Goal: Task Accomplishment & Management: Manage account settings

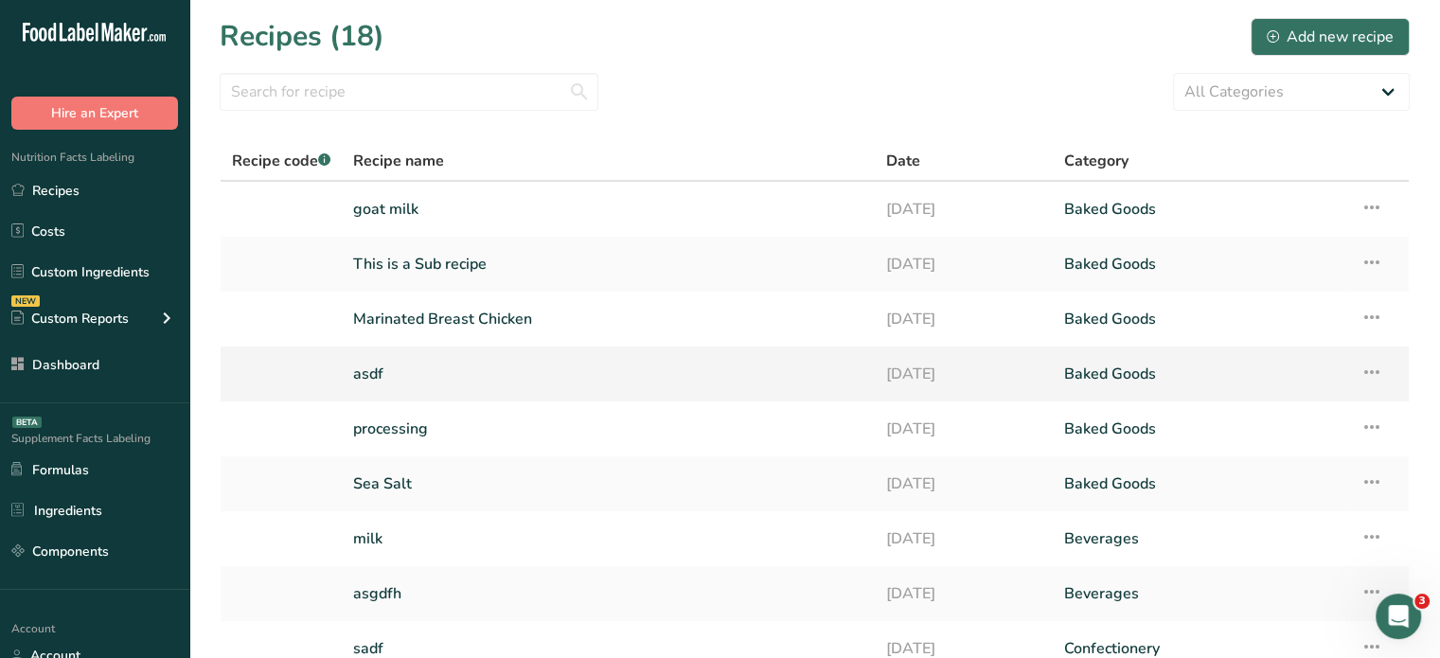
click at [424, 380] on link "asdf" at bounding box center [608, 374] width 510 height 40
drag, startPoint x: 432, startPoint y: 257, endPoint x: 873, endPoint y: 48, distance: 487.9
click at [917, 117] on section "Recipes (18) Add new recipe All Categories asdasd Baked Goods Beverages Confect…" at bounding box center [814, 411] width 1251 height 823
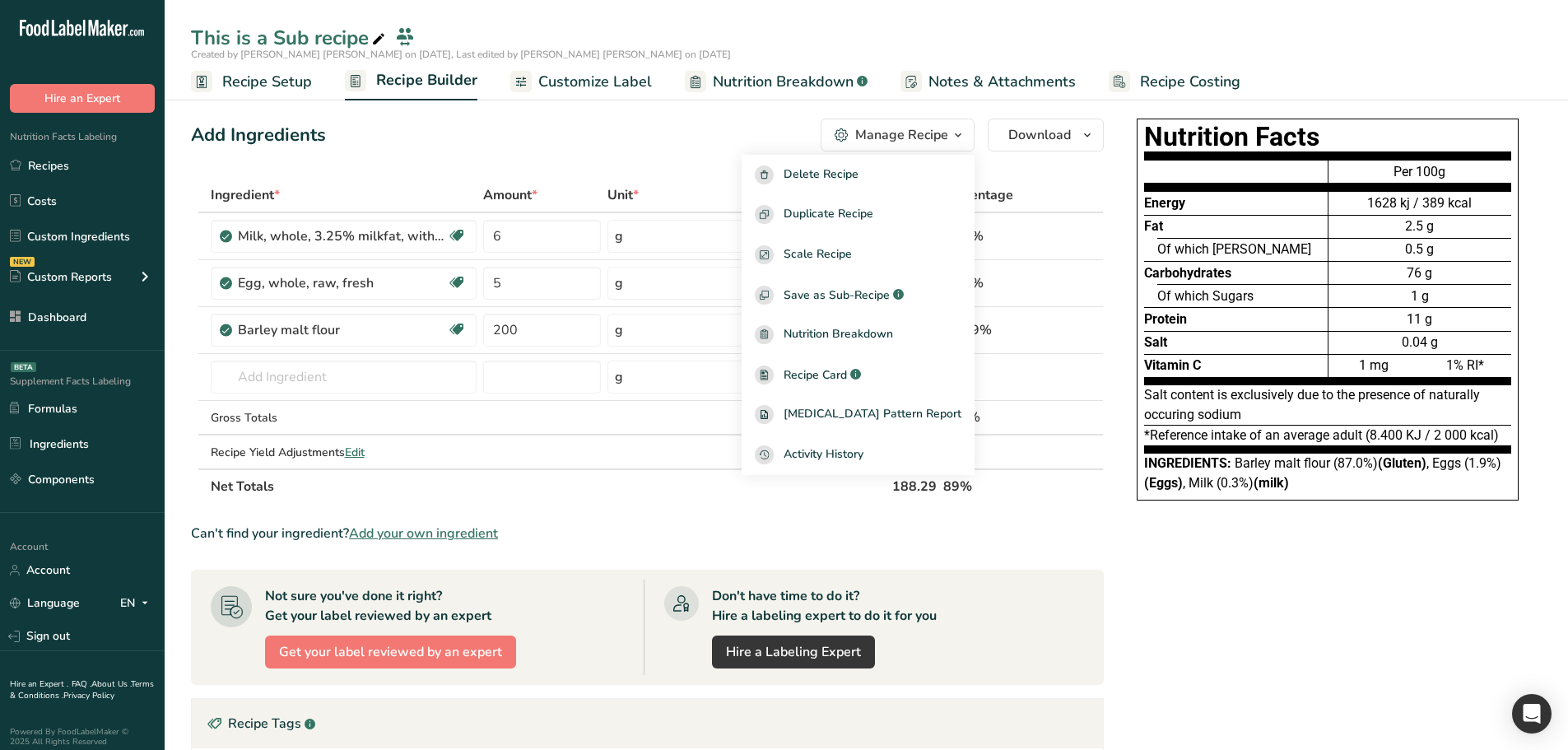
click at [466, 118] on div "Add Ingredients Manage Recipe Delete Recipe Duplicate Recipe Scale Recipe Save …" at bounding box center [648, 135] width 913 height 33
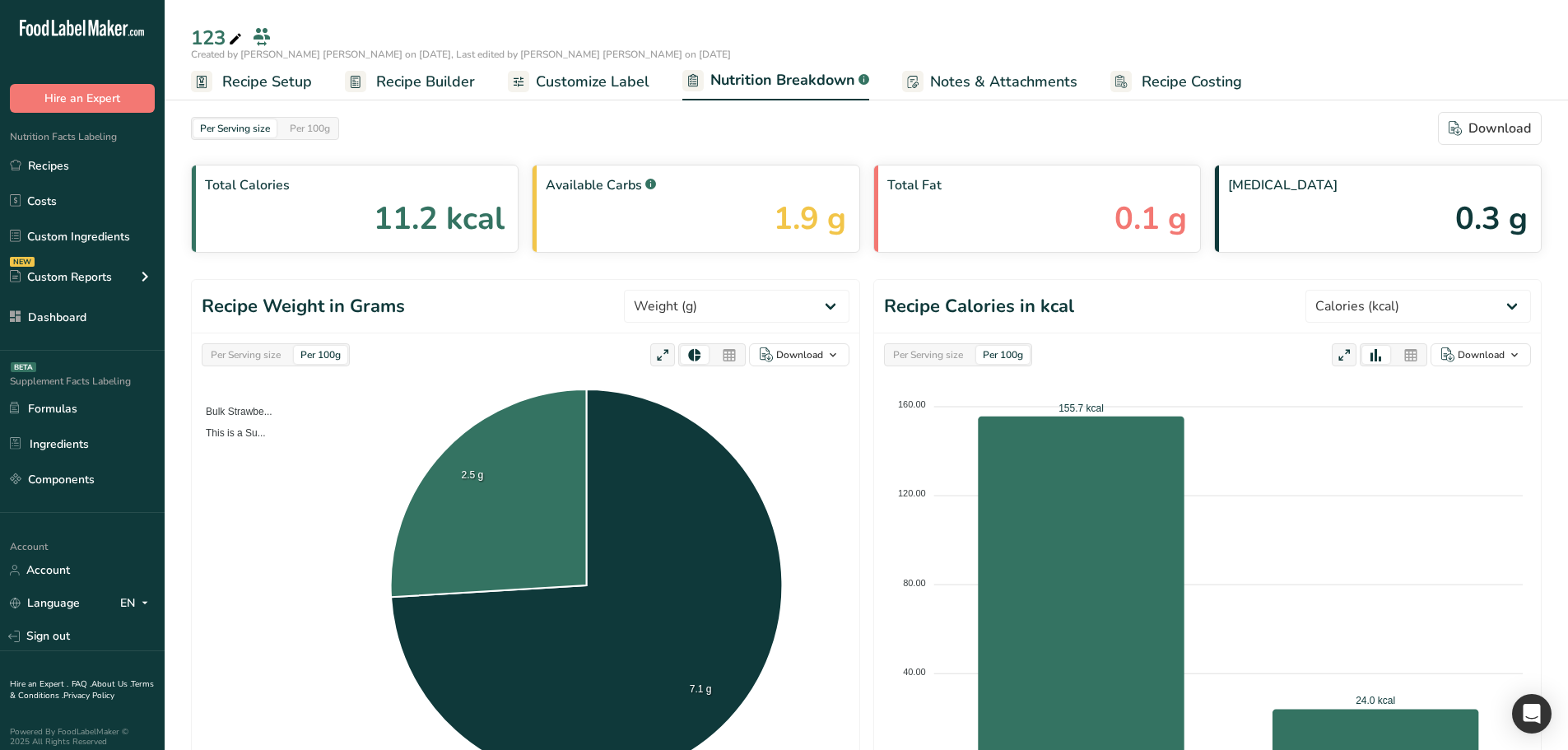
select select "Calories"
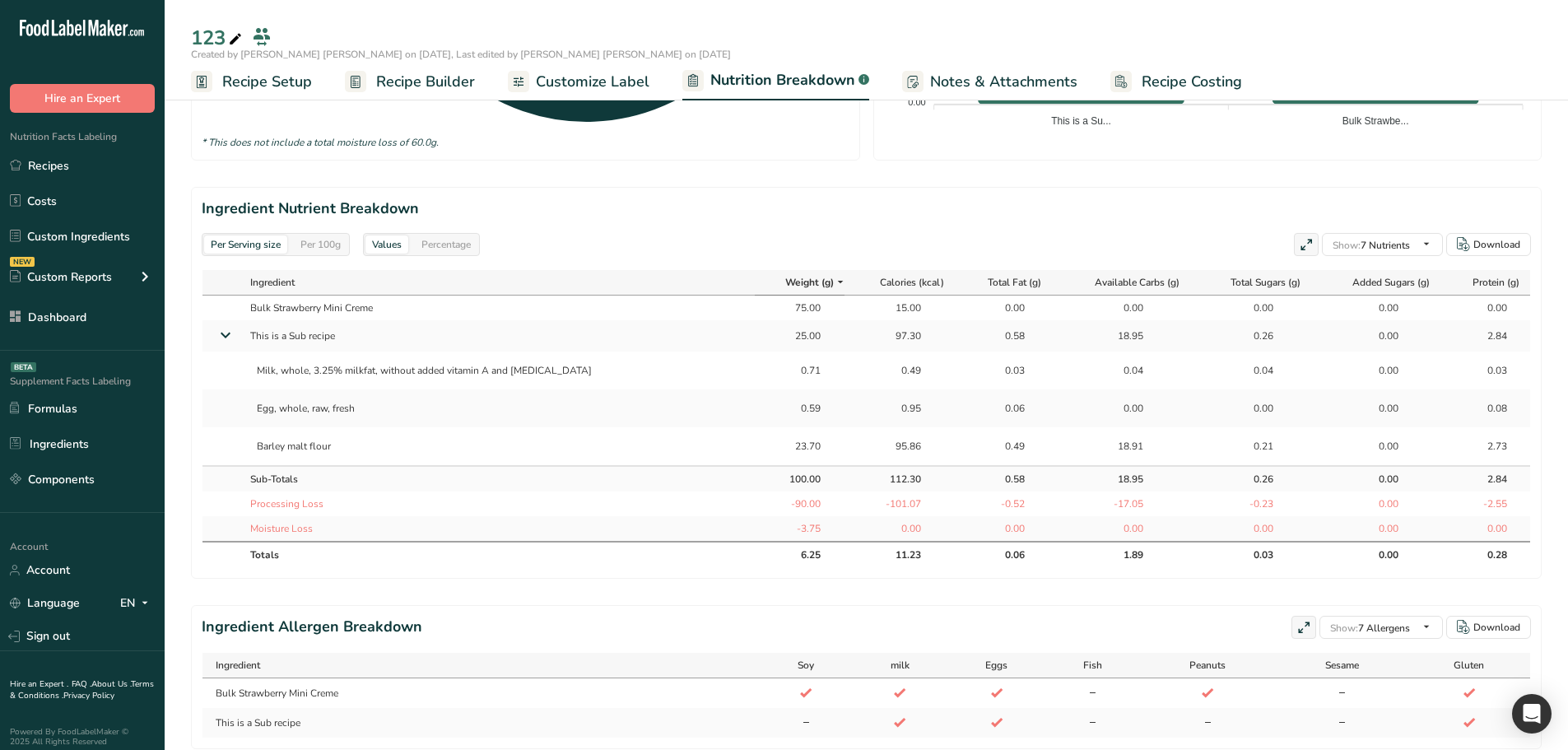
drag, startPoint x: 231, startPoint y: 334, endPoint x: 317, endPoint y: 288, distance: 97.5
click at [231, 334] on icon at bounding box center [225, 335] width 30 height 20
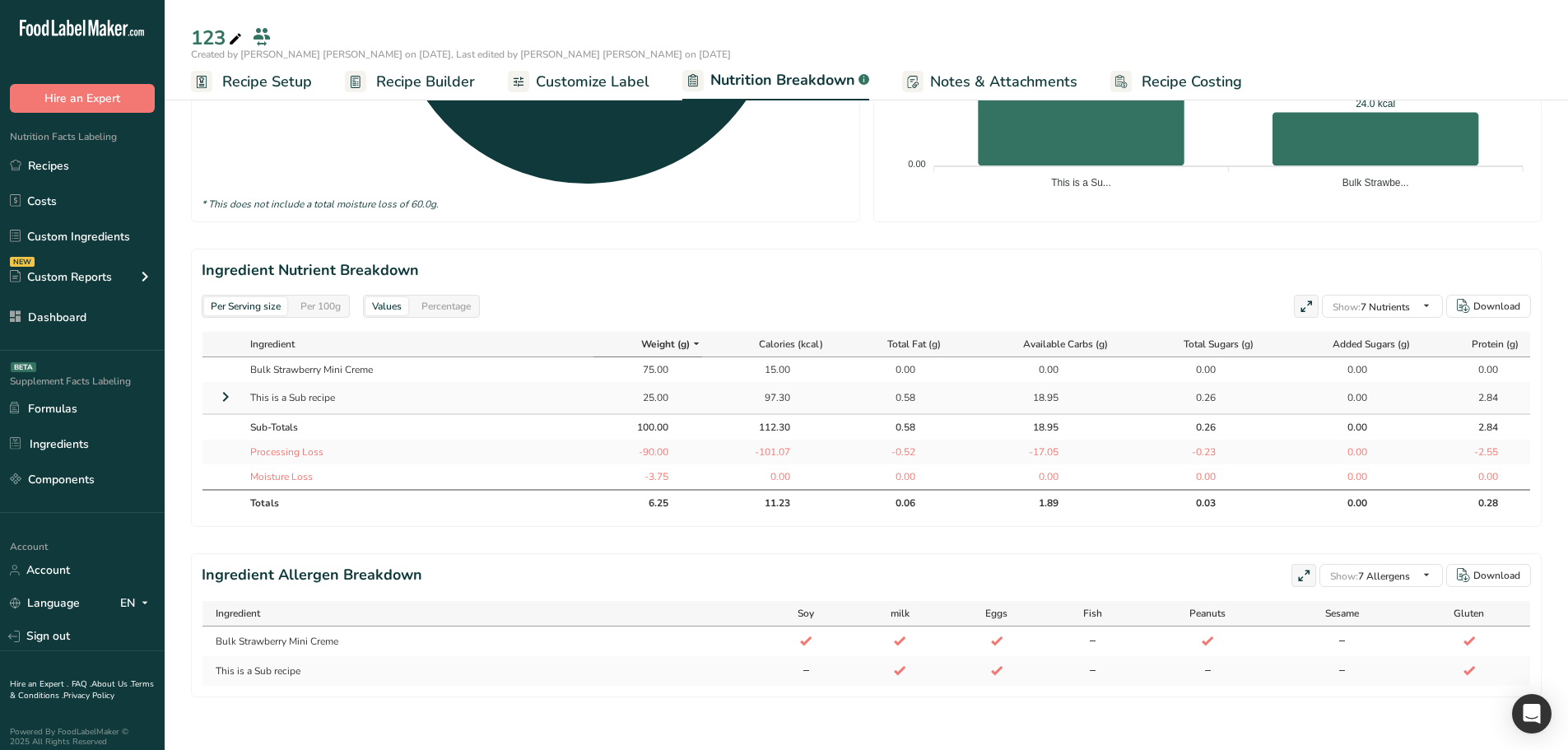
click at [433, 70] on span "Recipe Builder" at bounding box center [426, 82] width 99 height 23
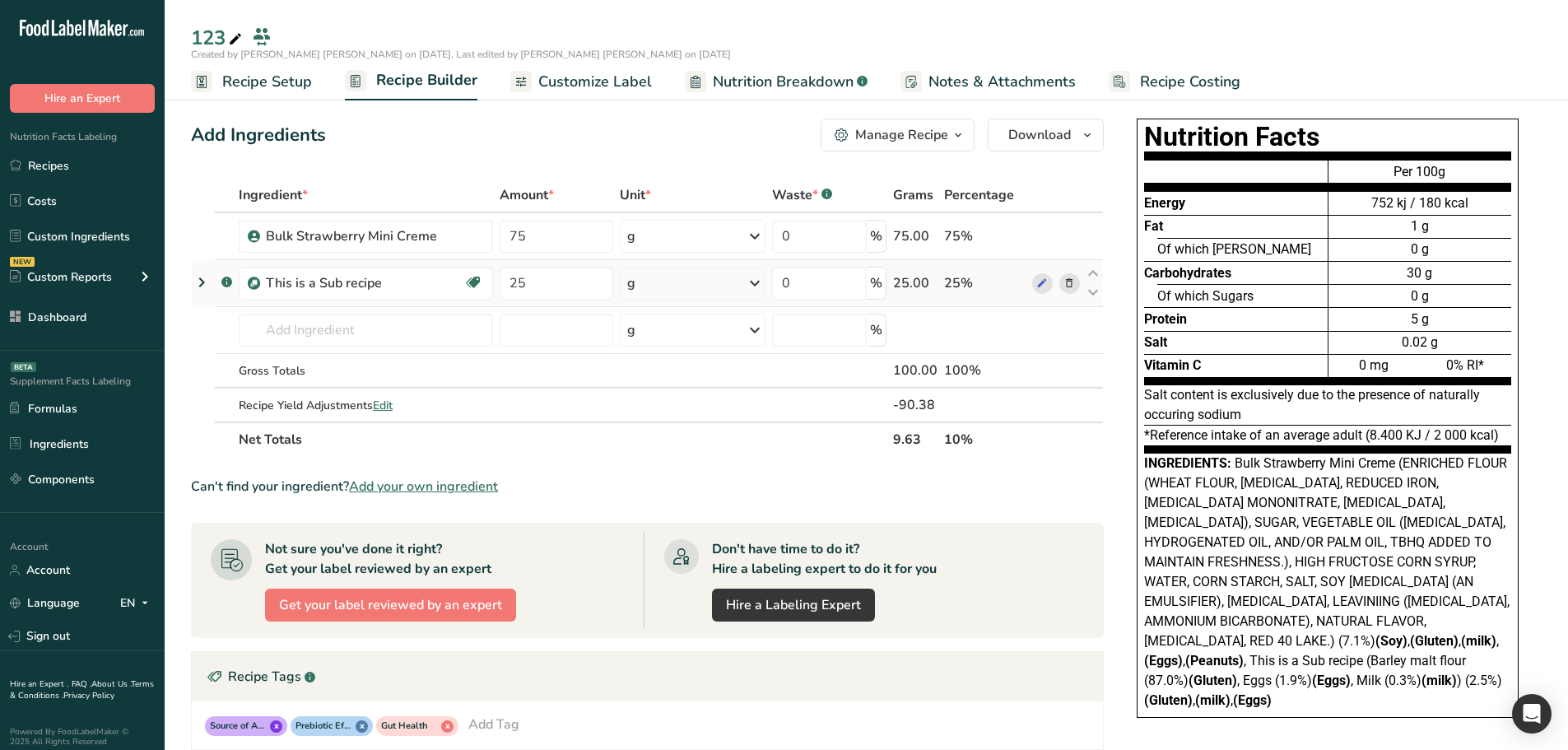
click at [204, 280] on icon at bounding box center [202, 282] width 20 height 30
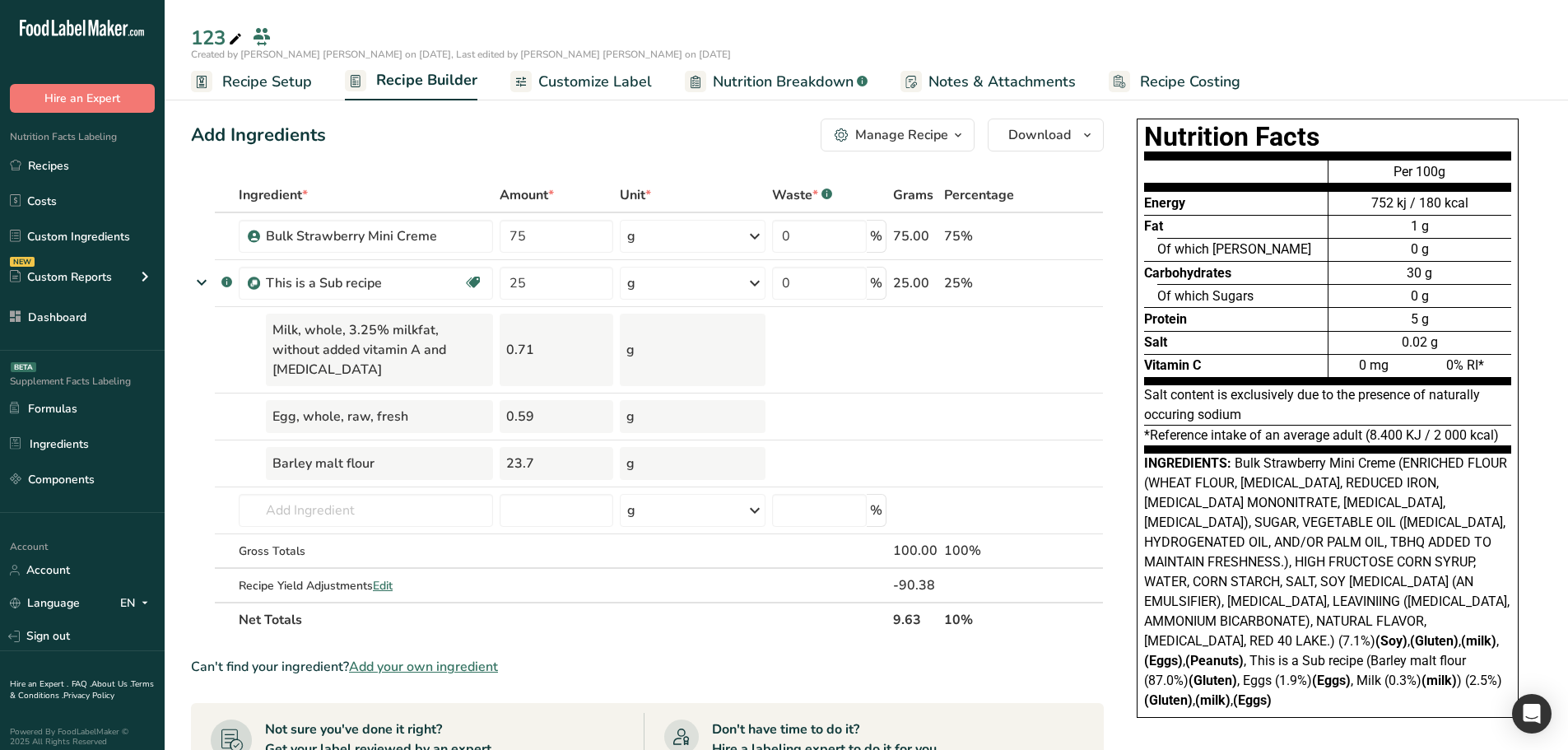
drag, startPoint x: 243, startPoint y: 94, endPoint x: 296, endPoint y: 129, distance: 63.5
click at [243, 94] on link "Recipe Setup" at bounding box center [251, 82] width 121 height 37
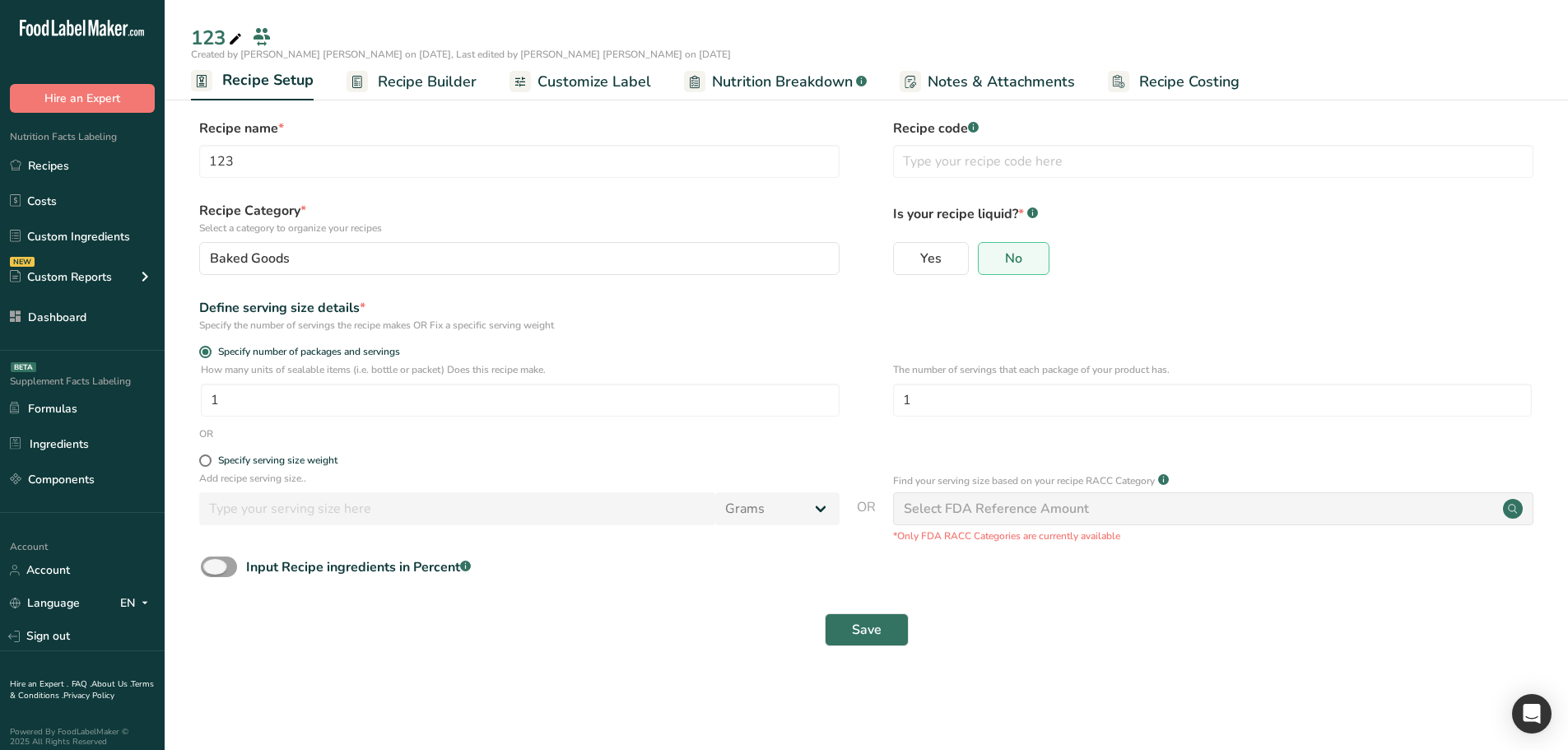
drag, startPoint x: 224, startPoint y: 567, endPoint x: 275, endPoint y: 583, distance: 53.5
click at [224, 567] on span at bounding box center [219, 567] width 37 height 21
click at [211, 567] on input "Input Recipe ingredients in Percent .a-a{fill:#347362;}.b-a{fill:#fff;}" at bounding box center [206, 567] width 10 height 10
click at [213, 564] on span at bounding box center [219, 567] width 37 height 21
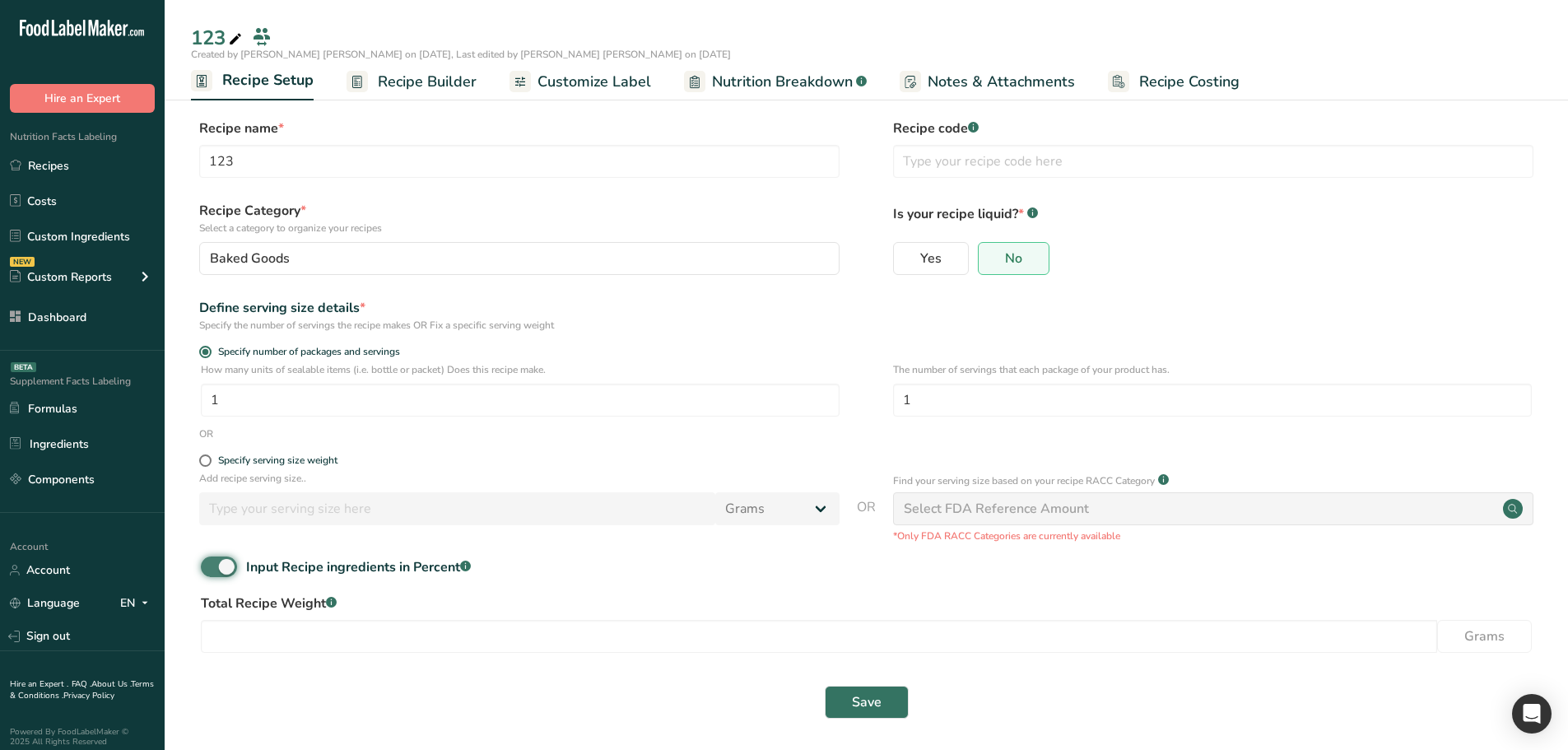
click at [211, 564] on input "Input Recipe ingredients in Percent .a-a{fill:#347362;}.b-a{fill:#fff;}" at bounding box center [206, 567] width 10 height 10
checkbox input "false"
click at [447, 85] on span "Recipe Builder" at bounding box center [428, 82] width 99 height 23
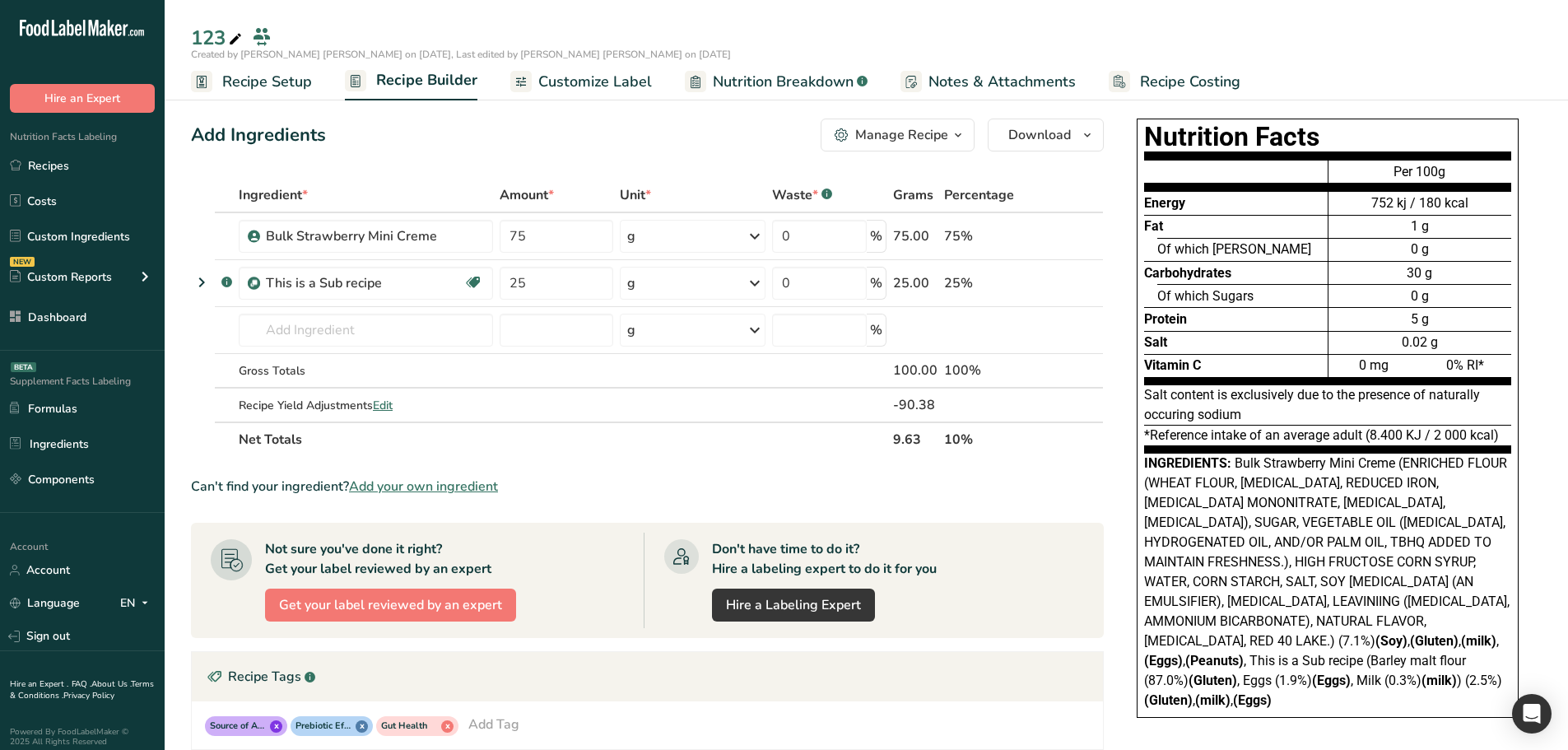
click at [259, 84] on span "Recipe Setup" at bounding box center [267, 82] width 90 height 23
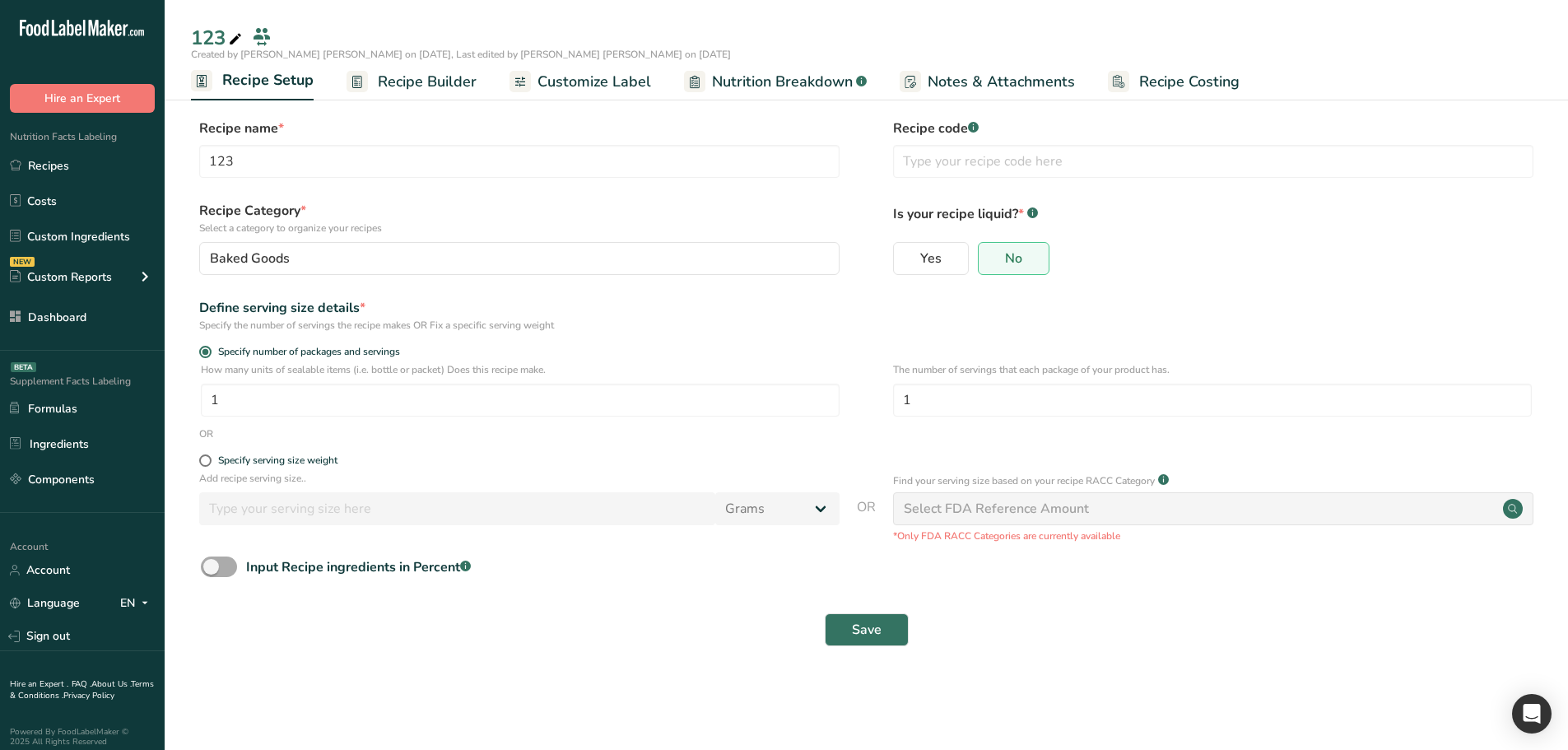
click at [219, 562] on span at bounding box center [219, 567] width 37 height 21
click at [211, 562] on input "Input Recipe ingredients in Percent .a-a{fill:#347362;}.b-a{fill:#fff;}" at bounding box center [206, 567] width 10 height 10
checkbox input "true"
click at [376, 622] on input "number" at bounding box center [819, 636] width 1236 height 33
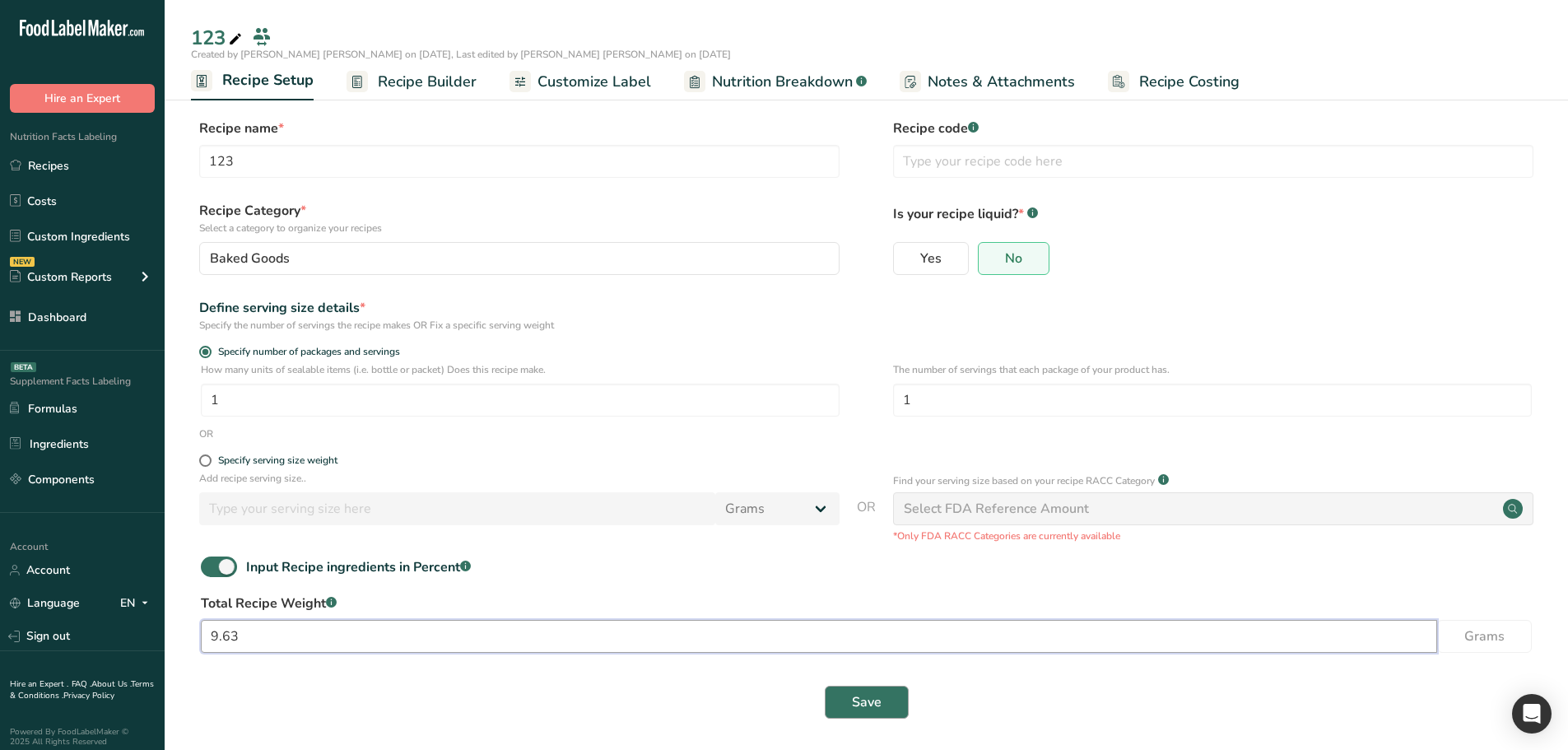
type input "9.63"
click at [892, 710] on button "Save" at bounding box center [867, 702] width 84 height 33
click at [418, 83] on span "Recipe Builder" at bounding box center [428, 82] width 99 height 23
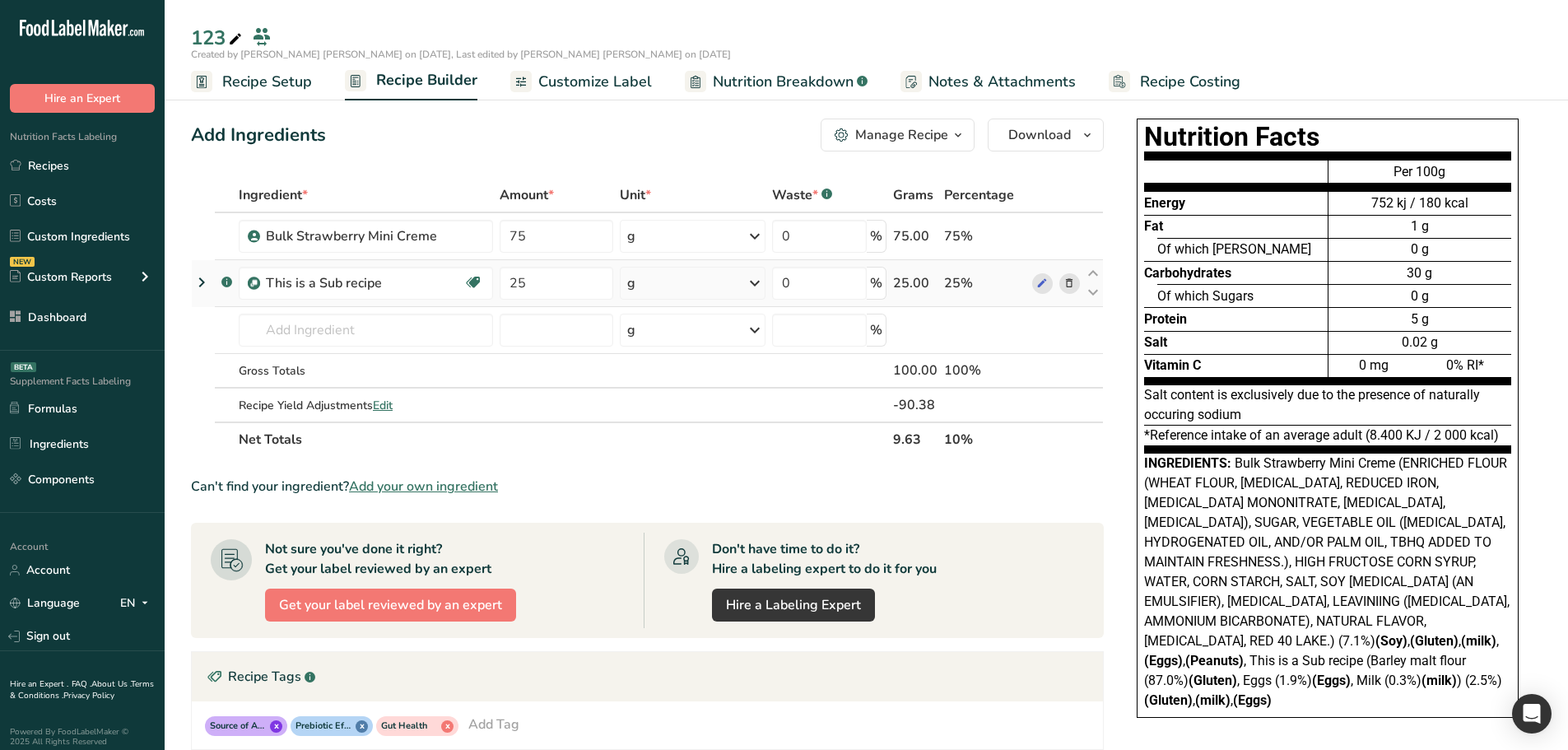
click at [195, 287] on icon at bounding box center [202, 282] width 20 height 30
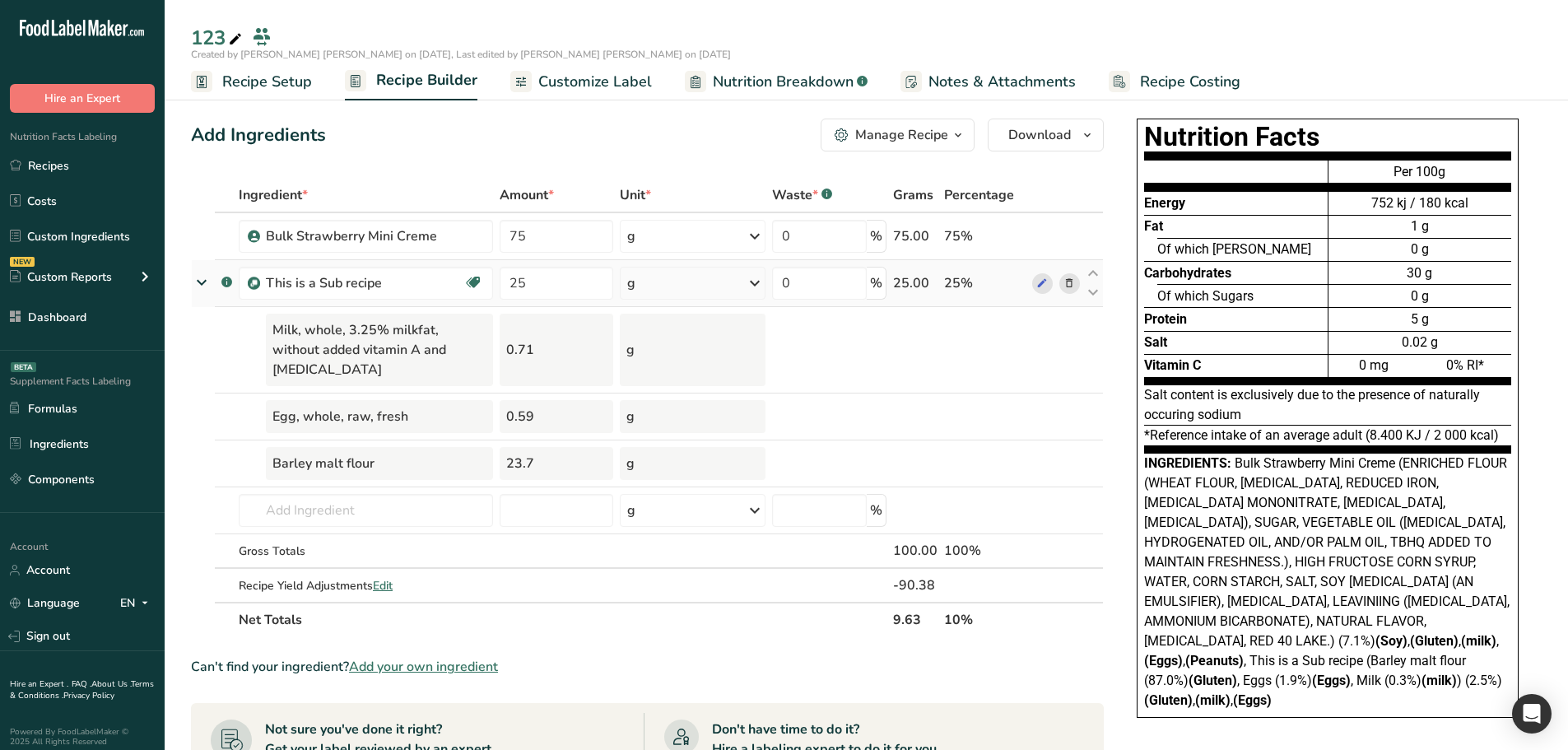
click at [195, 287] on icon at bounding box center [202, 282] width 30 height 20
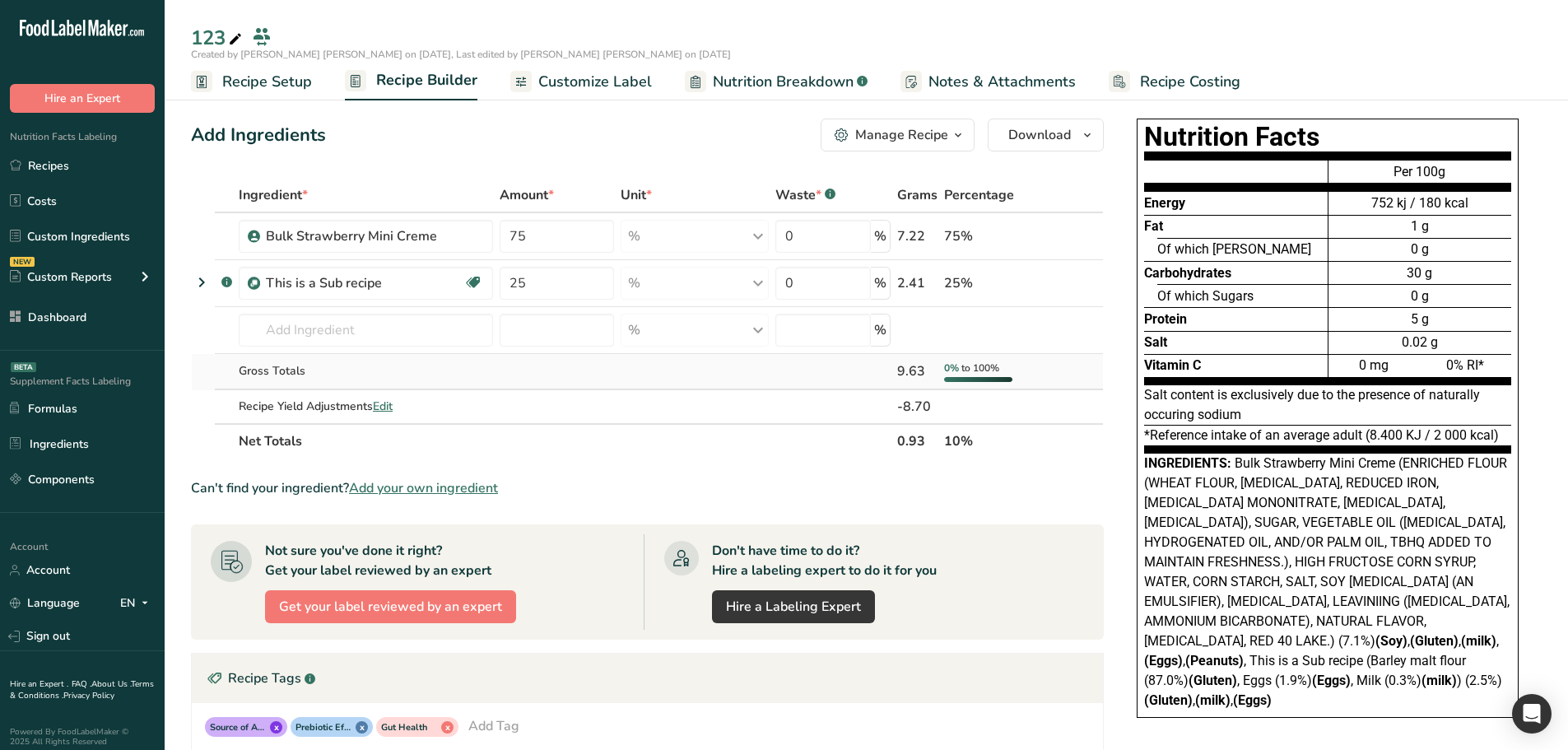
click at [910, 368] on div "9.63" at bounding box center [917, 371] width 40 height 20
click at [982, 371] on span "to 100%" at bounding box center [980, 368] width 38 height 13
click at [200, 278] on icon at bounding box center [202, 282] width 20 height 30
drag, startPoint x: 243, startPoint y: 76, endPoint x: 433, endPoint y: 204, distance: 229.1
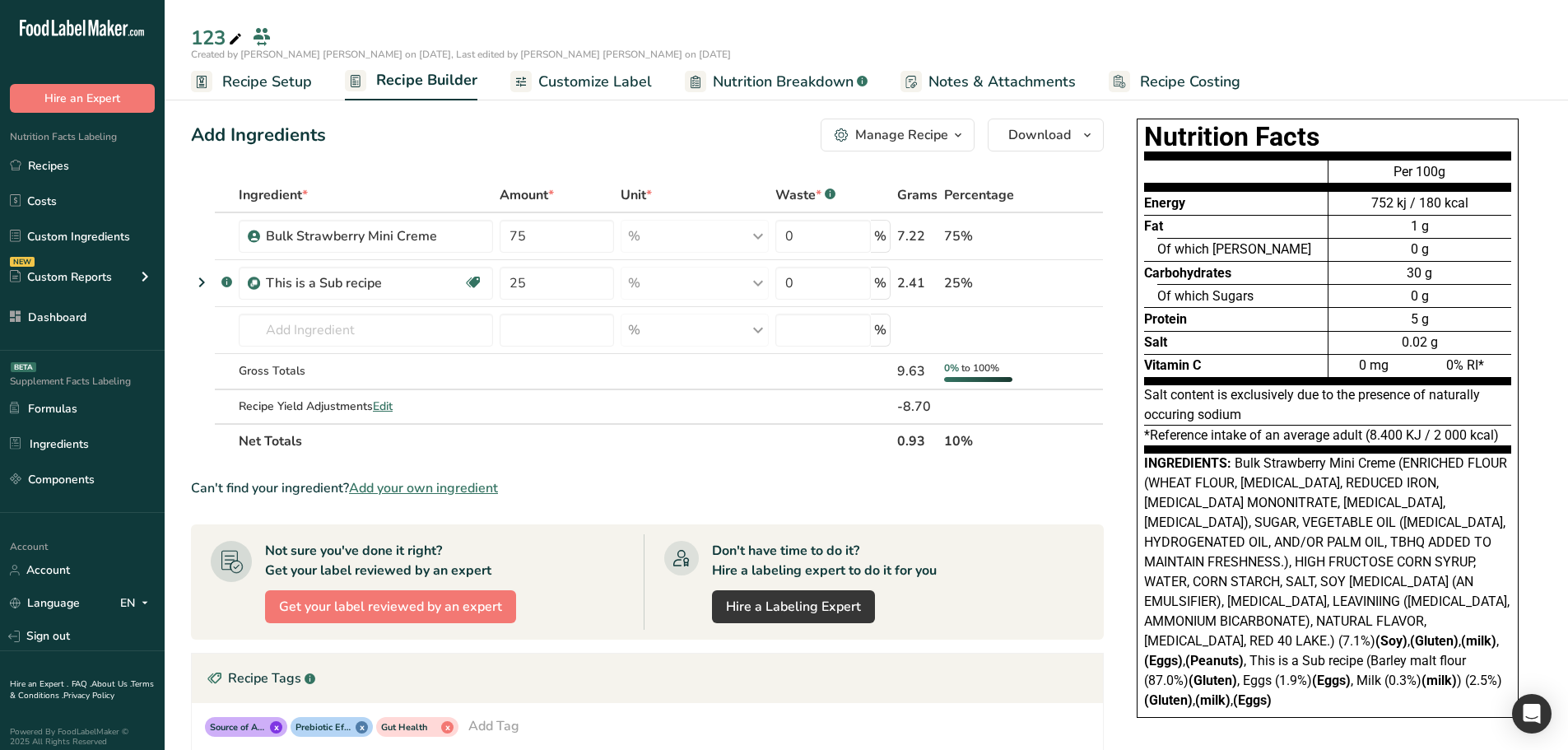
click at [243, 76] on span "Recipe Setup" at bounding box center [267, 82] width 90 height 23
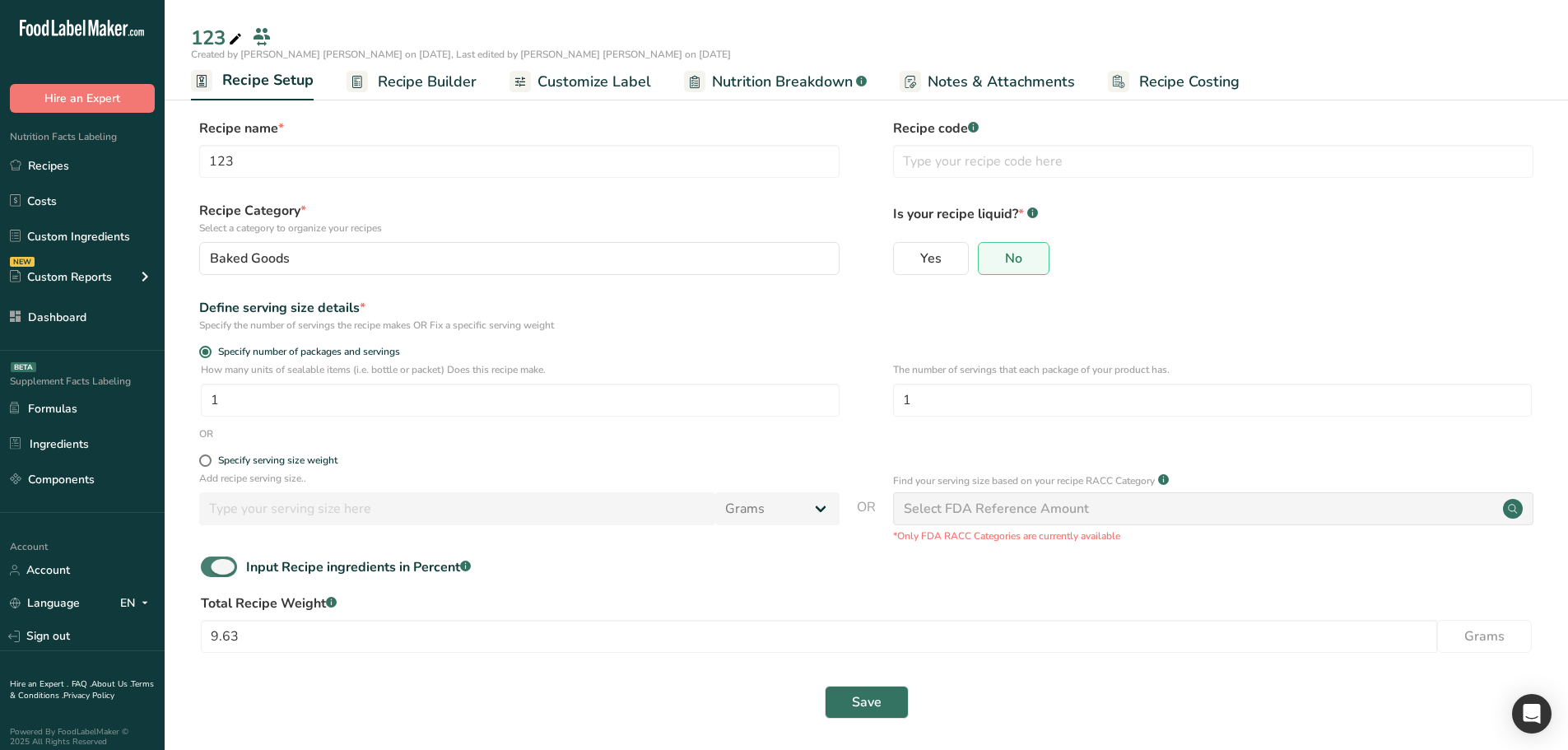
click at [223, 569] on span at bounding box center [219, 567] width 37 height 21
click at [211, 569] on input "Input Recipe ingredients in Percent .a-a{fill:#347362;}.b-a{fill:#fff;}" at bounding box center [206, 567] width 10 height 10
checkbox input "false"
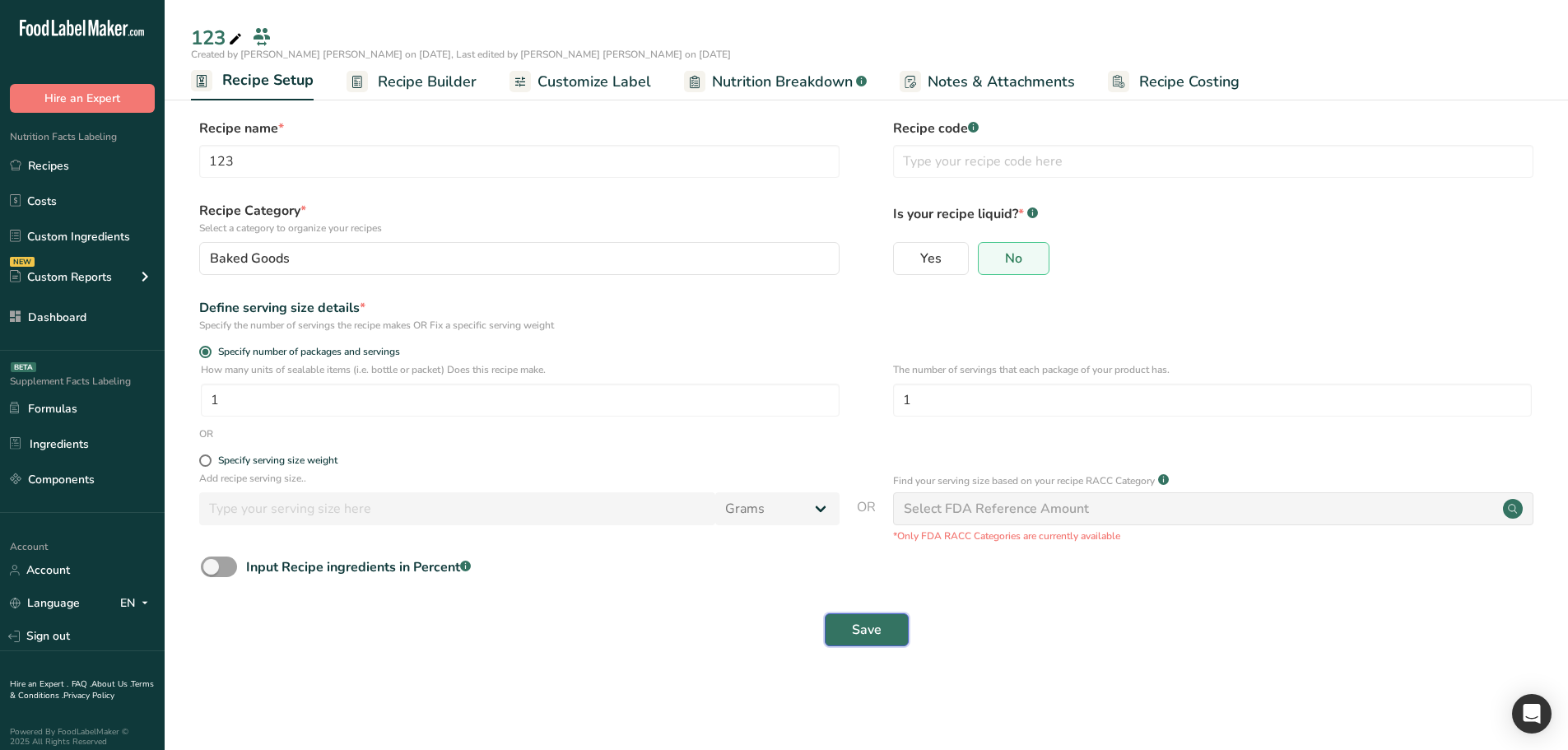
click at [863, 628] on span "Save" at bounding box center [867, 629] width 30 height 20
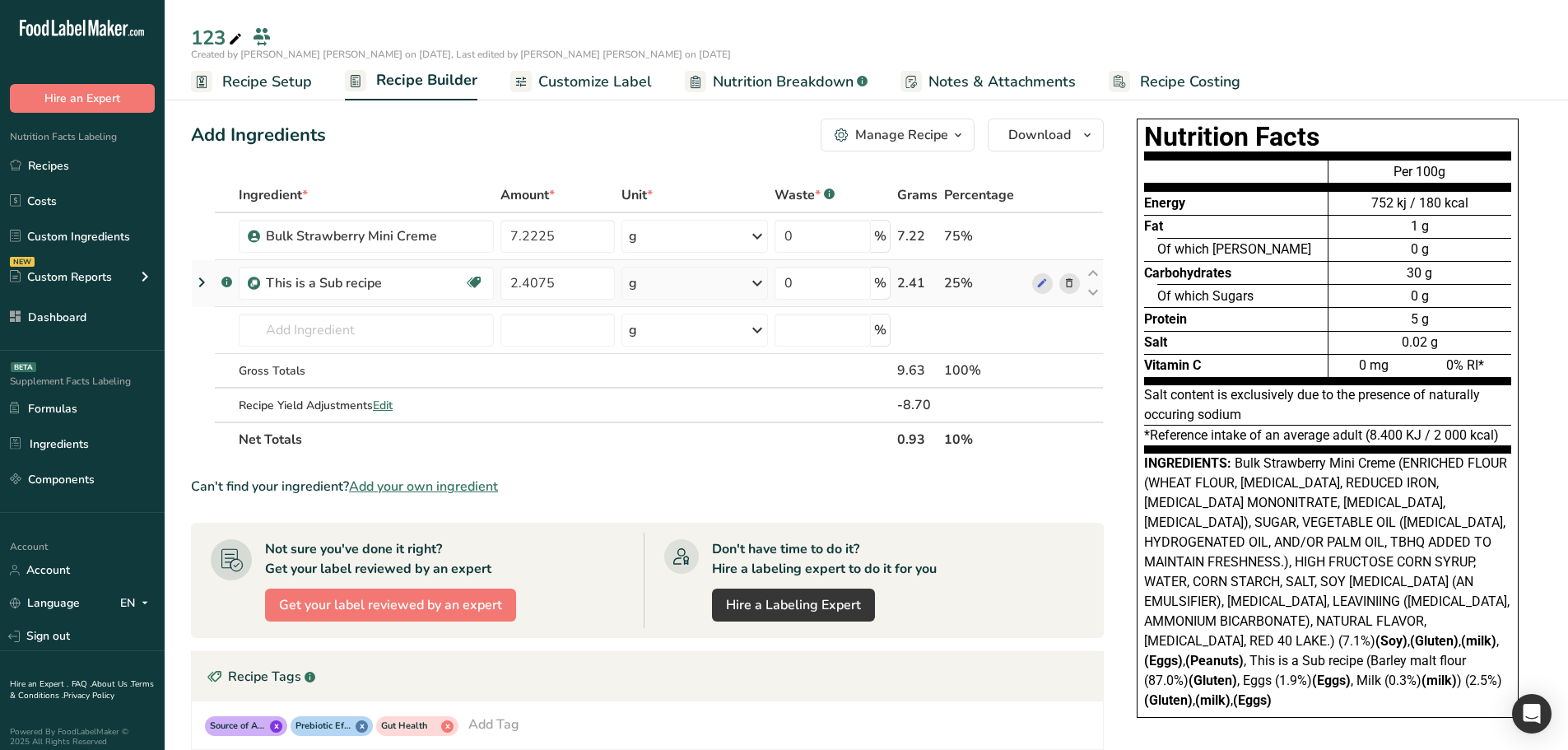
click at [205, 282] on icon at bounding box center [202, 282] width 20 height 30
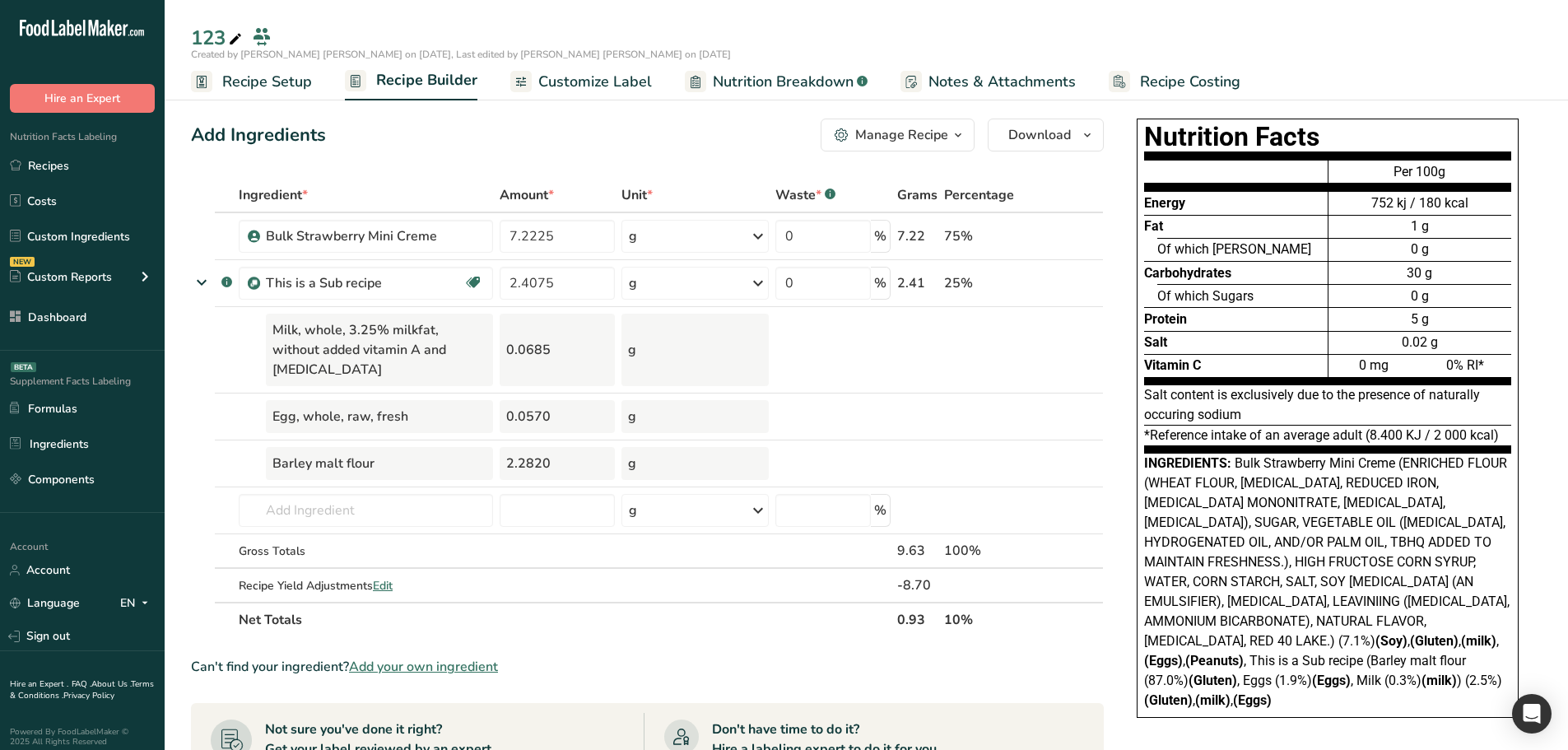
drag, startPoint x: 262, startPoint y: 77, endPoint x: 420, endPoint y: 179, distance: 188.1
click at [262, 77] on span "Recipe Setup" at bounding box center [267, 82] width 90 height 23
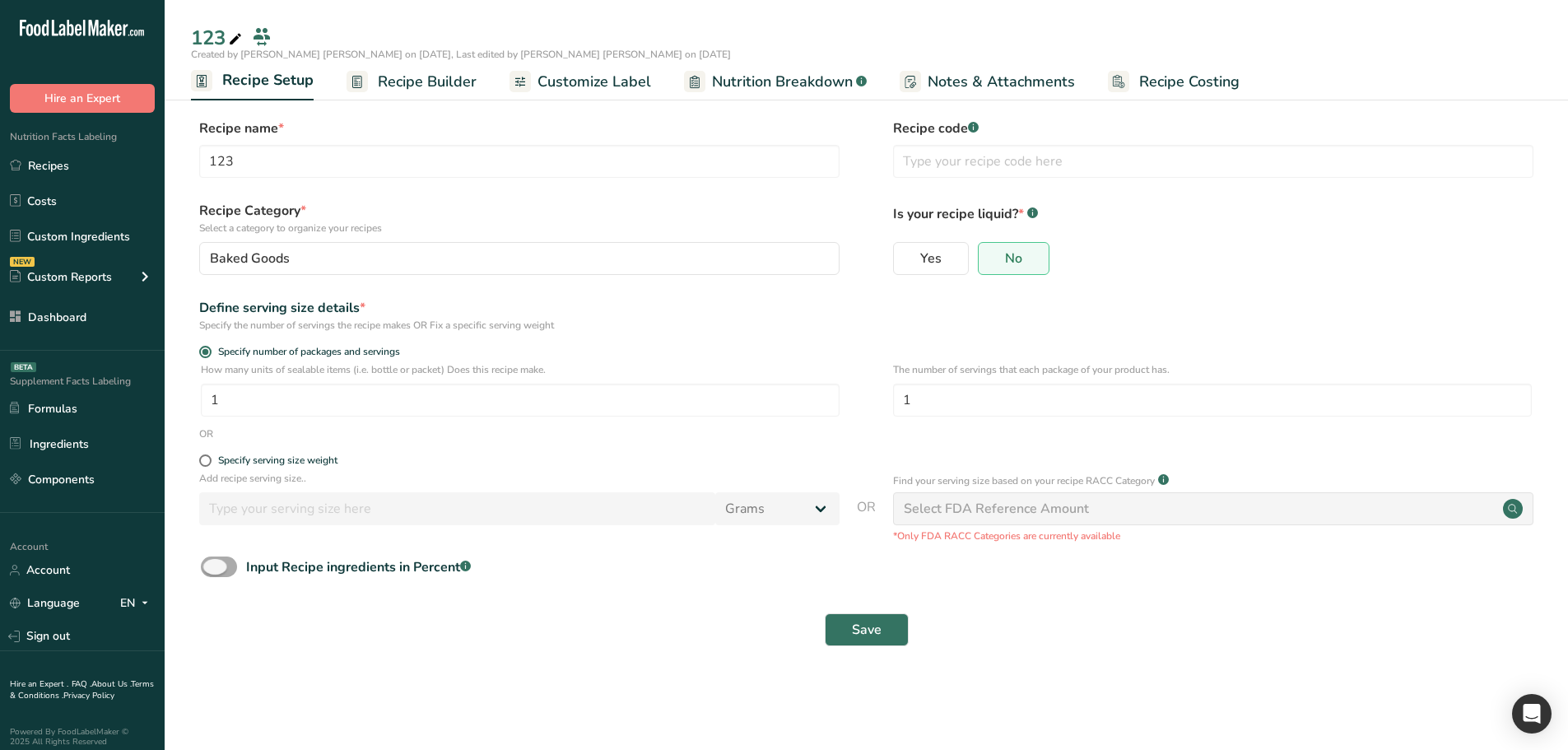
click at [222, 567] on span at bounding box center [219, 567] width 37 height 21
click at [211, 567] on input "Input Recipe ingredients in Percent .a-a{fill:#347362;}.b-a{fill:#fff;}" at bounding box center [206, 567] width 10 height 10
checkbox input "true"
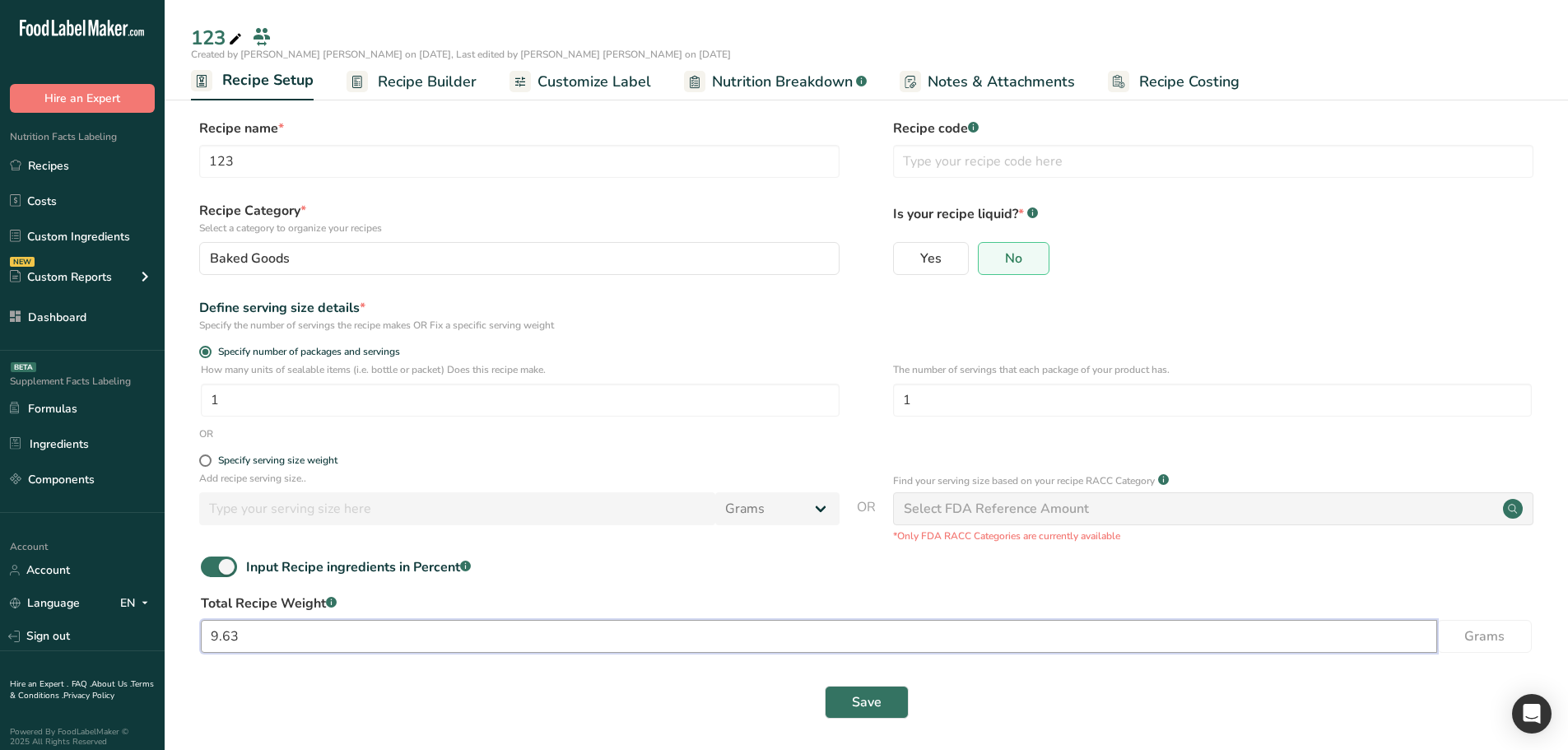
click at [303, 633] on input "9.63" at bounding box center [819, 636] width 1236 height 33
click at [303, 634] on input "9.63" at bounding box center [819, 636] width 1236 height 33
type input "100"
click at [836, 693] on button "Save" at bounding box center [867, 702] width 84 height 33
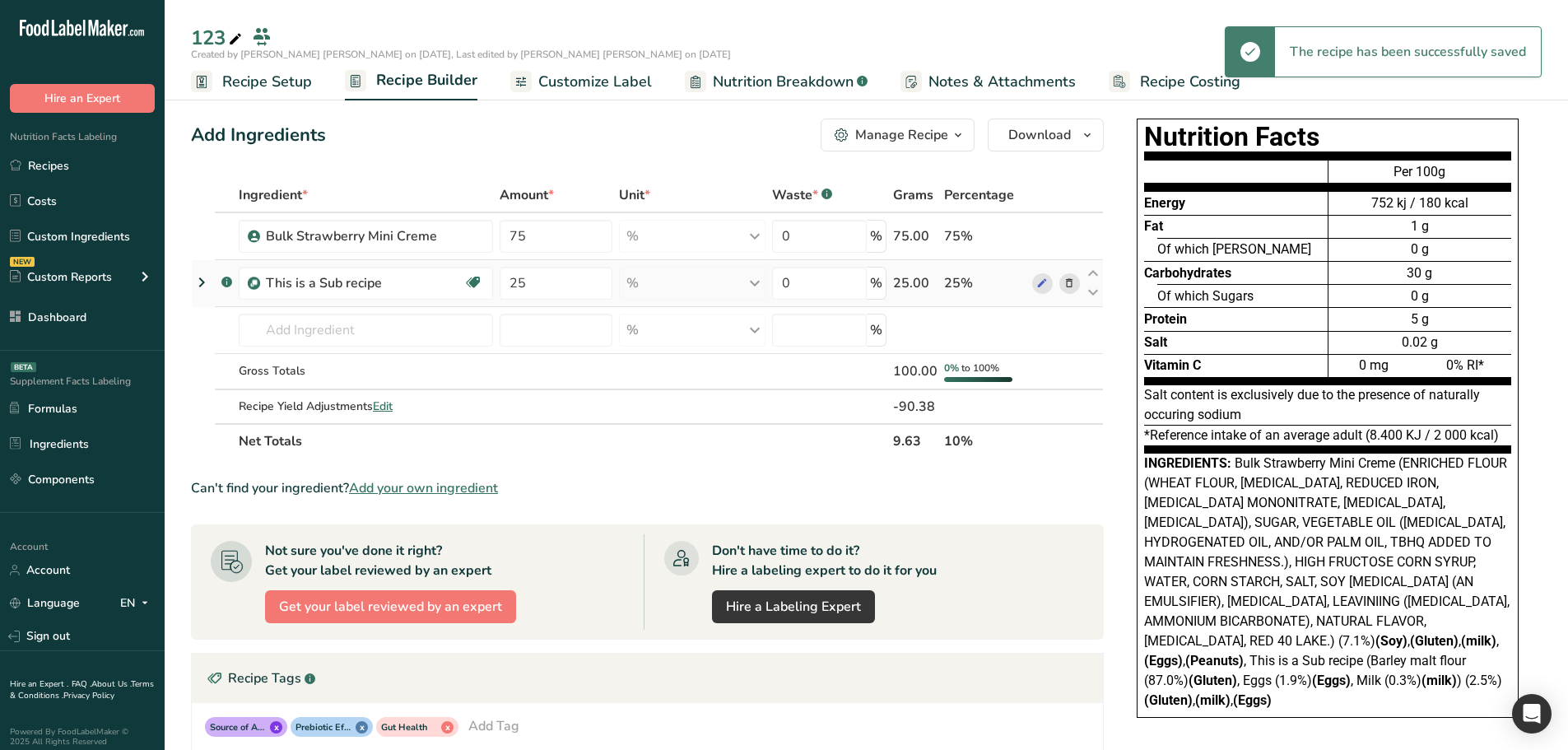
drag, startPoint x: 198, startPoint y: 282, endPoint x: 224, endPoint y: 293, distance: 28.2
click at [198, 282] on icon at bounding box center [202, 282] width 20 height 30
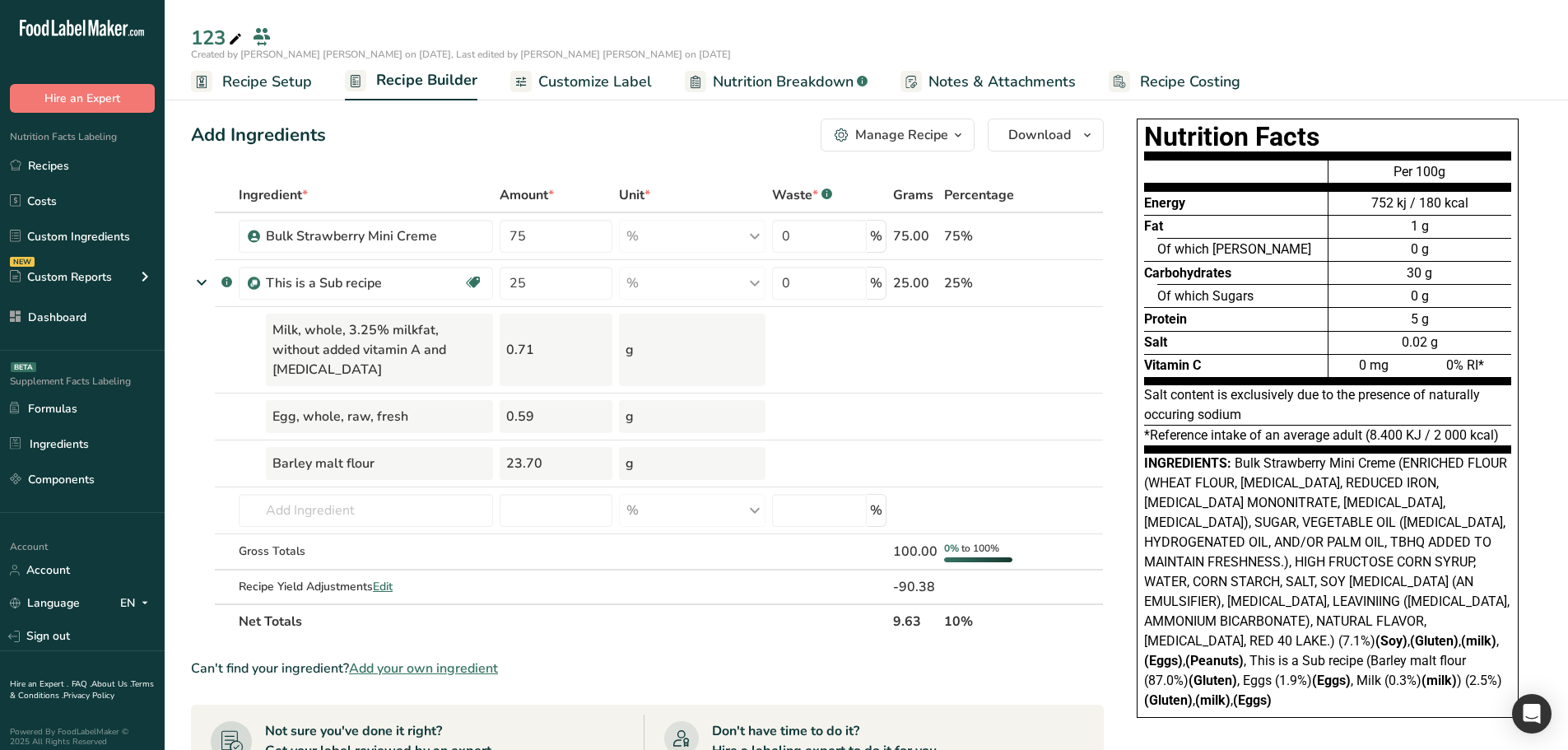
click at [259, 78] on span "Recipe Setup" at bounding box center [267, 82] width 90 height 23
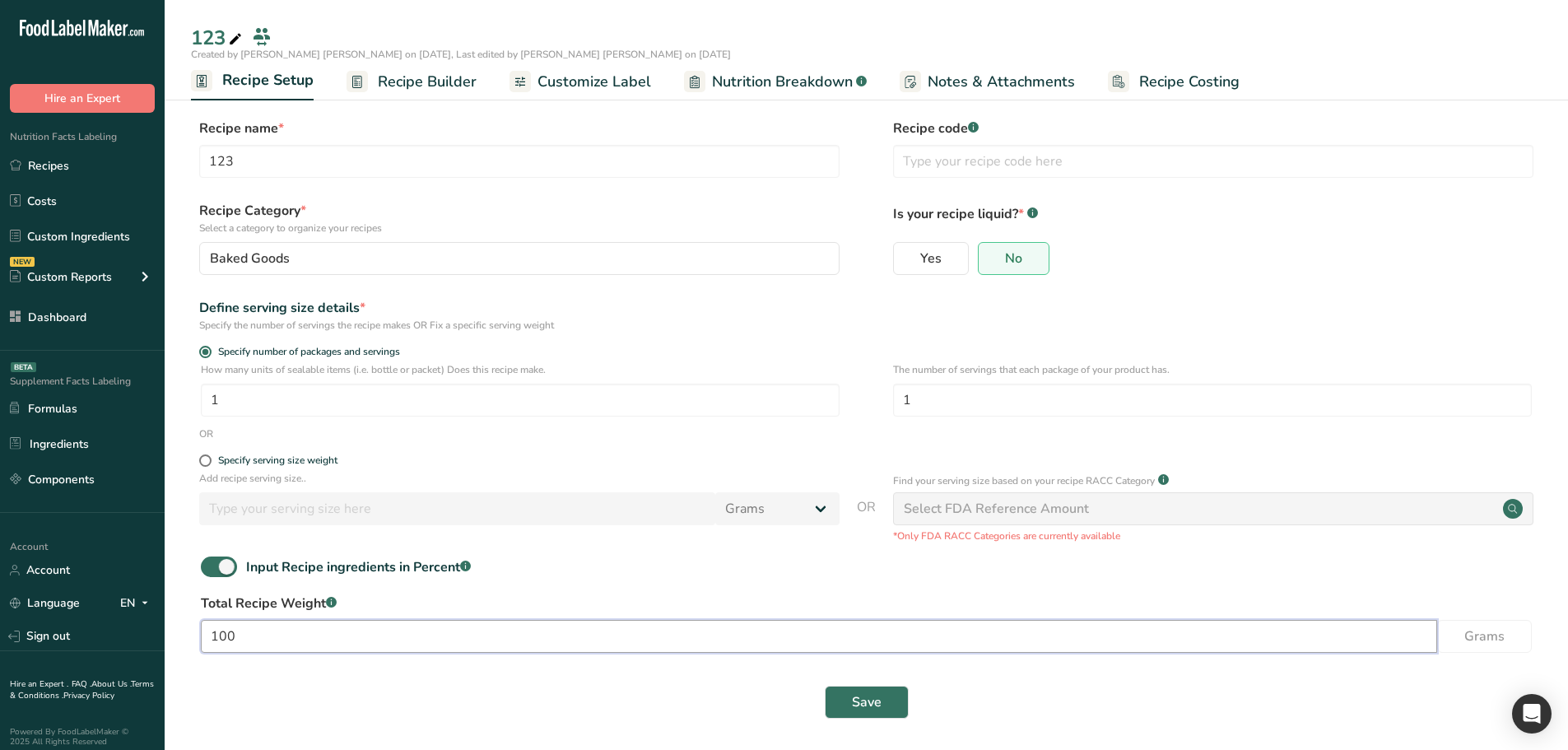
click at [249, 635] on input "100" at bounding box center [819, 636] width 1236 height 33
type input "25"
click at [877, 704] on span "Save" at bounding box center [867, 701] width 30 height 20
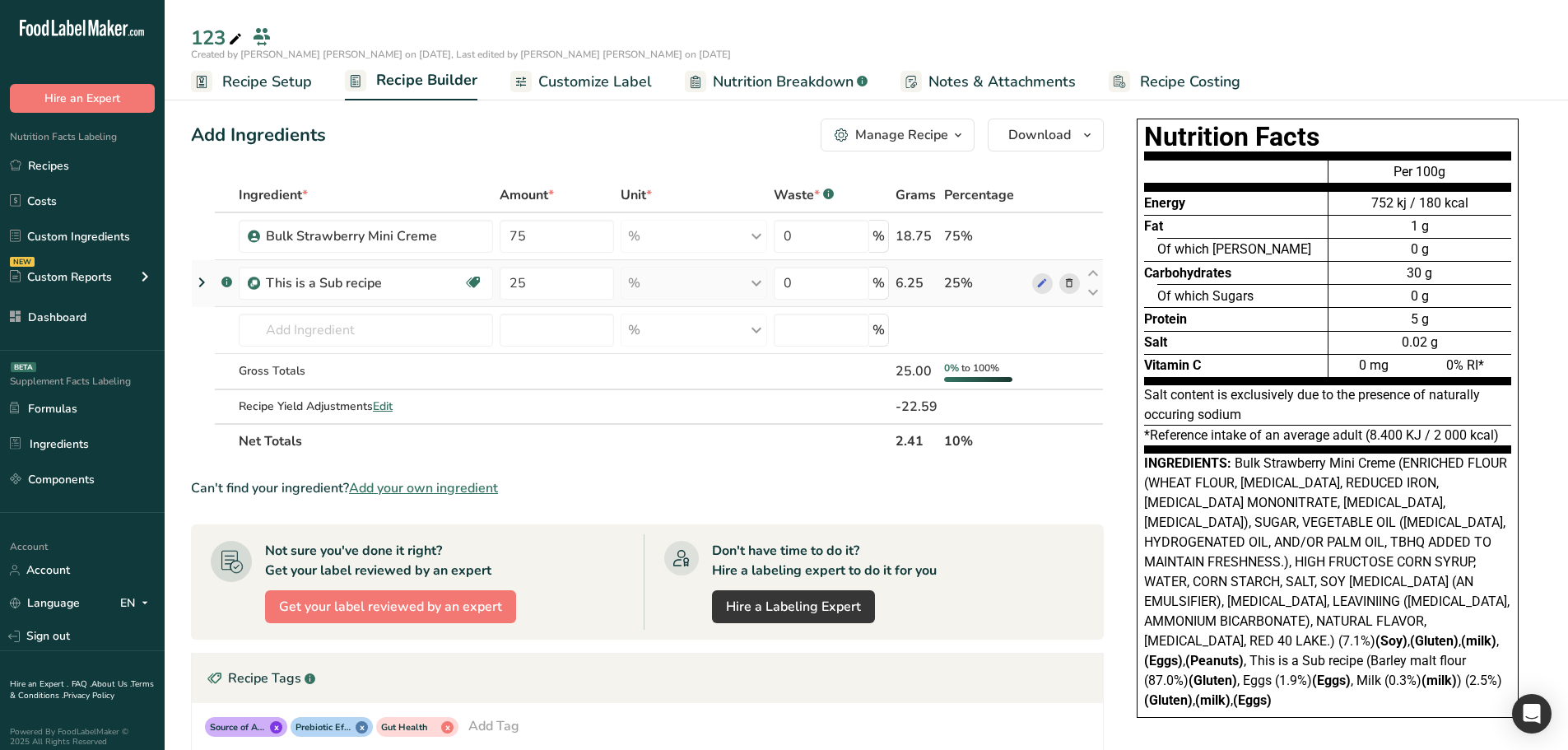
click at [203, 284] on icon at bounding box center [202, 282] width 20 height 30
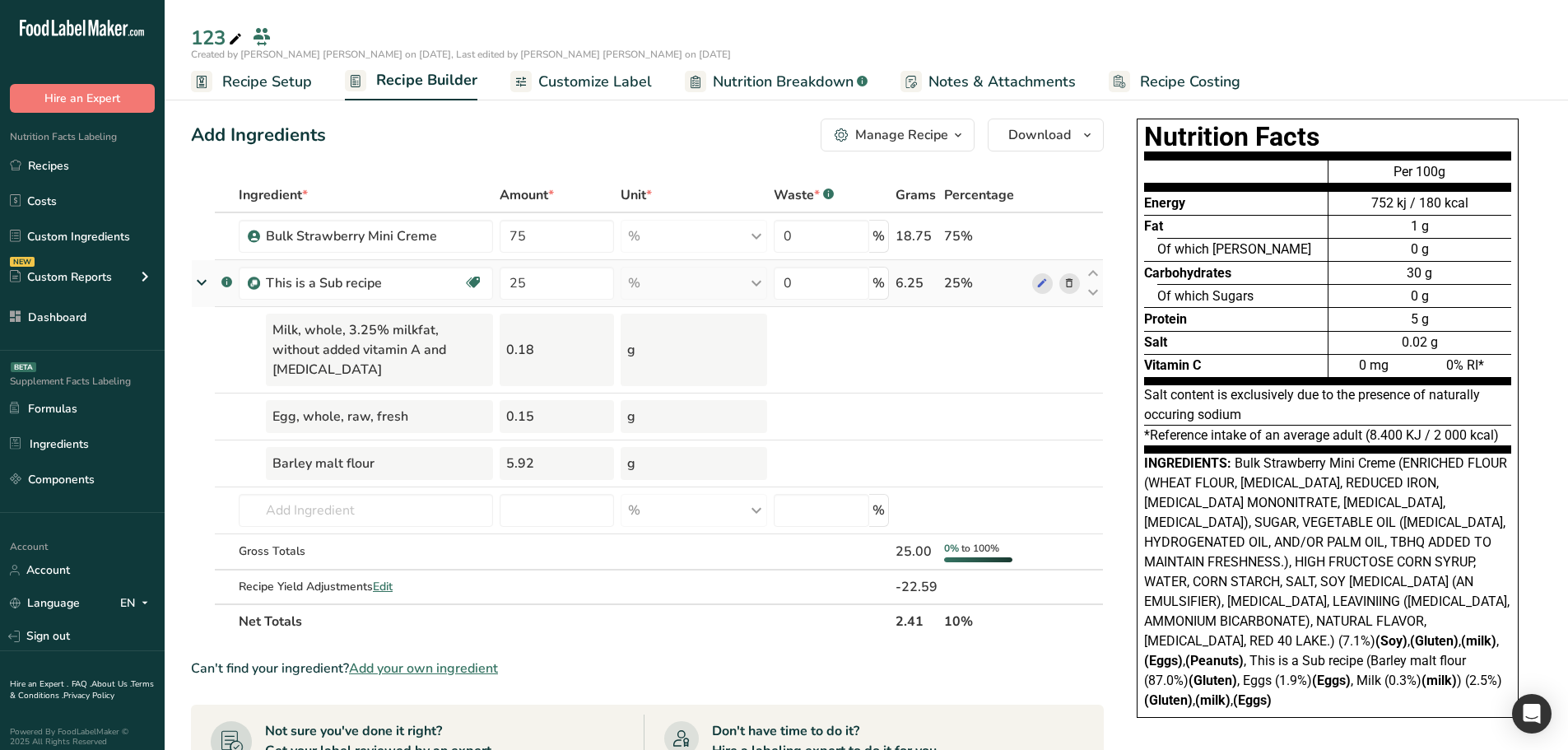
click at [203, 284] on icon at bounding box center [202, 282] width 30 height 20
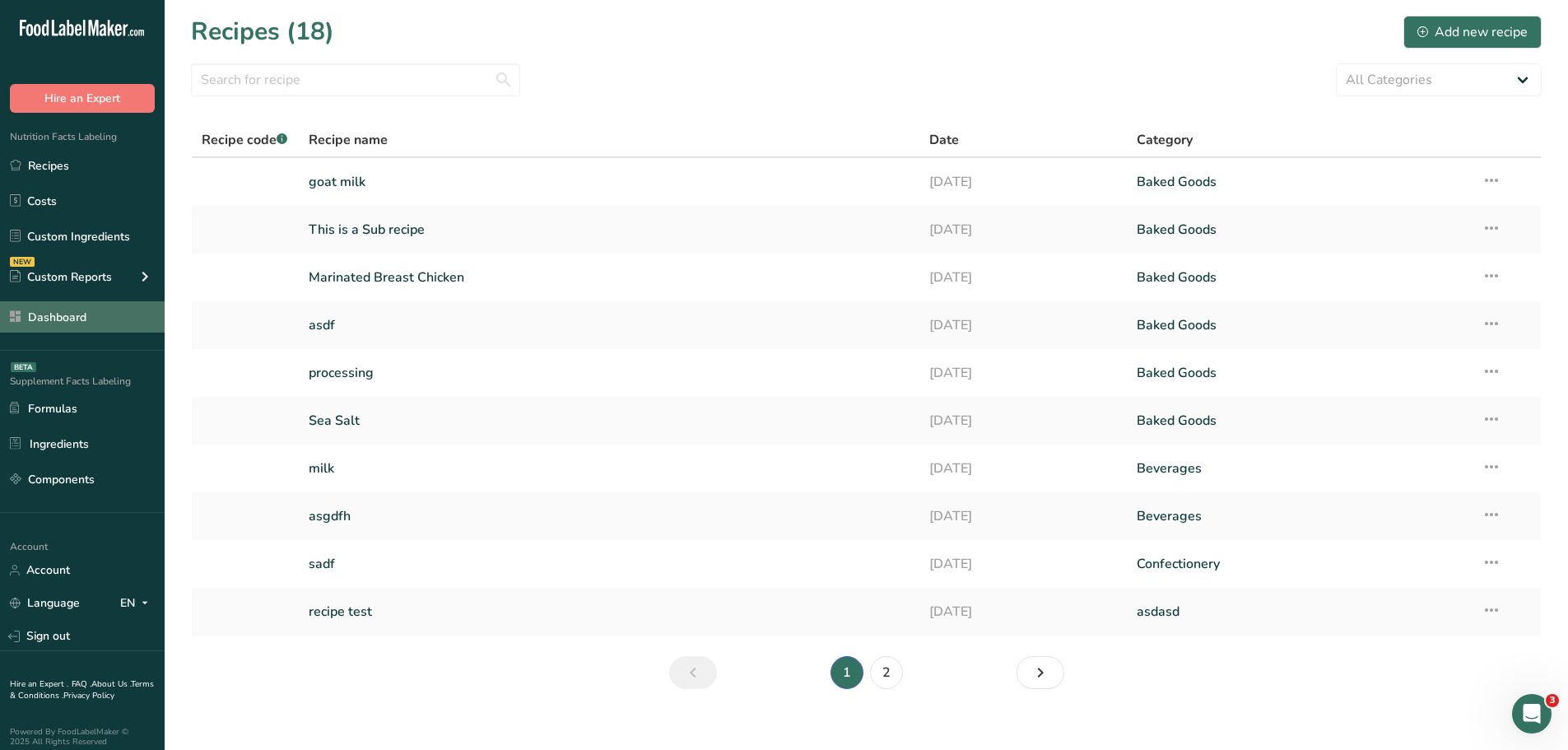
click at [63, 314] on link "Dashboard" at bounding box center [82, 317] width 164 height 31
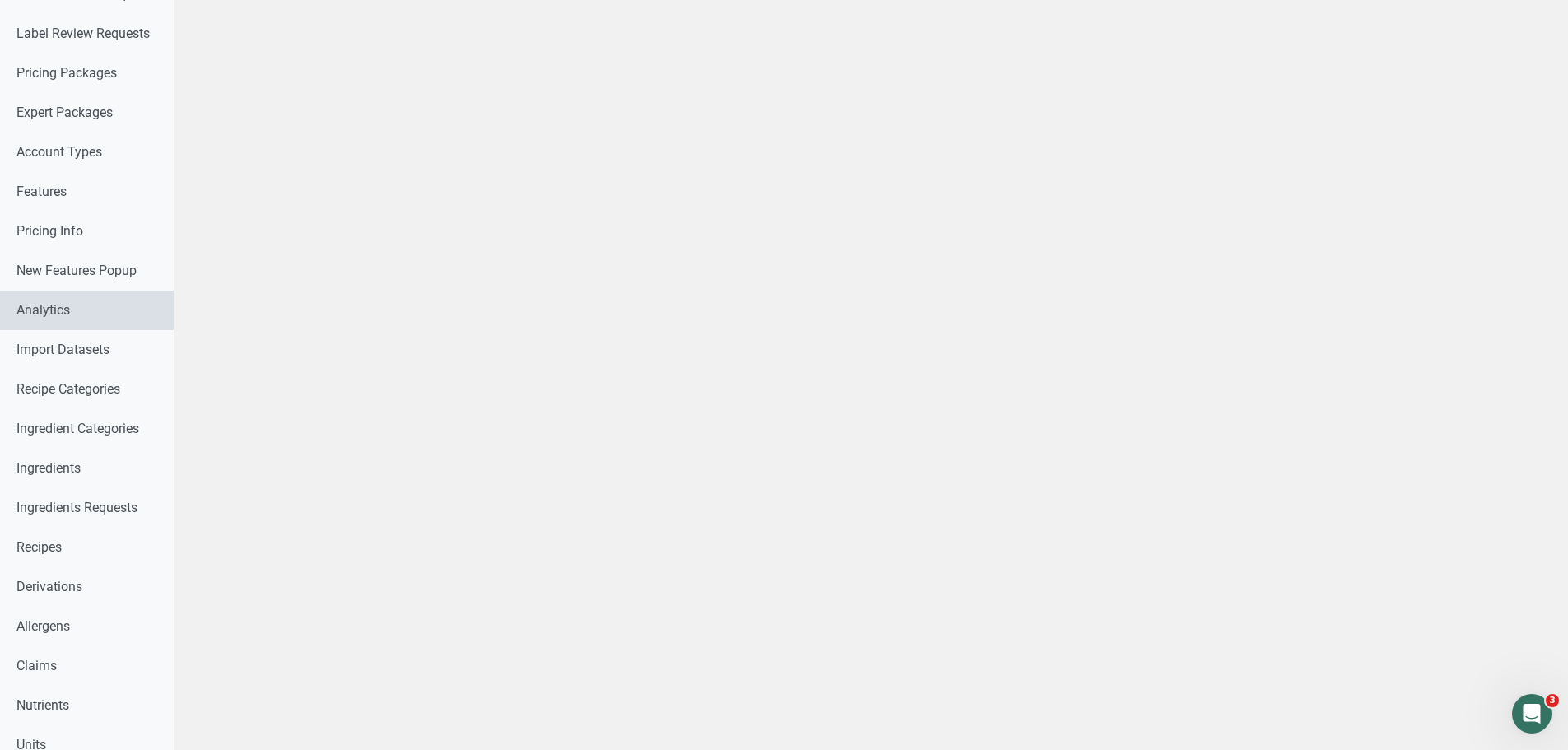
scroll to position [83, 0]
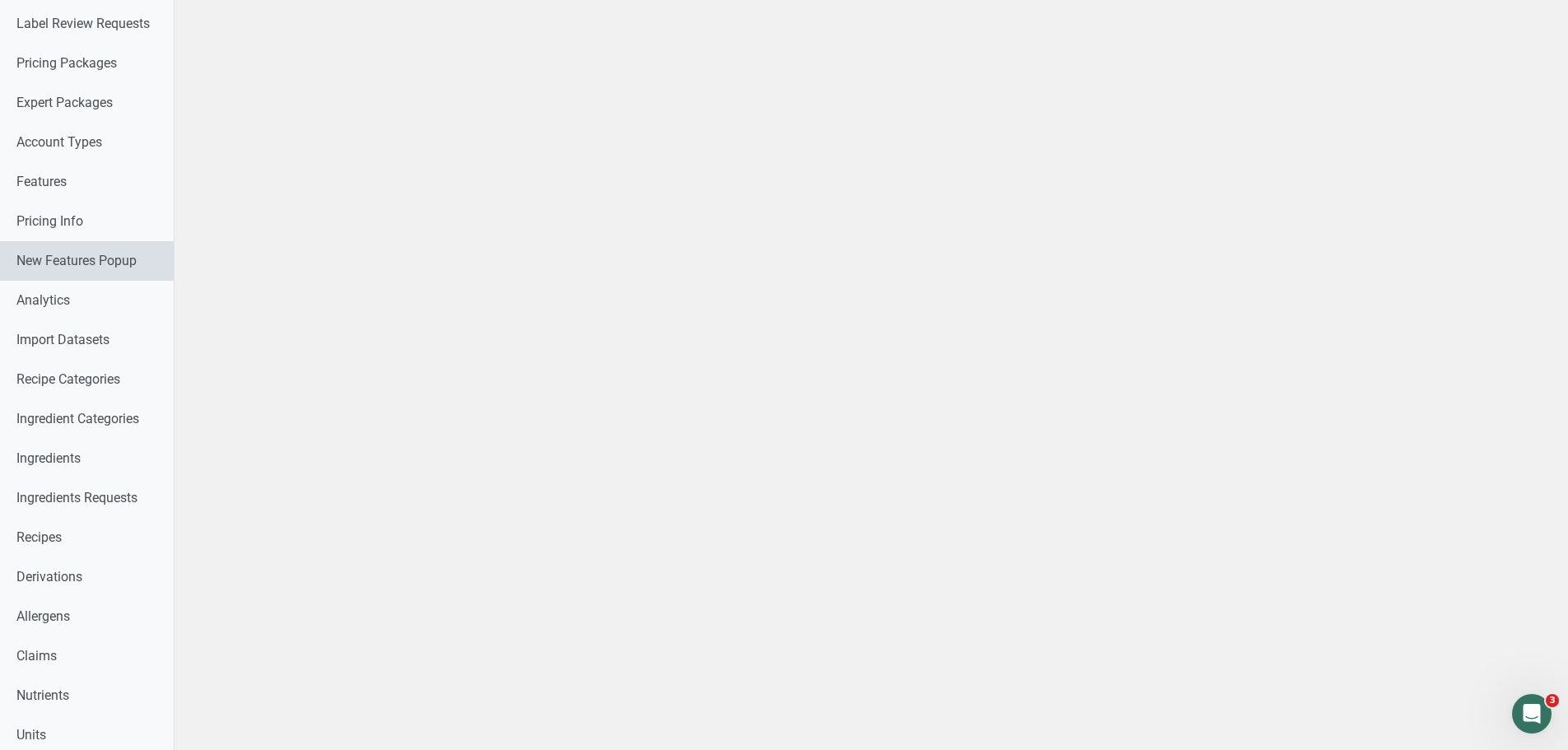
click at [70, 269] on link "New Features Popup" at bounding box center [87, 260] width 174 height 39
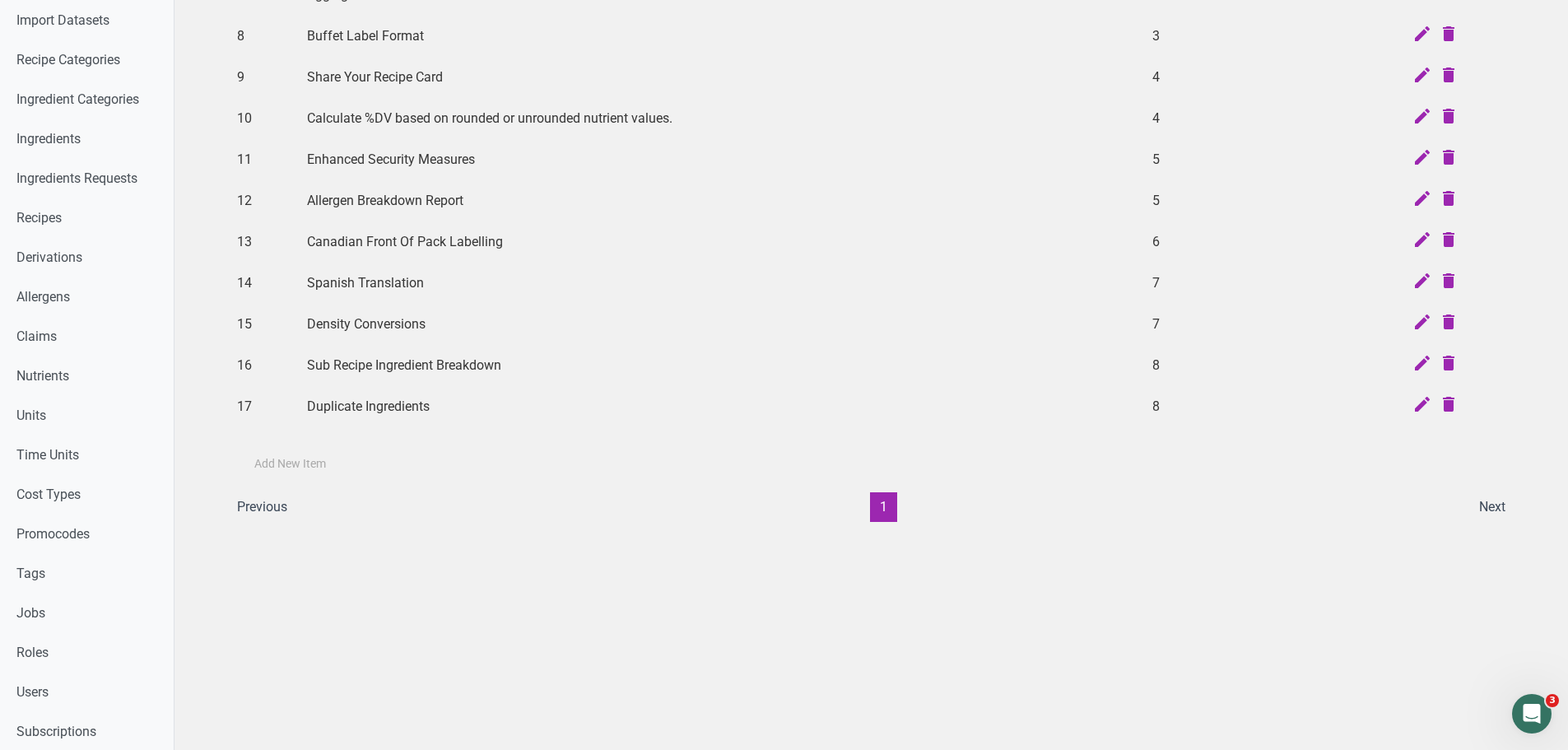
scroll to position [411, 0]
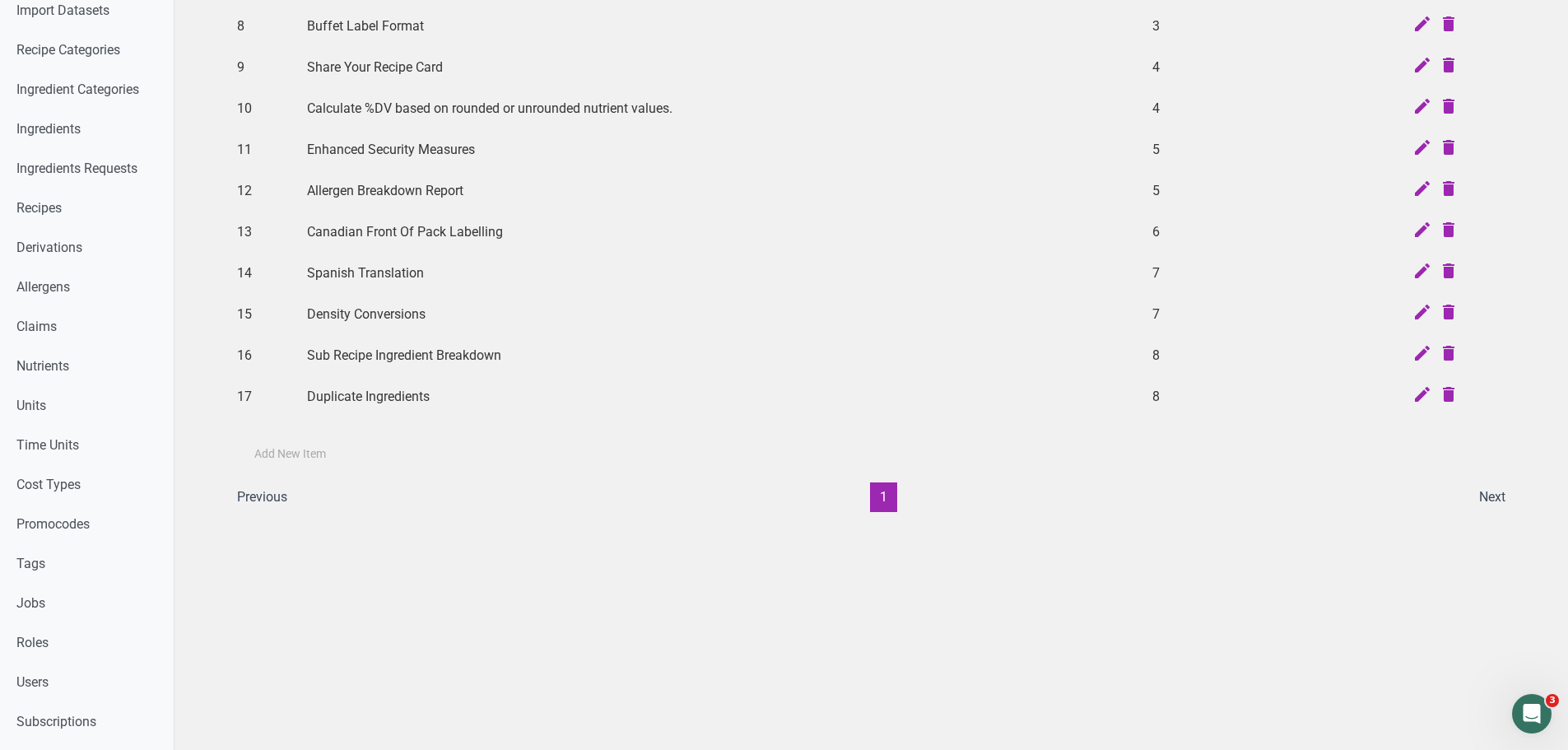
click at [294, 455] on label "Add New Item" at bounding box center [290, 454] width 71 height 17
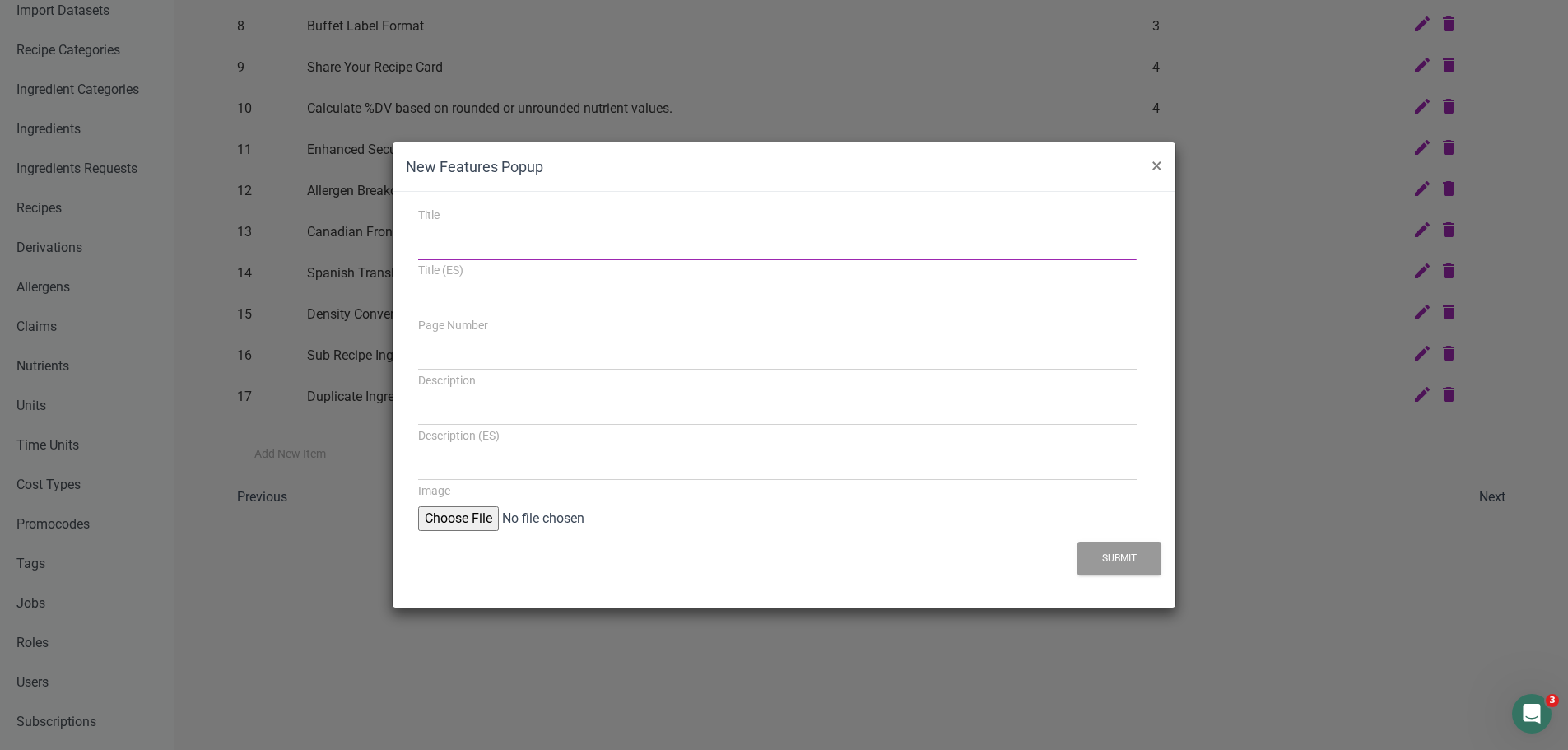
click at [586, 251] on input "Title" at bounding box center [777, 245] width 719 height 30
click at [507, 249] on input "Title" at bounding box center [777, 245] width 719 height 30
paste input "Formulate Recipes By Percentage"
type input "Formulate Recipes By Percentage"
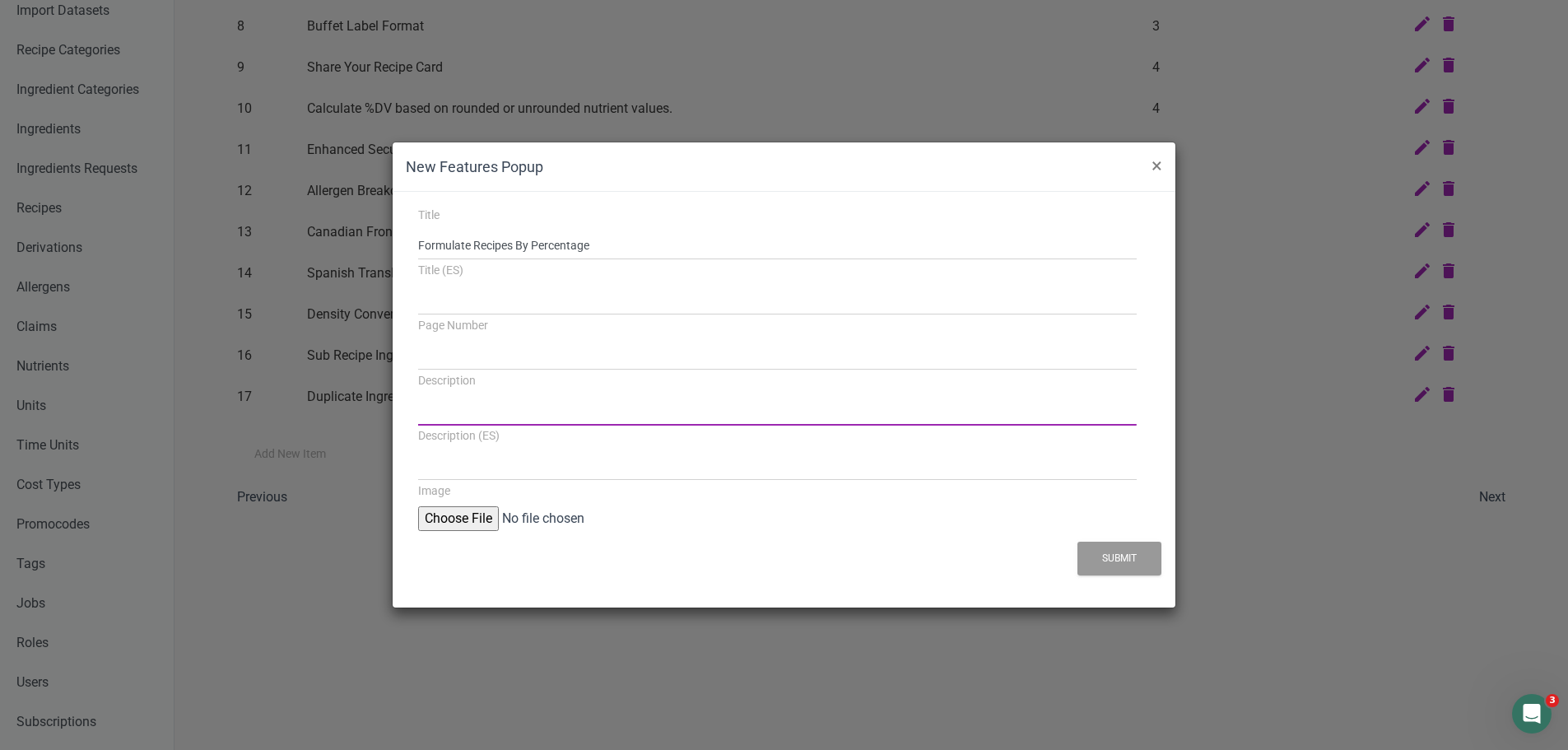
click at [536, 407] on input "Description" at bounding box center [777, 410] width 719 height 30
paste input "Formulate by percentage instead of fixed amounts. Perfect for scaling and keepi…"
type input "Formulate by percentage instead of fixed amounts. Perfect for scaling and keepi…"
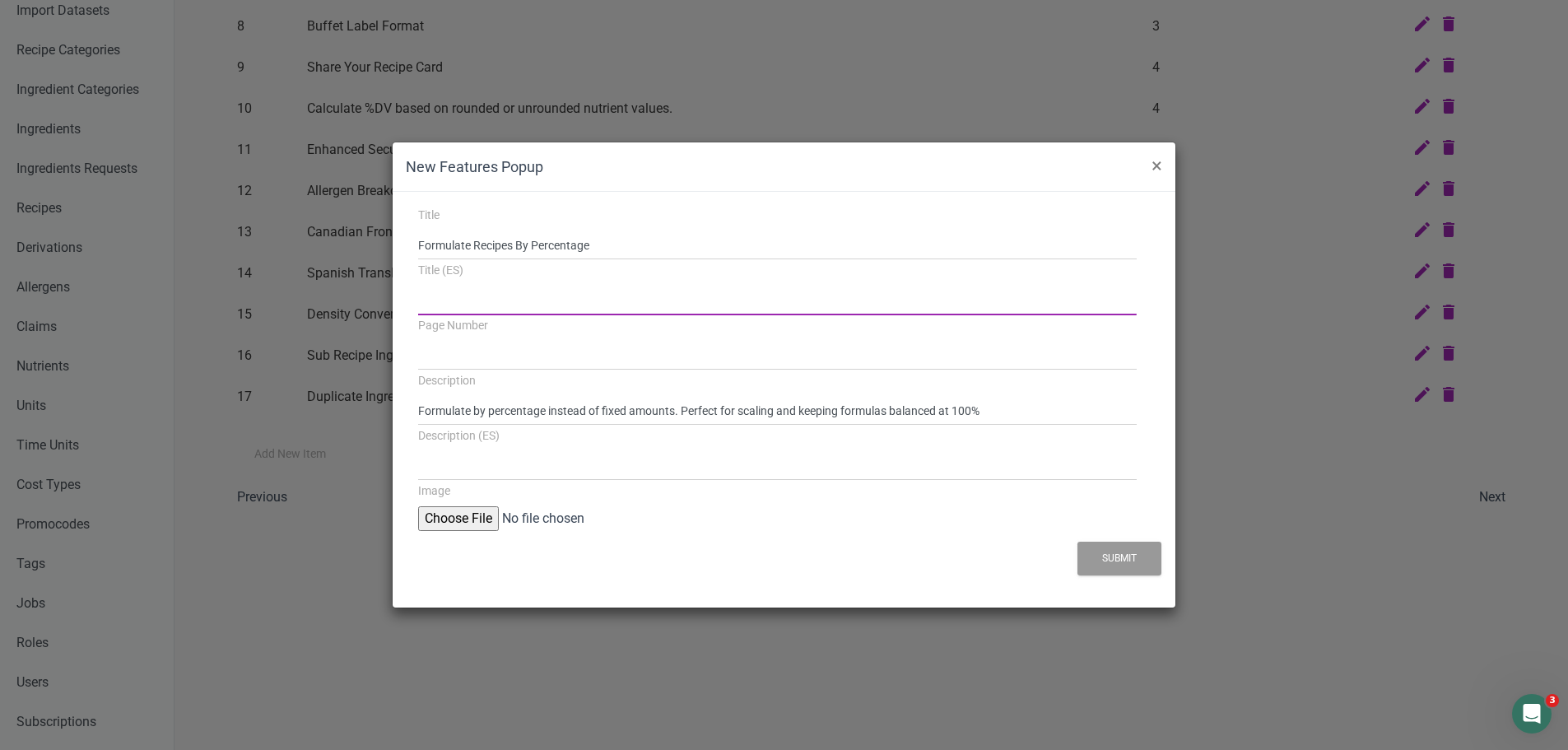
click at [537, 305] on input "Title (ES)" at bounding box center [777, 301] width 719 height 30
paste input "Formular recetas por porcentaje"
type input "Formular recetas por porcentaje"
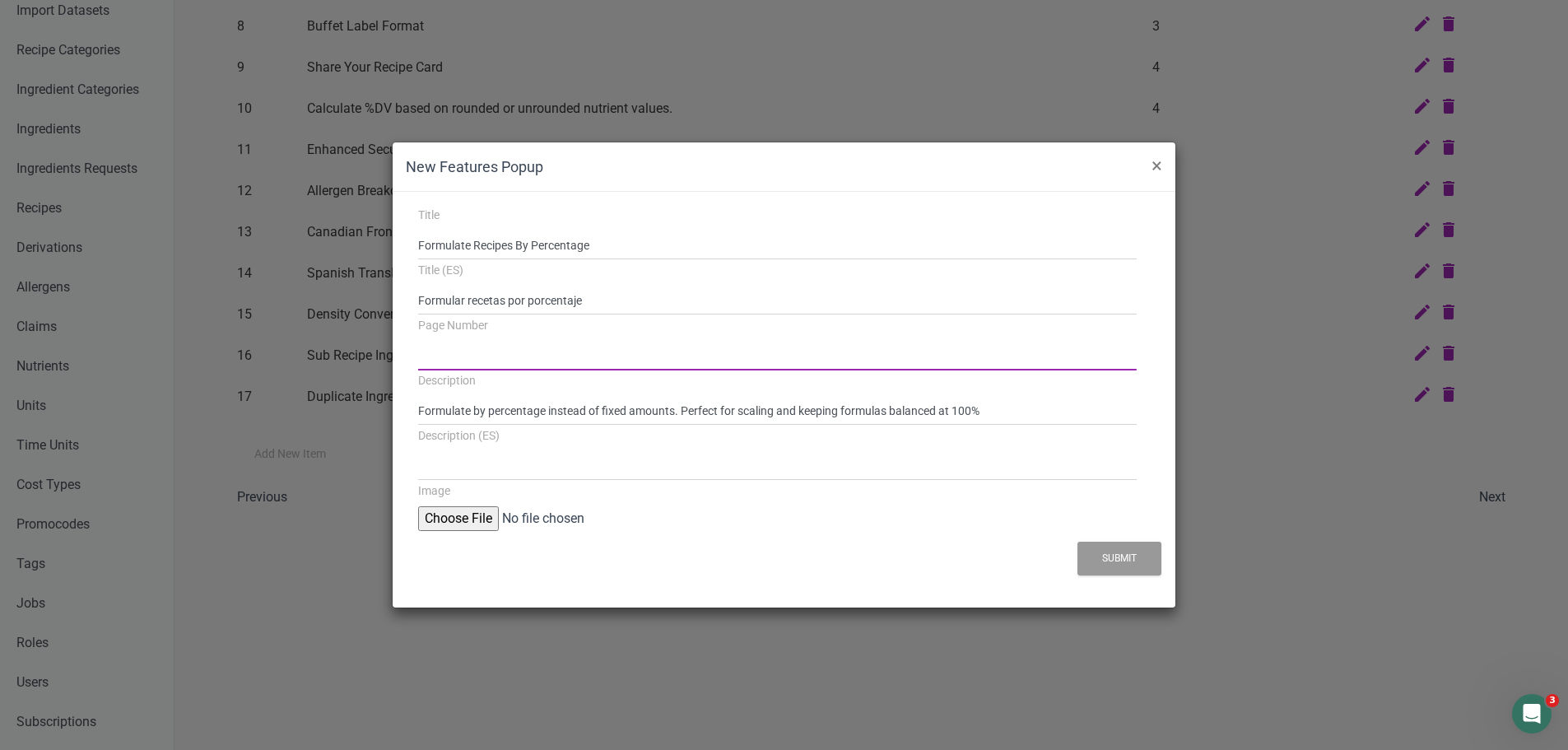
click at [581, 355] on input "Page Number" at bounding box center [777, 355] width 719 height 30
click at [475, 361] on input "Page Number" at bounding box center [777, 355] width 719 height 30
type input "9"
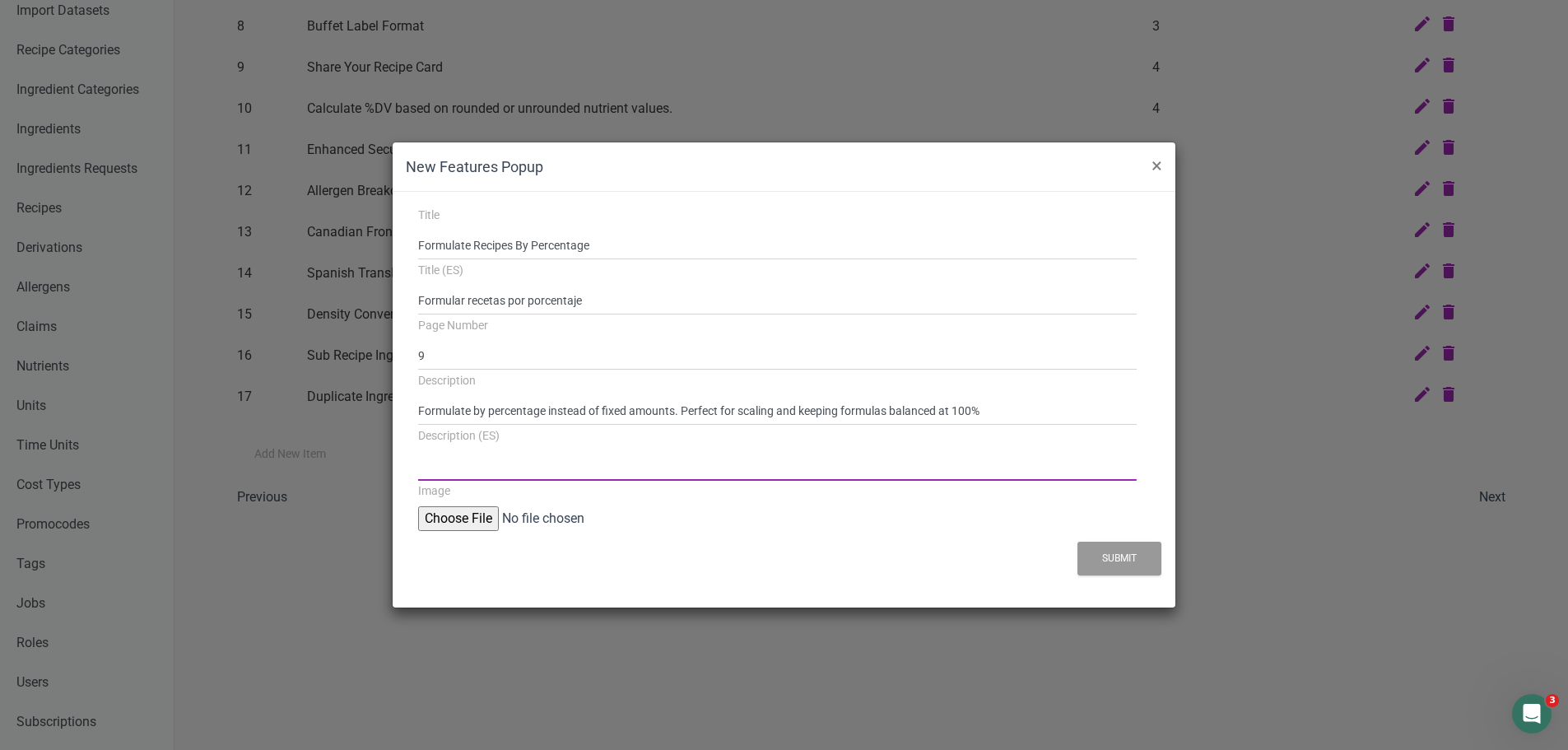
click at [516, 470] on input "Description (ES)" at bounding box center [777, 466] width 719 height 30
paste input "Formule por porcentaje en lugar de cantidades fijas. Perfecto para escalar y ma…"
type input "Formule por porcentaje en lugar de cantidades fijas. Perfecto para escalar y ma…"
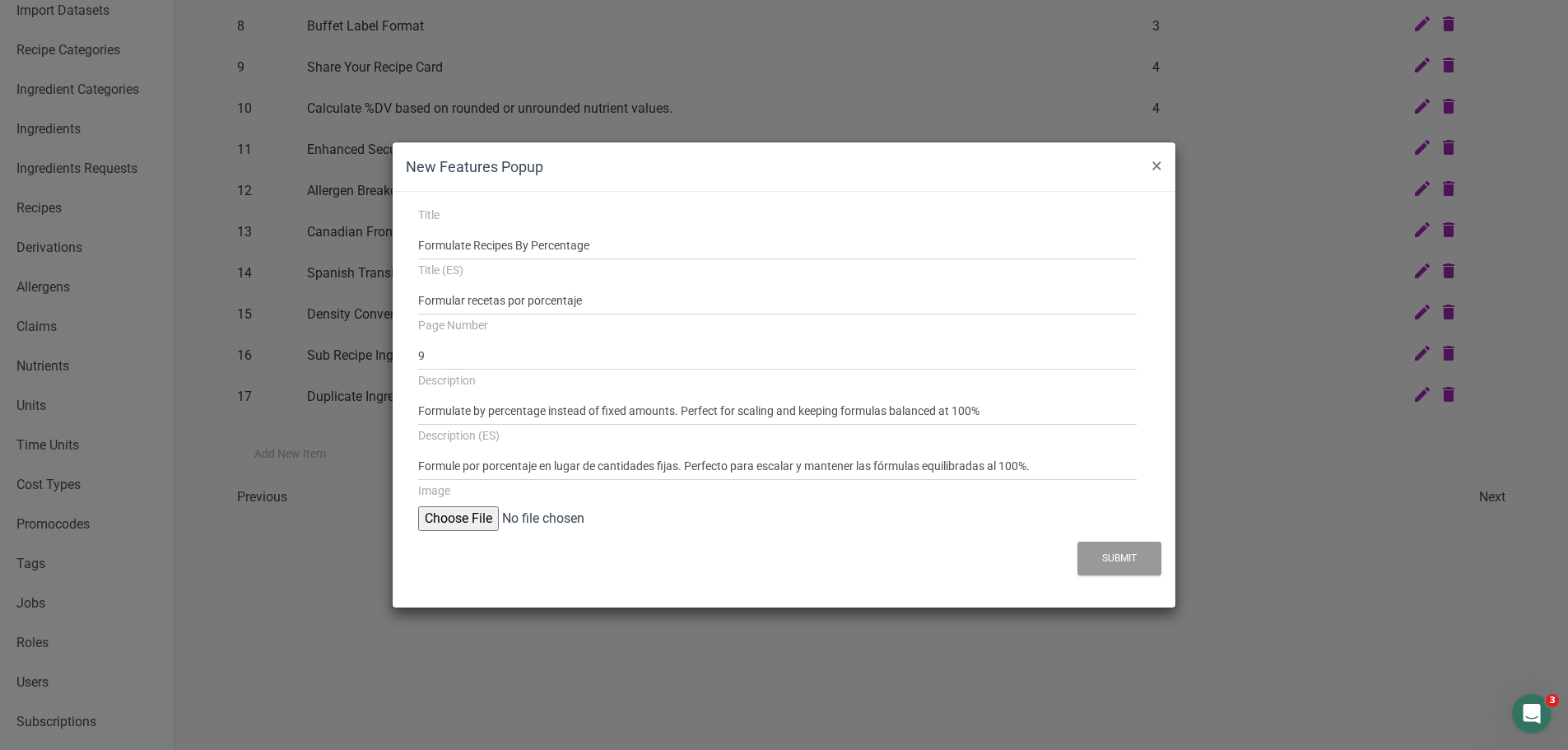
click at [460, 520] on input "file" at bounding box center [544, 518] width 252 height 24
type input "C:\fakepath\percentage.png"
click at [472, 405] on input "Formulate by percentage instead of fixed amounts. Perfect for scaling and keepi…" at bounding box center [777, 410] width 719 height 30
click at [859, 410] on input "Formulate by percentage instead of fixed amounts. Perfect for scaling and keepi…" at bounding box center [777, 410] width 719 height 30
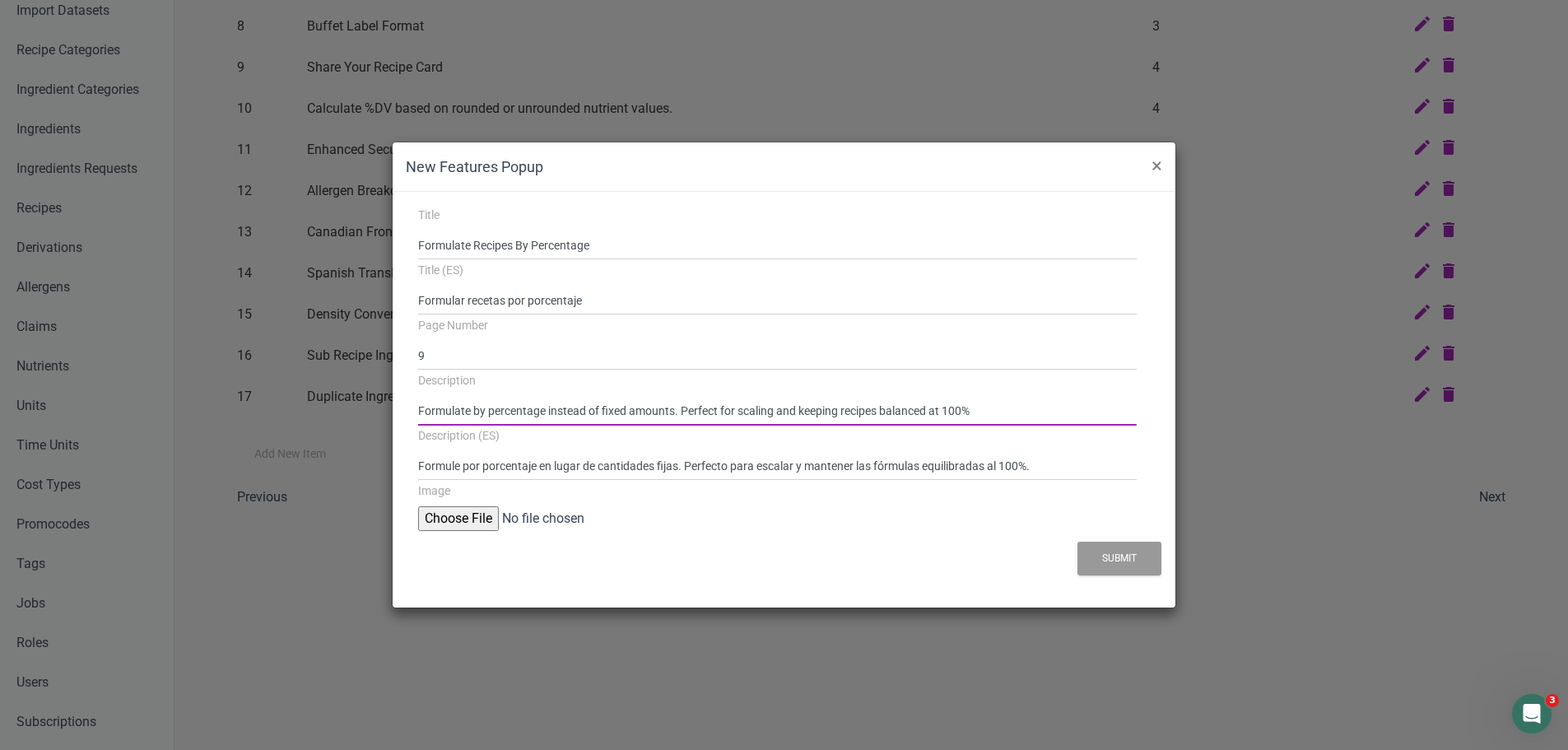
click at [474, 403] on input "Formulate by percentage instead of fixed amounts. Perfect for scaling and keepi…" at bounding box center [777, 410] width 719 height 30
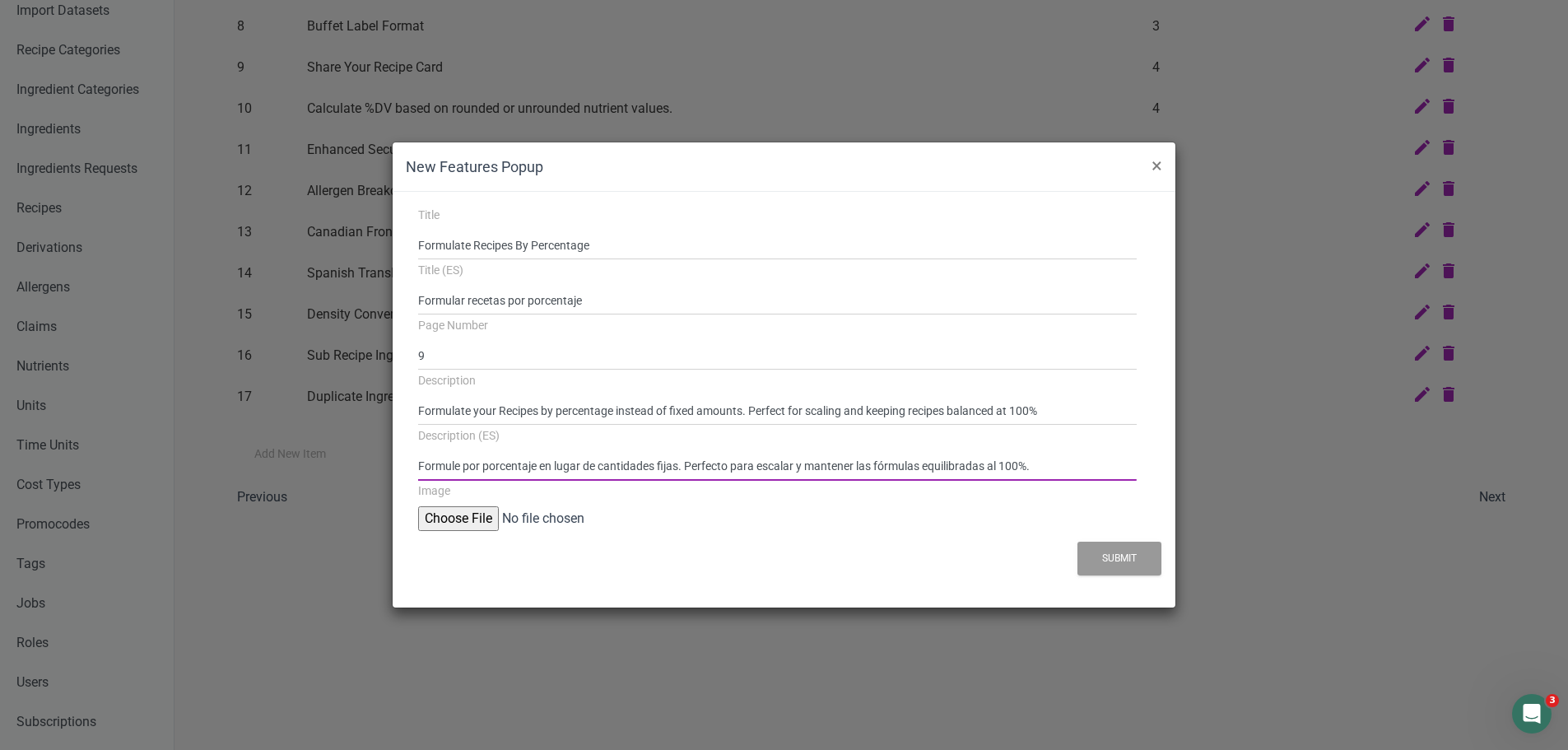
click at [462, 465] on input "Formule por porcentaje en lugar de cantidades fijas. Perfecto para escalar y ma…" at bounding box center [777, 466] width 719 height 30
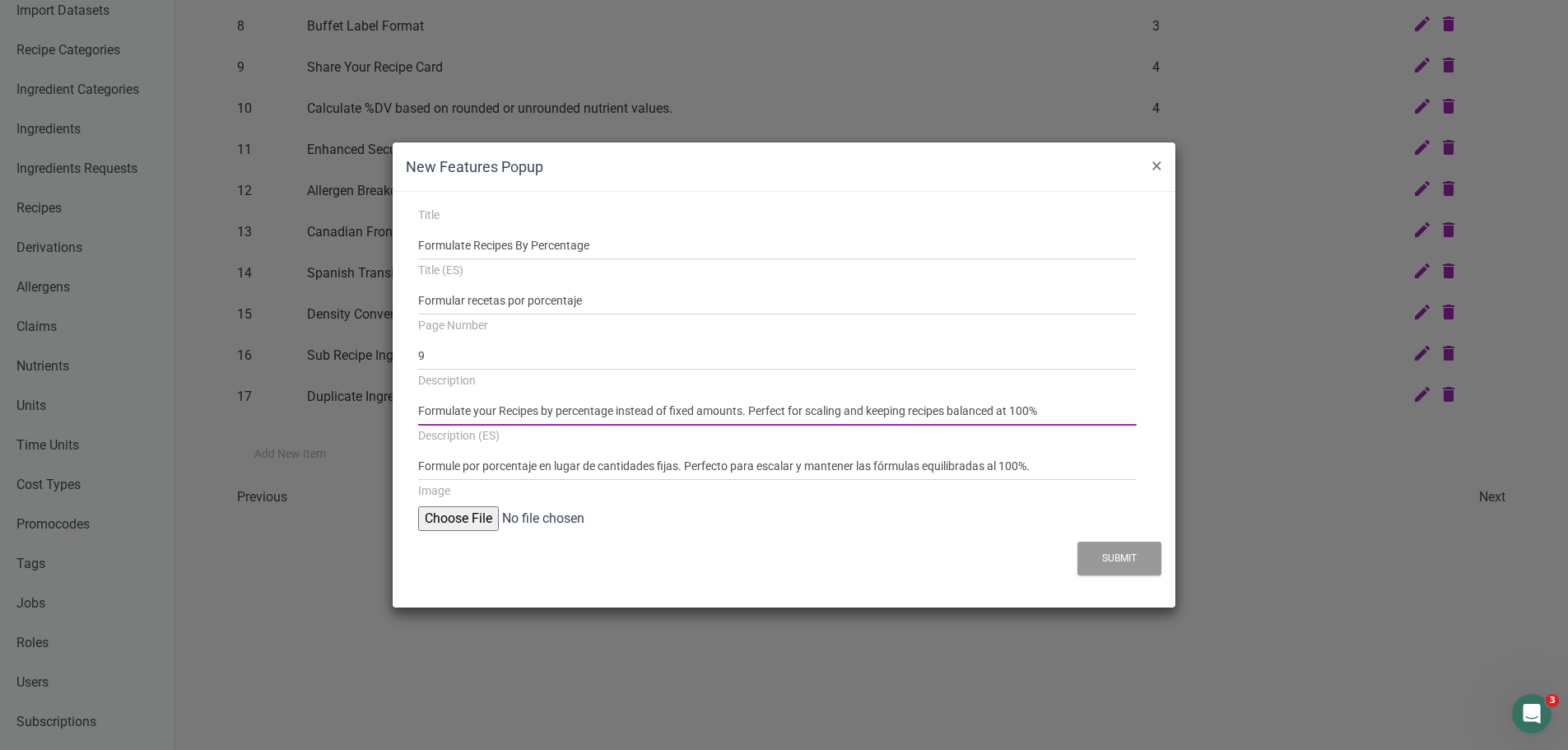
drag, startPoint x: 504, startPoint y: 409, endPoint x: 565, endPoint y: 455, distance: 76.4
click at [504, 409] on input "Formulate your Recipes by percentage instead of fixed amounts. Perfect for scal…" at bounding box center [777, 410] width 719 height 30
type input "Formulate your recipes by percentage instead of fixed amounts. Perfect for scal…"
click at [1127, 561] on button "Submit" at bounding box center [1119, 558] width 84 height 34
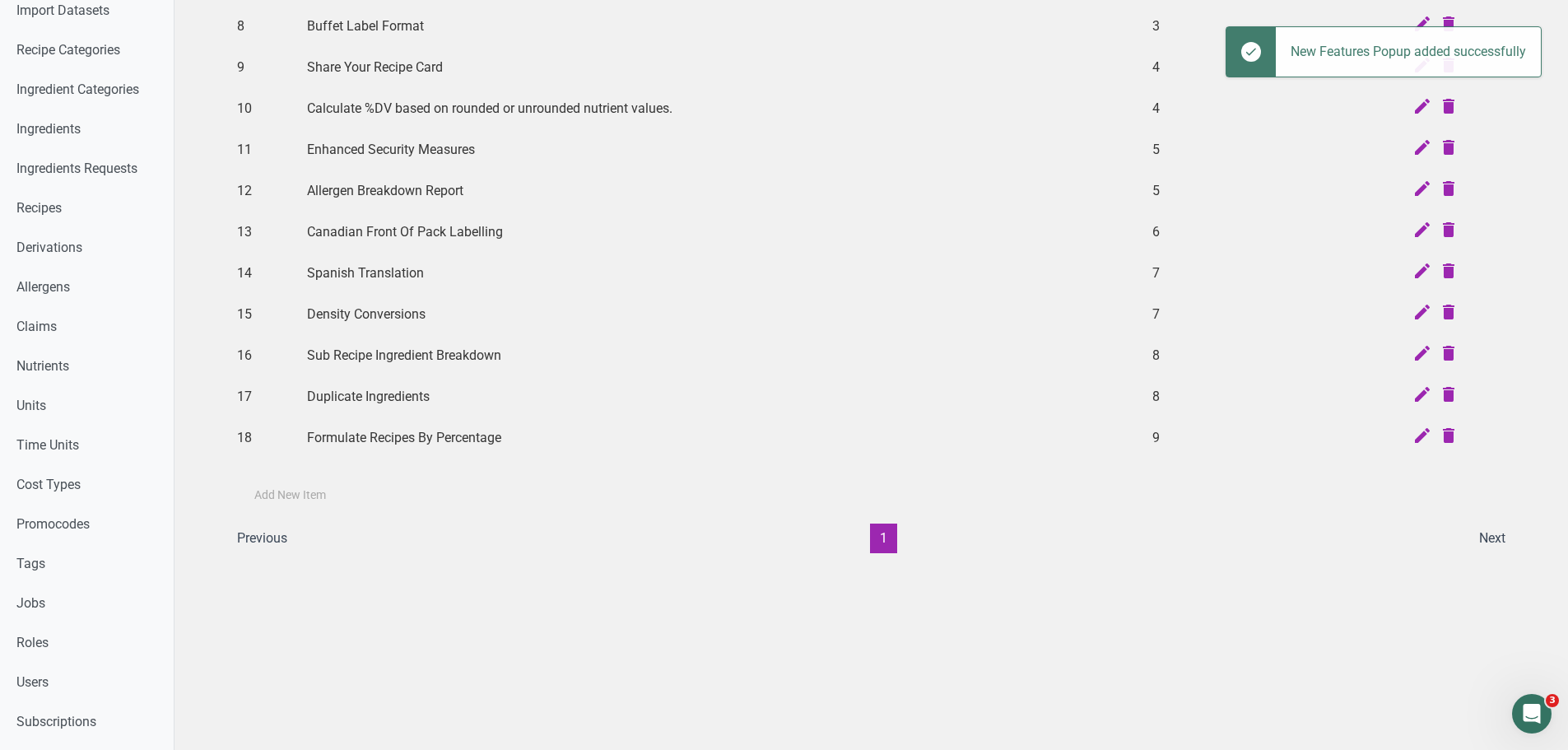
click at [308, 494] on label "Add New Item" at bounding box center [290, 495] width 71 height 17
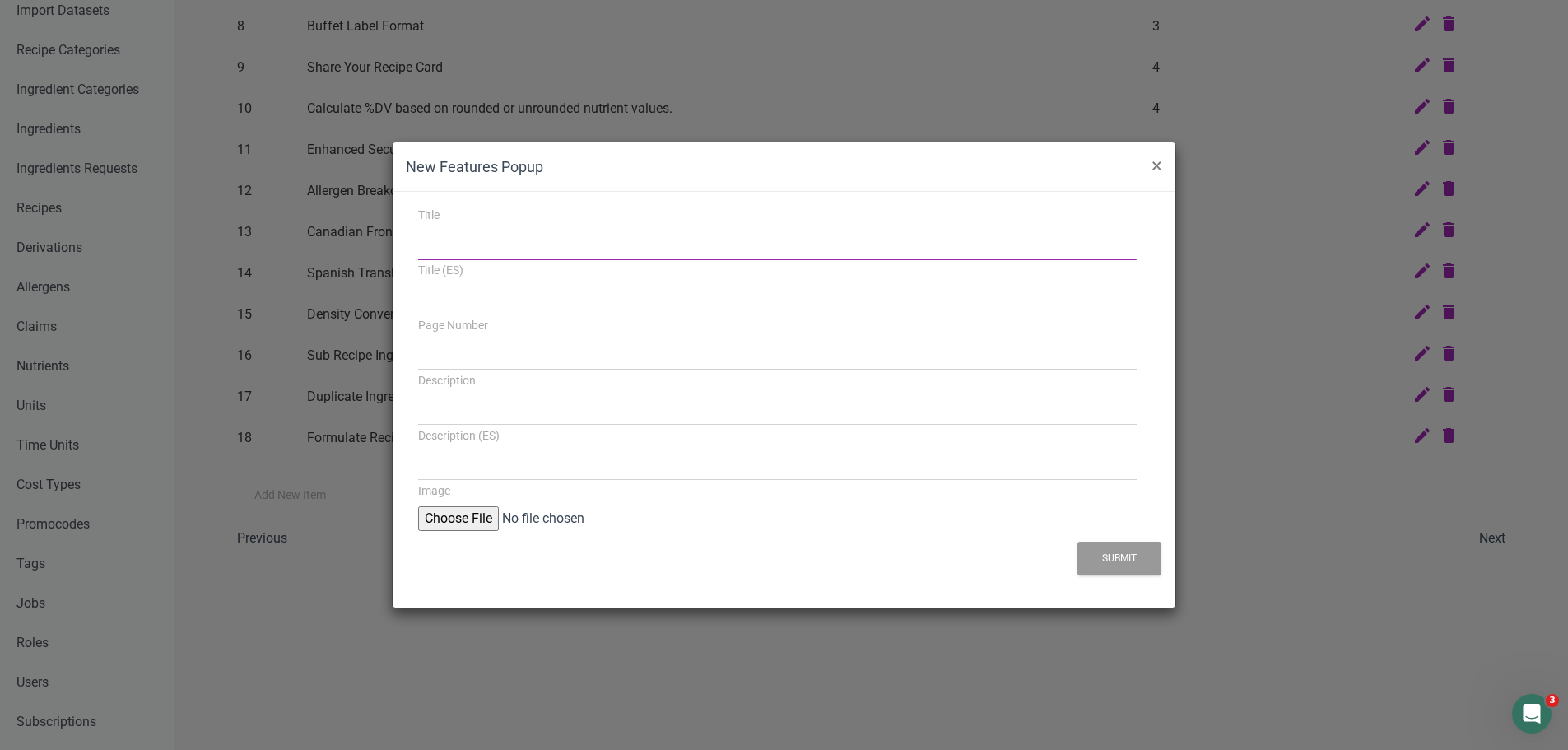
click at [529, 256] on input "Title" at bounding box center [777, 245] width 719 height 30
paste input "Ingredient Comparison Report"
click at [420, 244] on input "Ingredient Comparison Report" at bounding box center [777, 245] width 719 height 30
type input "Ingredient Comparison Report"
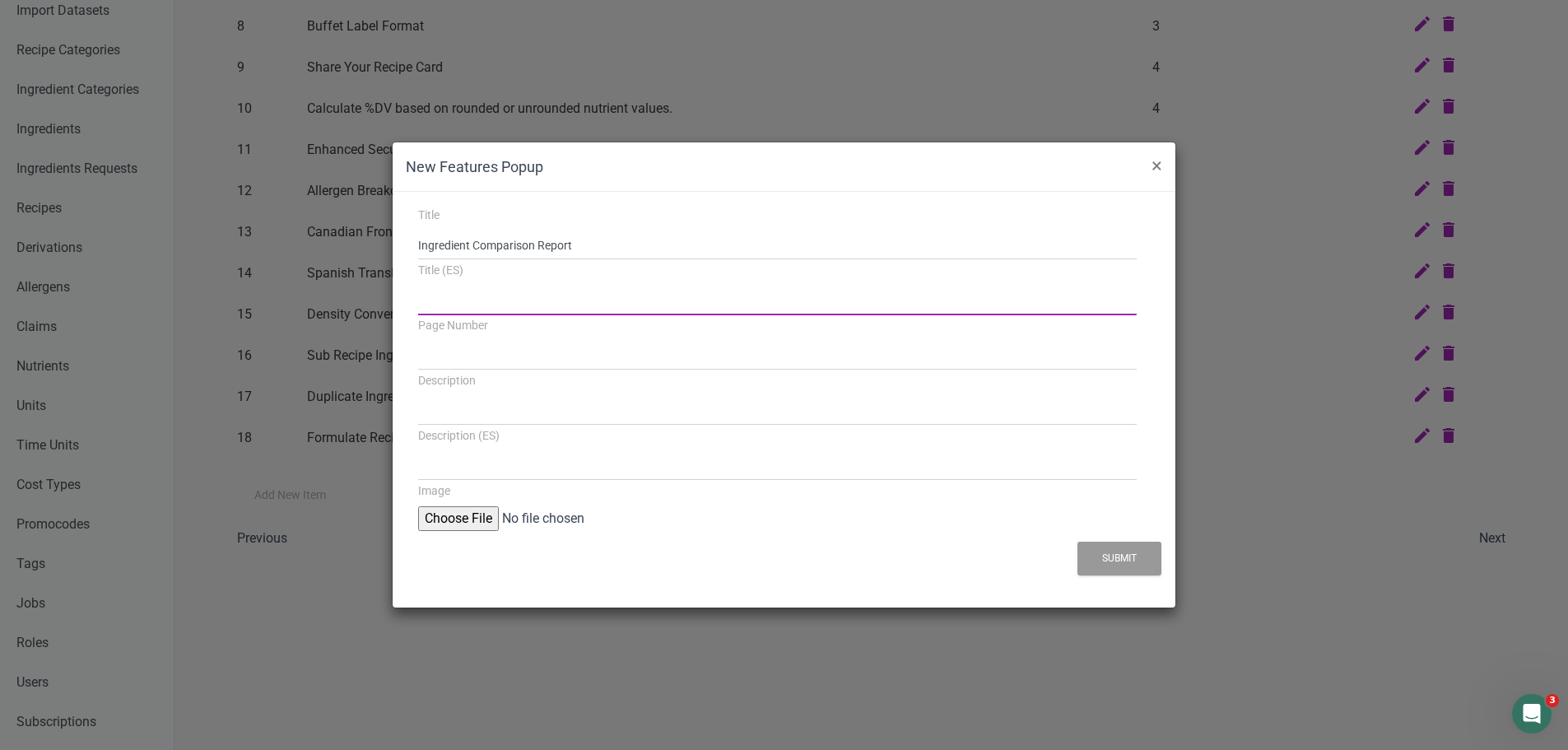
click at [453, 304] on input "Title (ES)" at bounding box center [777, 301] width 719 height 30
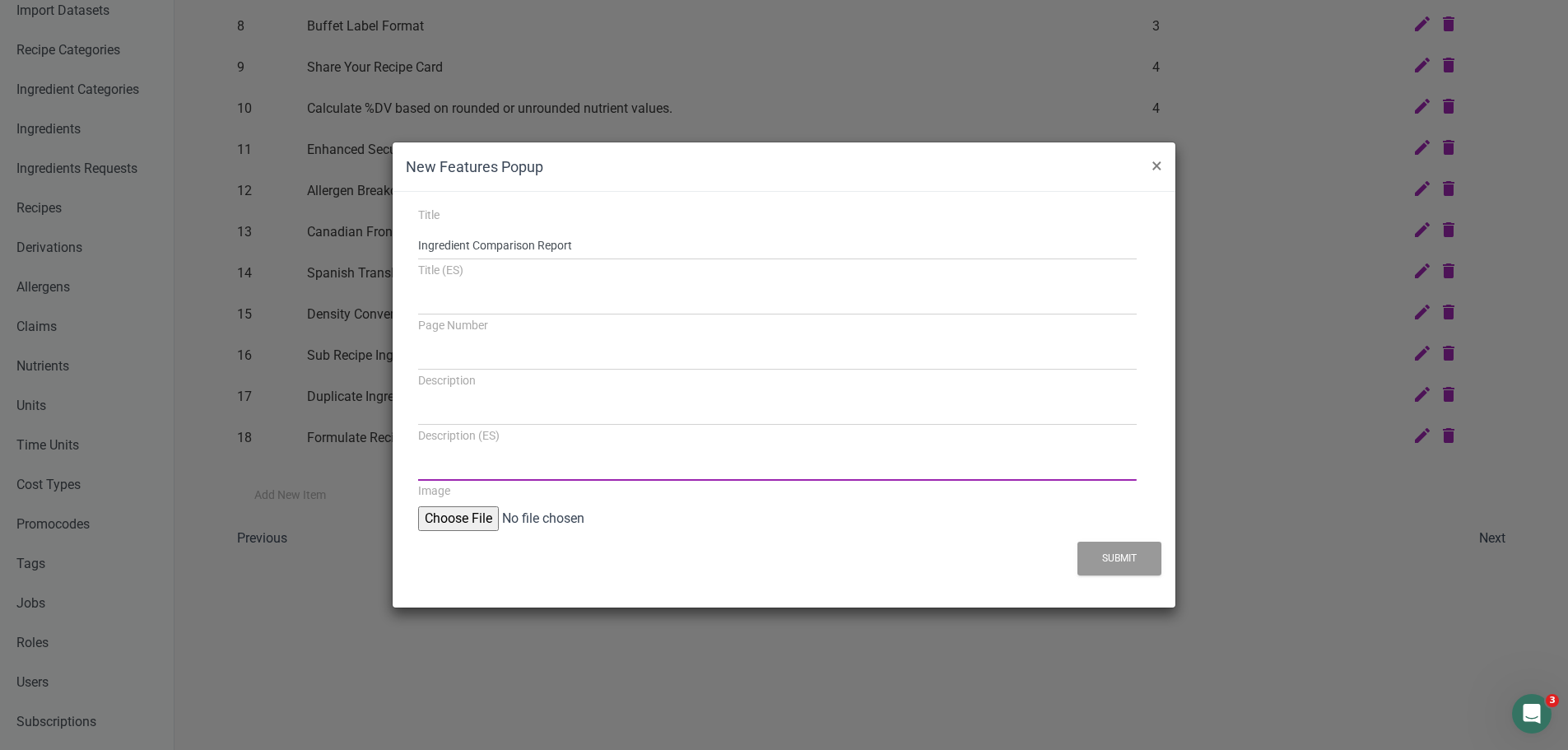
drag, startPoint x: 459, startPoint y: 461, endPoint x: 459, endPoint y: 451, distance: 10.0
click at [459, 461] on input "Description (ES)" at bounding box center [777, 466] width 719 height 30
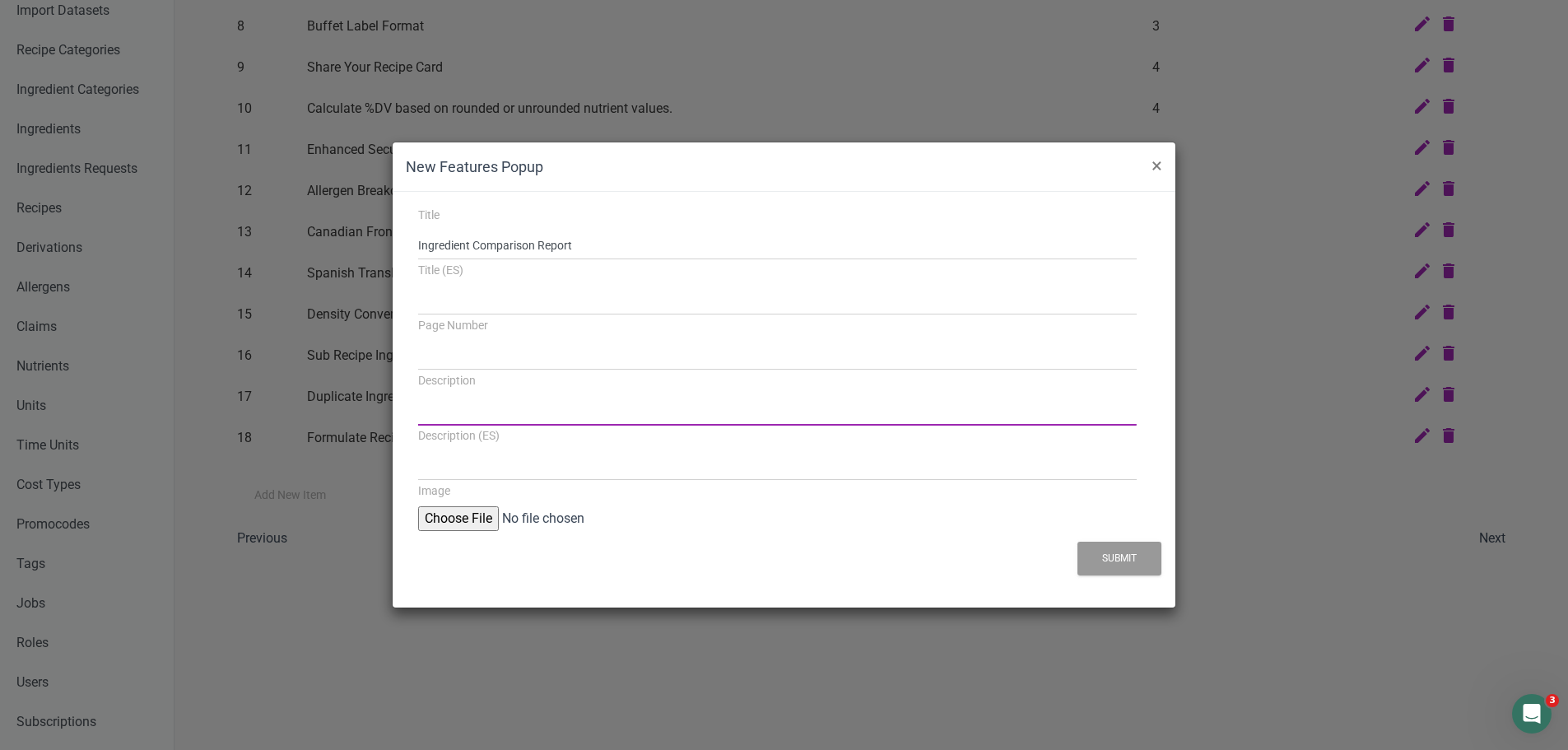
click at [465, 411] on input "Description" at bounding box center [777, 410] width 719 height 30
paste input "Compare candidate ingredients side-by-side to pick the best option for cost, nu…"
type input "Compare candidate ingredients side-by-side to pick the best option for cost, nu…"
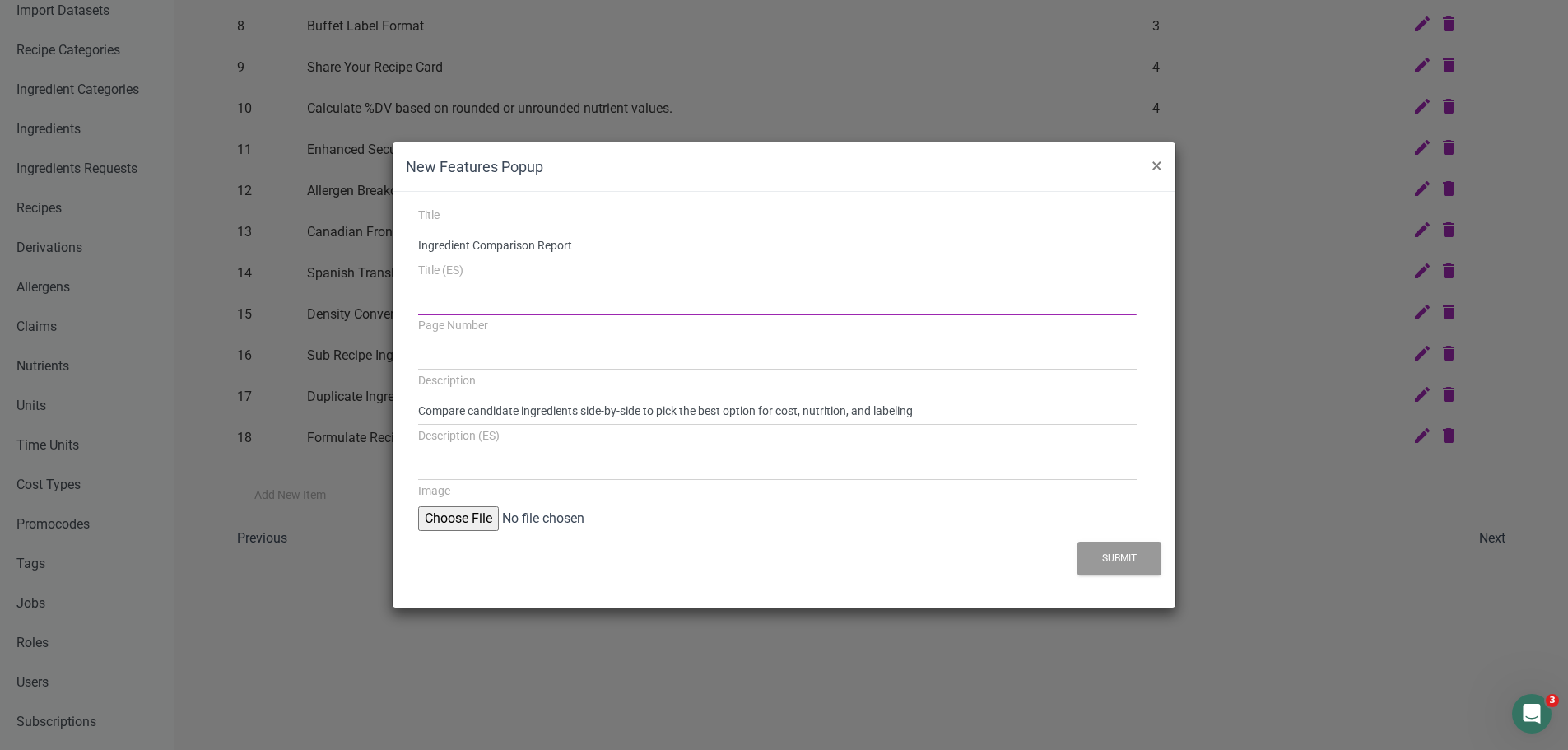
click at [584, 310] on input "Title (ES)" at bounding box center [777, 301] width 719 height 30
paste input "Informe de comparación de ingredientes"
type input "Informe de comparación de ingredientes"
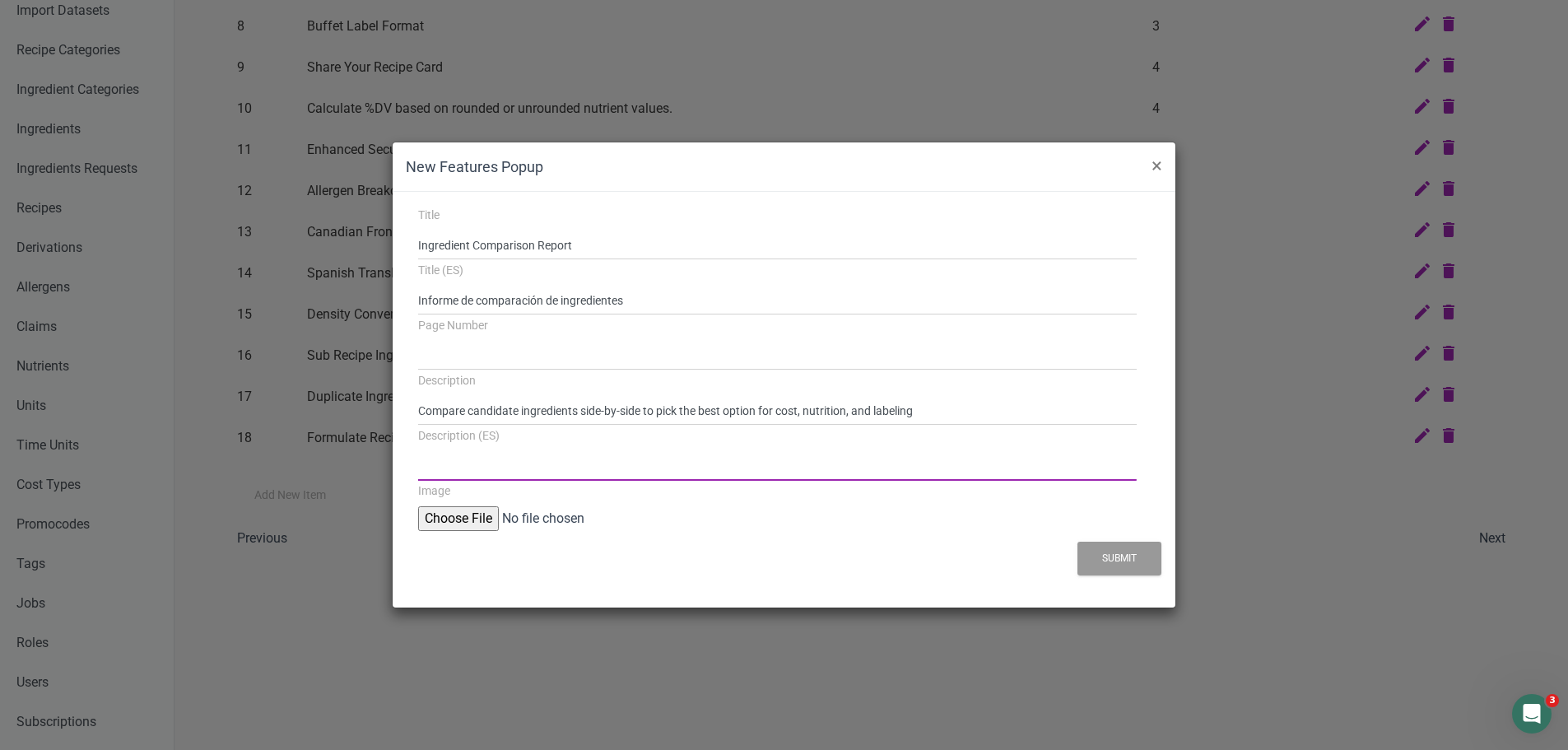
click at [509, 467] on input "Description (ES)" at bounding box center [777, 466] width 719 height 30
paste input "Compare ingredientes candidatos lado a lado para elegir la mejor opción en cost…"
type input "Compare ingredientes candidatos lado a lado para elegir la mejor opción en cost…"
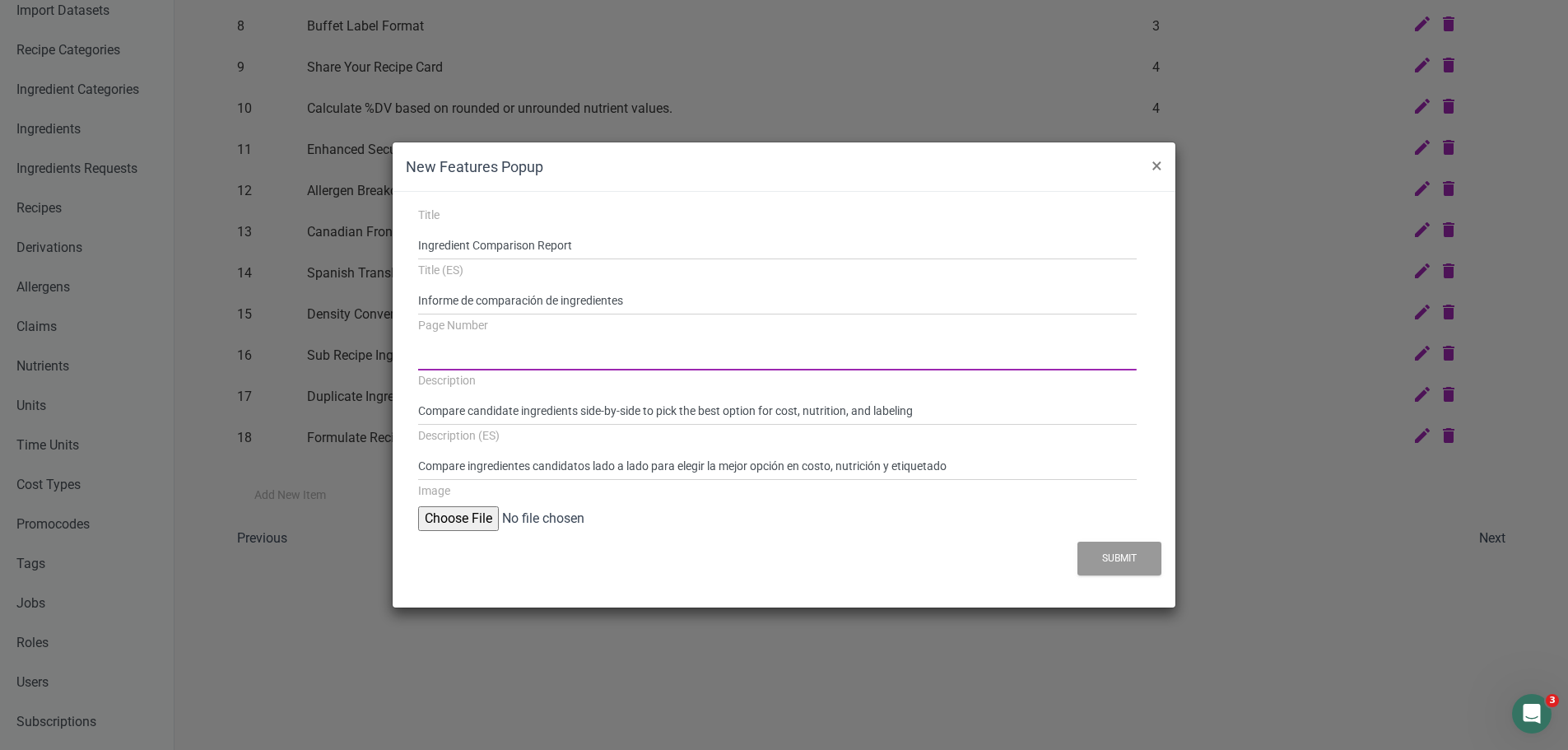
click at [501, 363] on input "Page Number" at bounding box center [777, 355] width 719 height 30
type input "9"
click at [433, 516] on input "file" at bounding box center [544, 518] width 252 height 24
type input "C:\fakepath\Ingredient comparison-popup.png"
click at [1126, 559] on button "Submit" at bounding box center [1119, 558] width 84 height 34
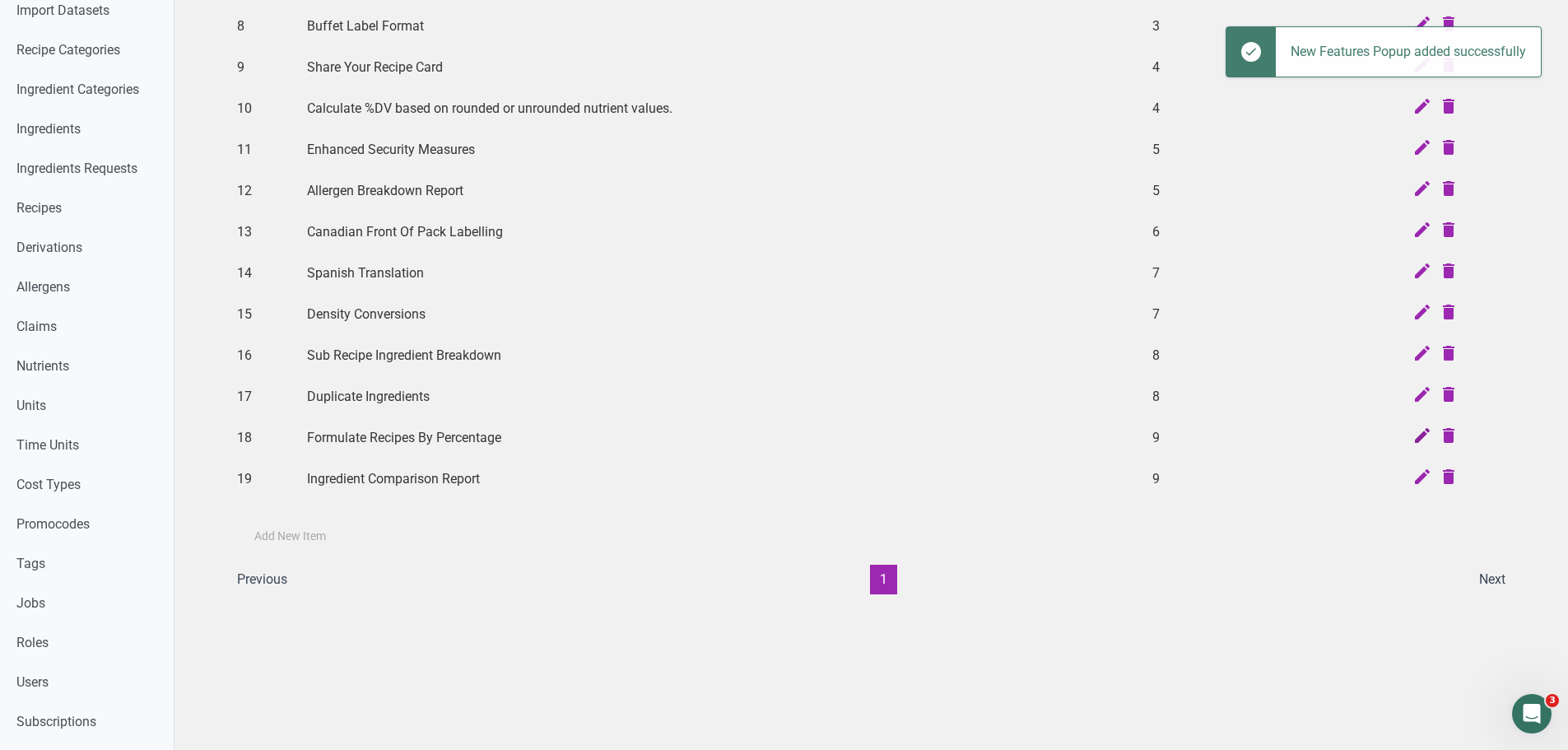
click at [1420, 437] on icon at bounding box center [1422, 437] width 20 height 23
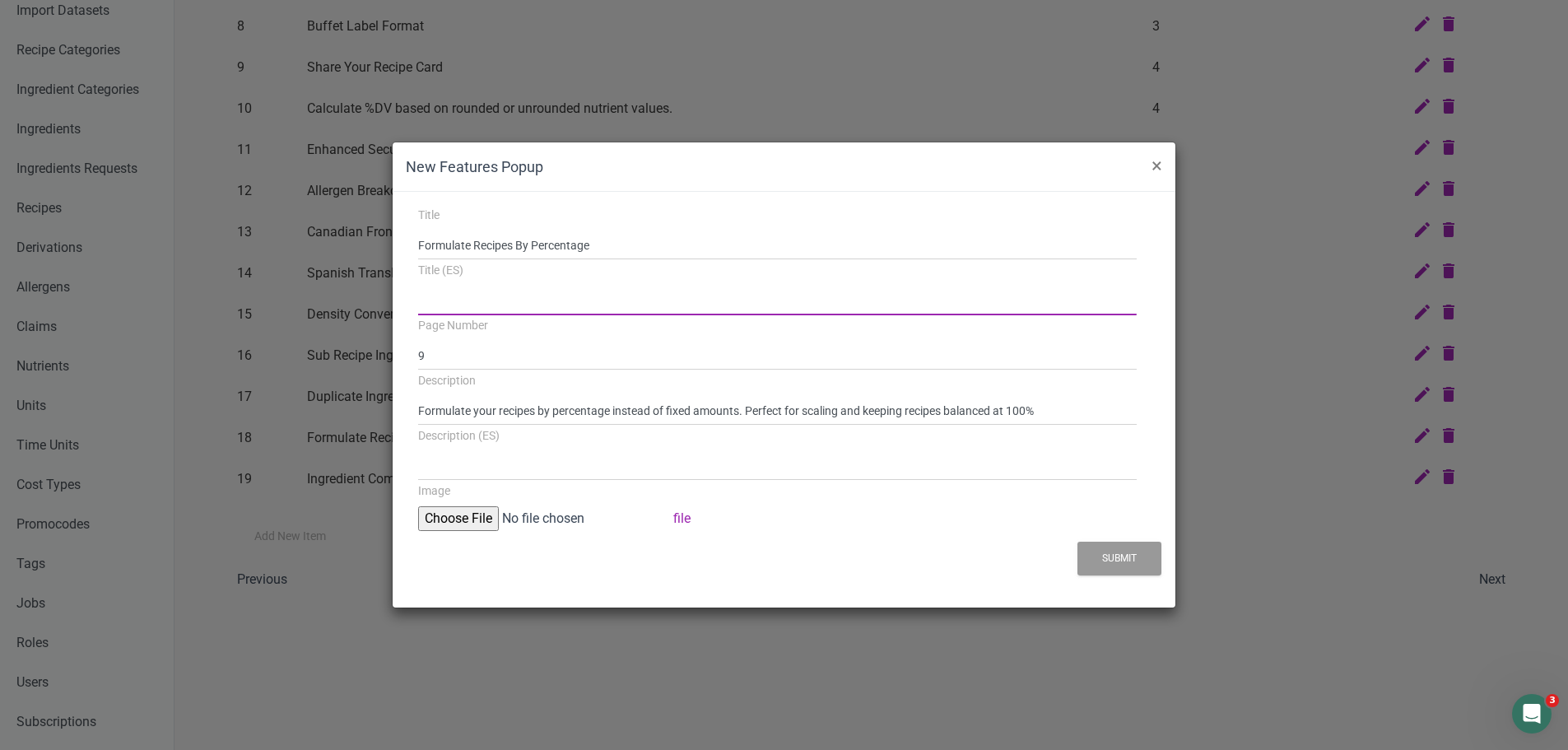
click at [506, 297] on input "Title (ES)" at bounding box center [777, 301] width 719 height 30
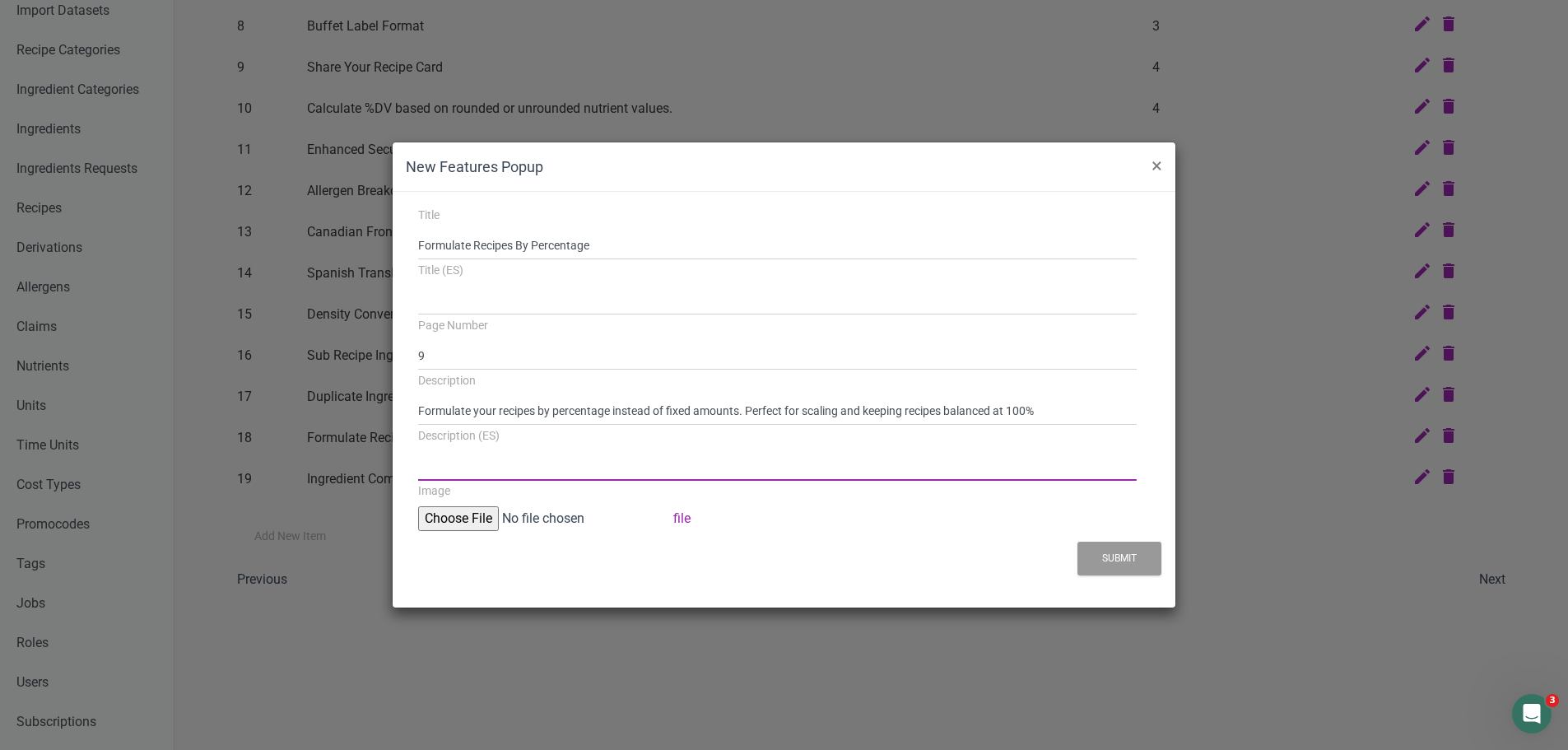
click at [505, 473] on input "Description (ES)" at bounding box center [777, 466] width 719 height 30
paste input "Formule por porcentaje en lugar de cantidades fijas. Perfecto para escalar y ma…"
type input "Formule por porcentaje en lugar de cantidades fijas. Perfecto para escalar y ma…"
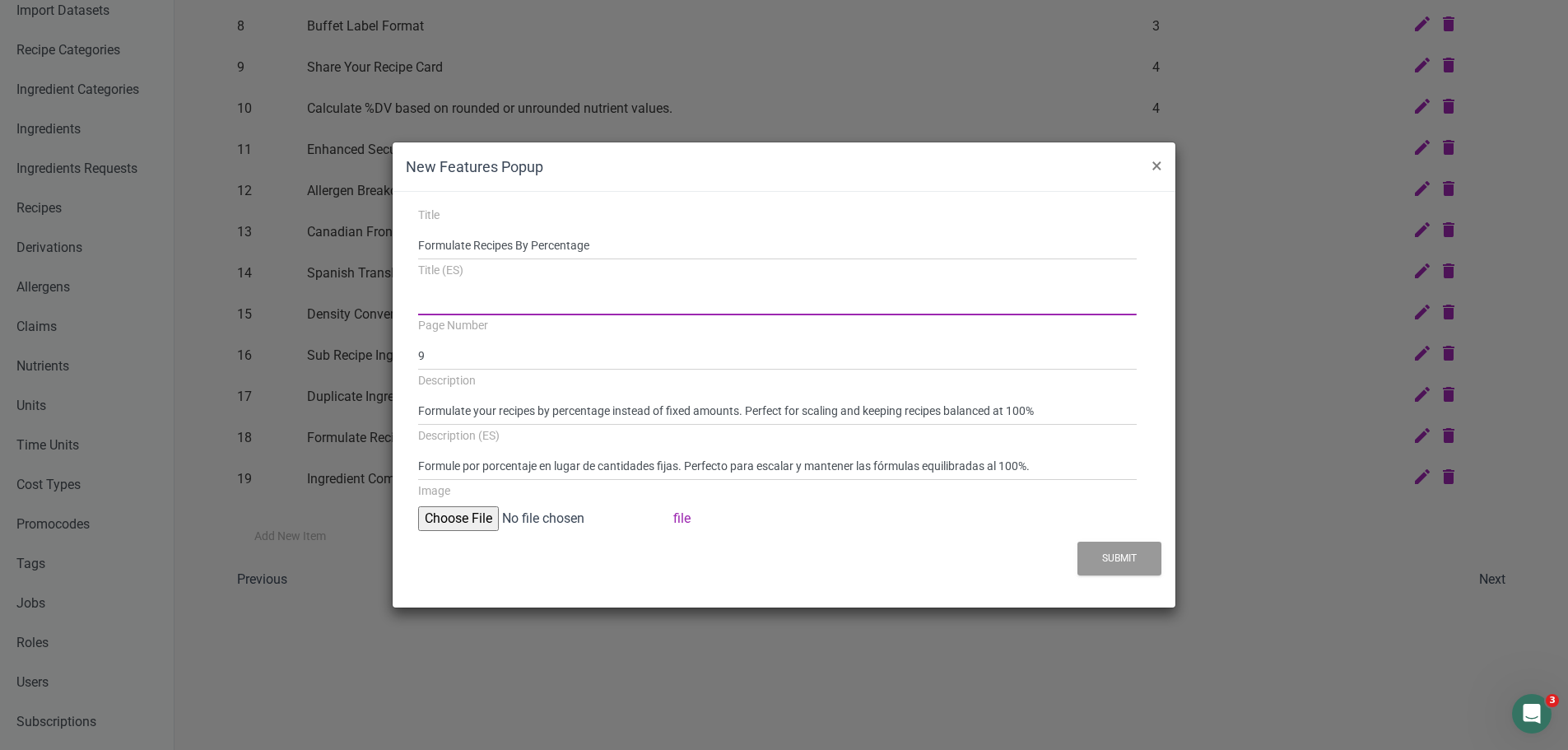
click at [491, 307] on input "Title (ES)" at bounding box center [777, 301] width 719 height 30
click at [670, 310] on input "Title (ES)" at bounding box center [777, 301] width 719 height 30
paste input "Formular recetas por porcentaje"
click at [422, 298] on input "Formular recetas por porcentaje" at bounding box center [777, 301] width 719 height 30
type input "Formular recetas por porcentaje"
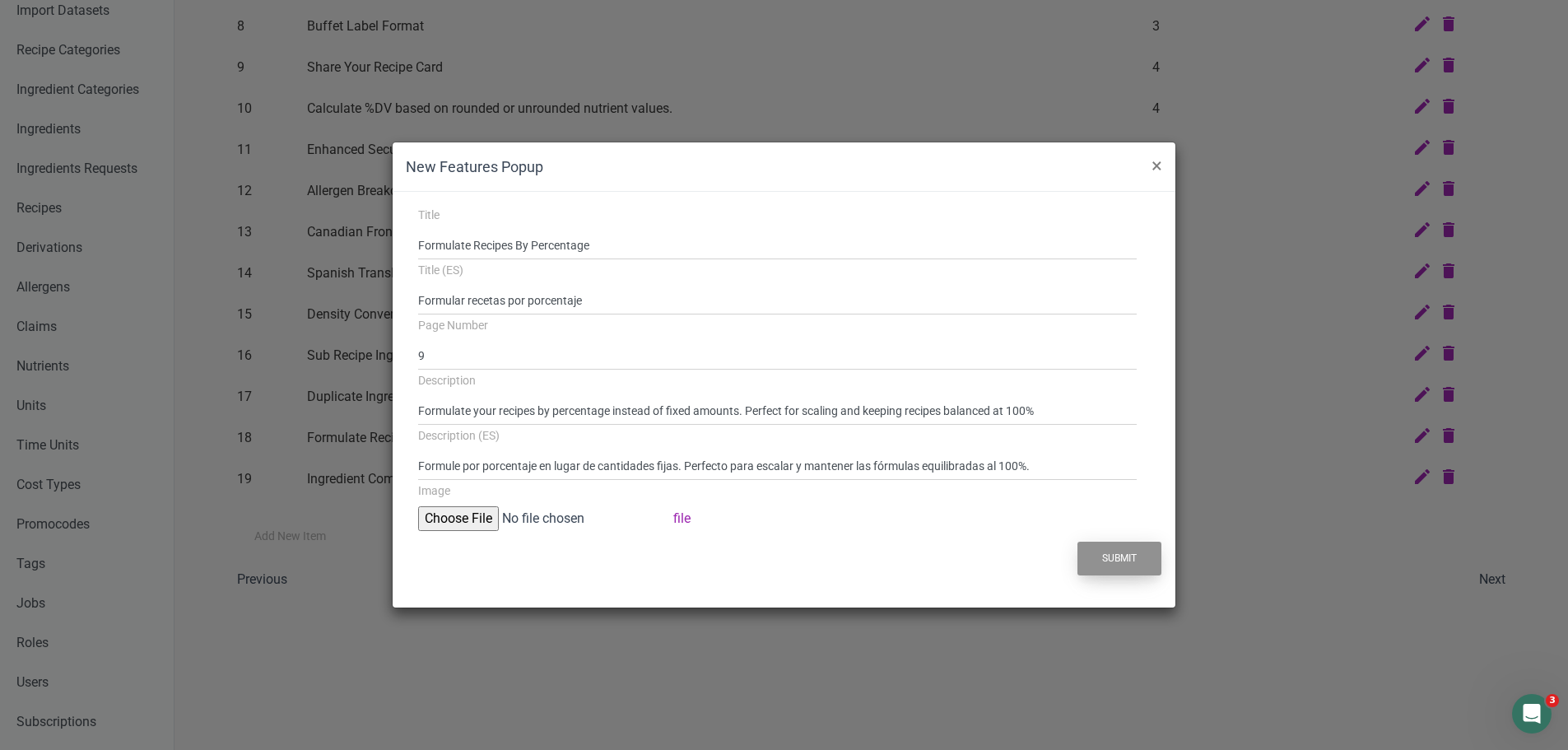
click at [1139, 564] on button "Submit" at bounding box center [1119, 558] width 84 height 34
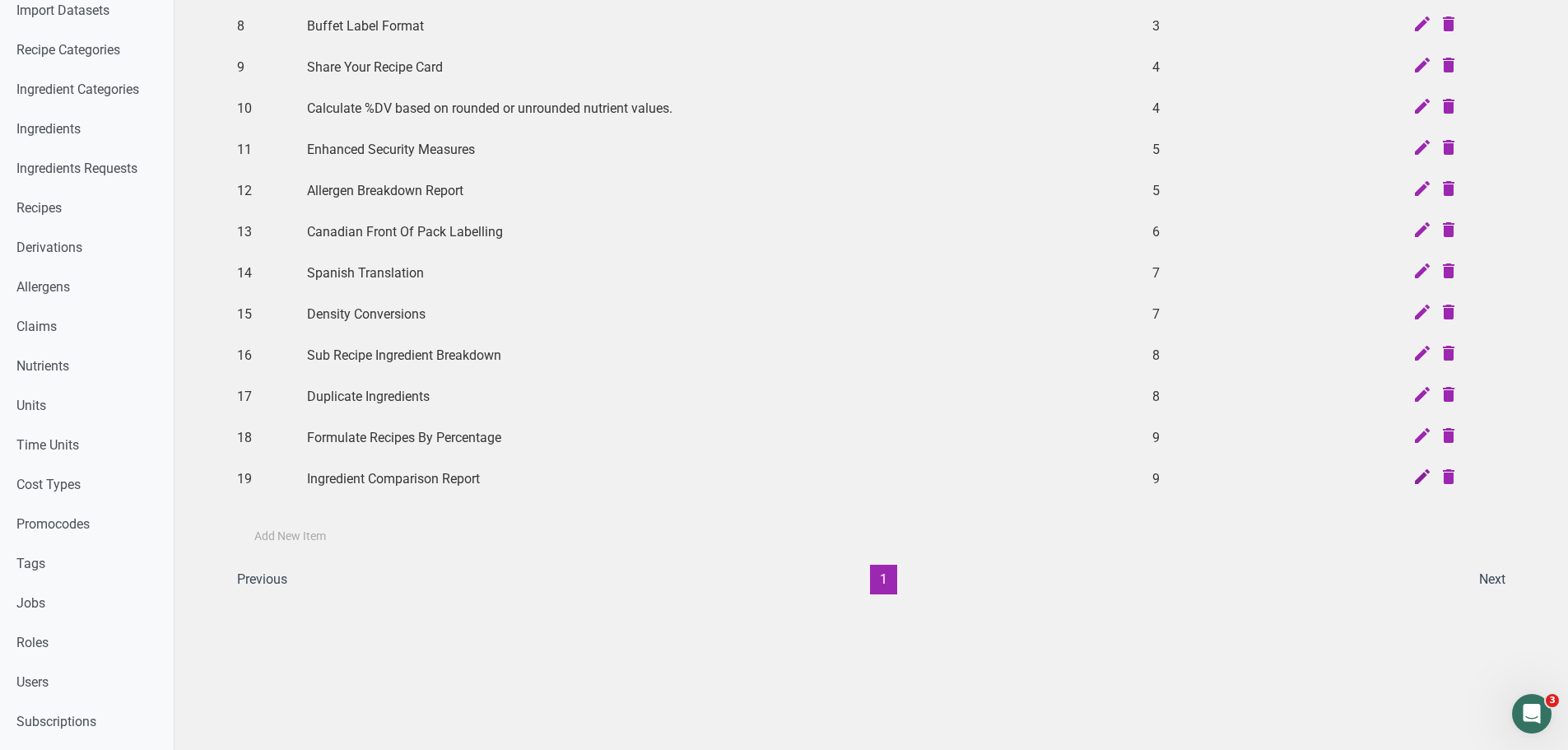
click at [1424, 484] on icon at bounding box center [1422, 478] width 20 height 23
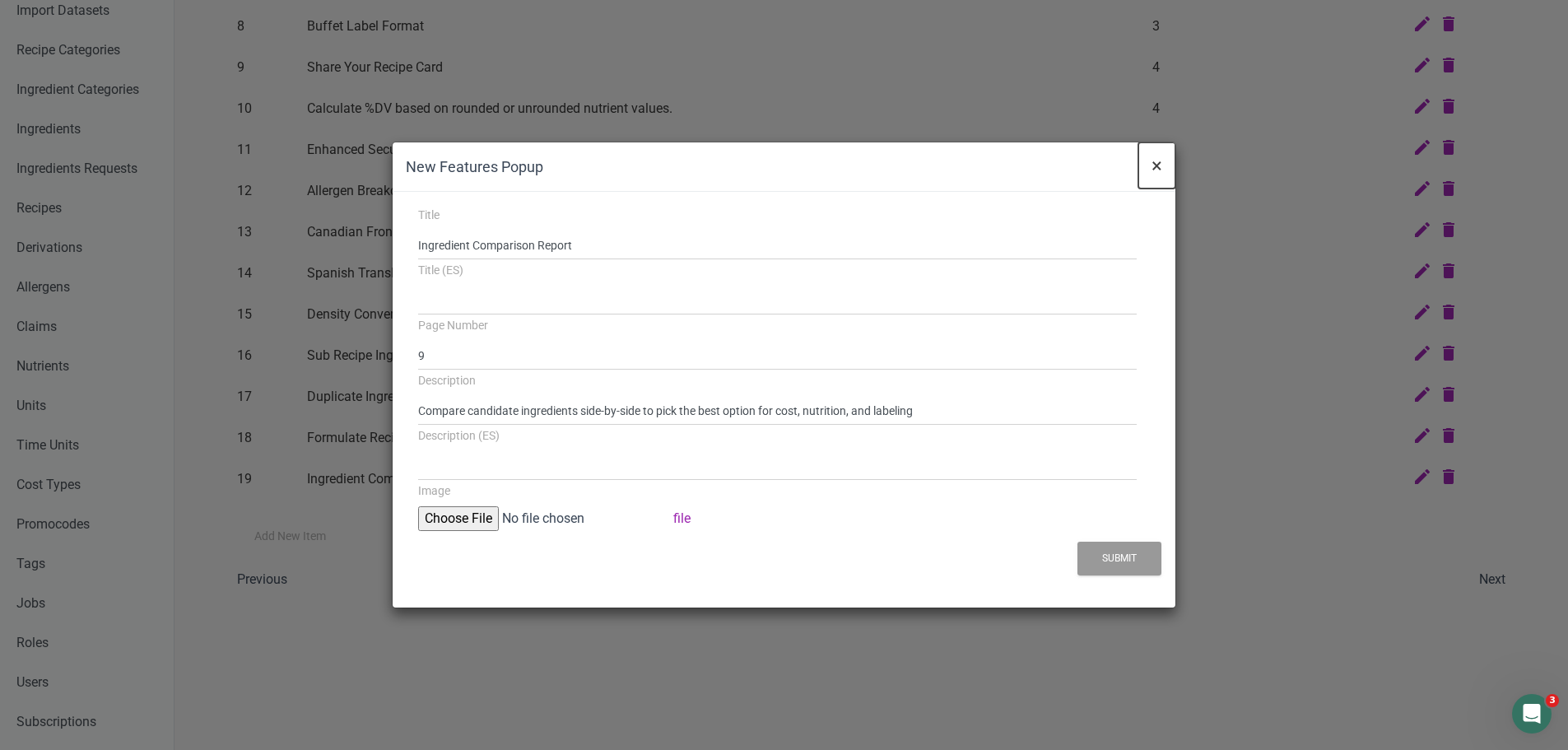
drag, startPoint x: 1153, startPoint y: 169, endPoint x: 1139, endPoint y: 178, distance: 16.6
click at [1153, 169] on span "×" at bounding box center [1157, 165] width 10 height 23
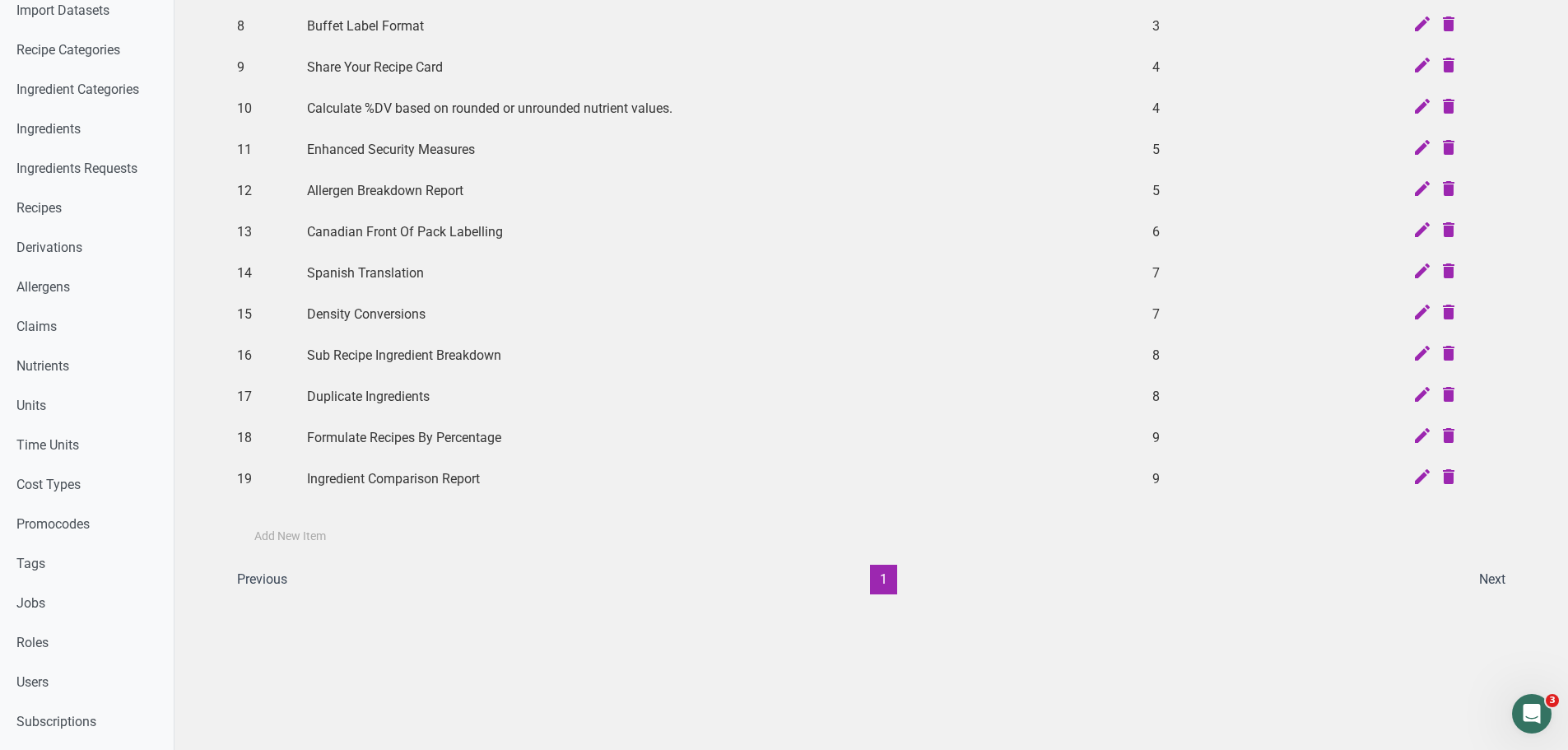
scroll to position [0, 0]
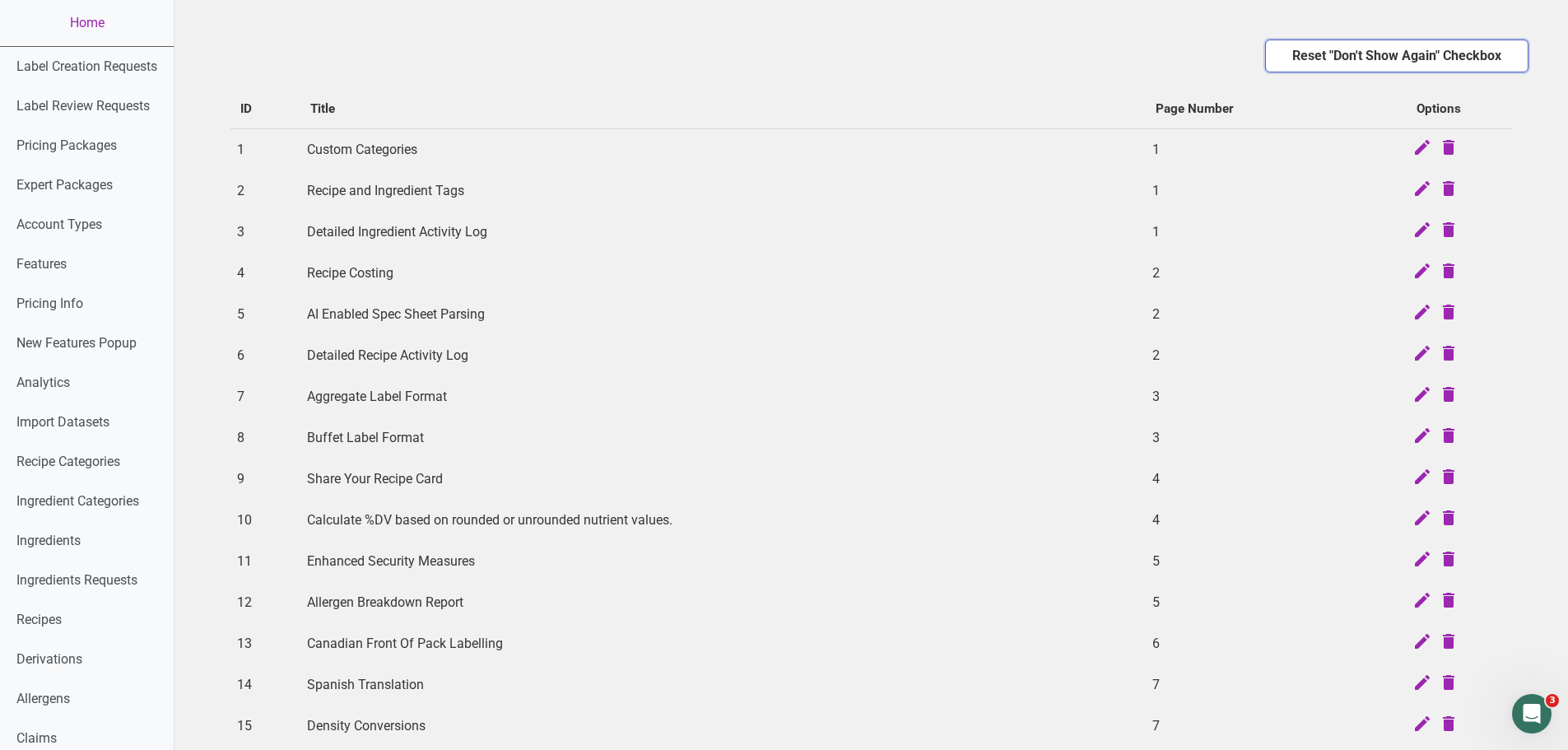
click at [1433, 54] on span "Reset "Don't Show Again" Checkbox" at bounding box center [1397, 56] width 209 height 20
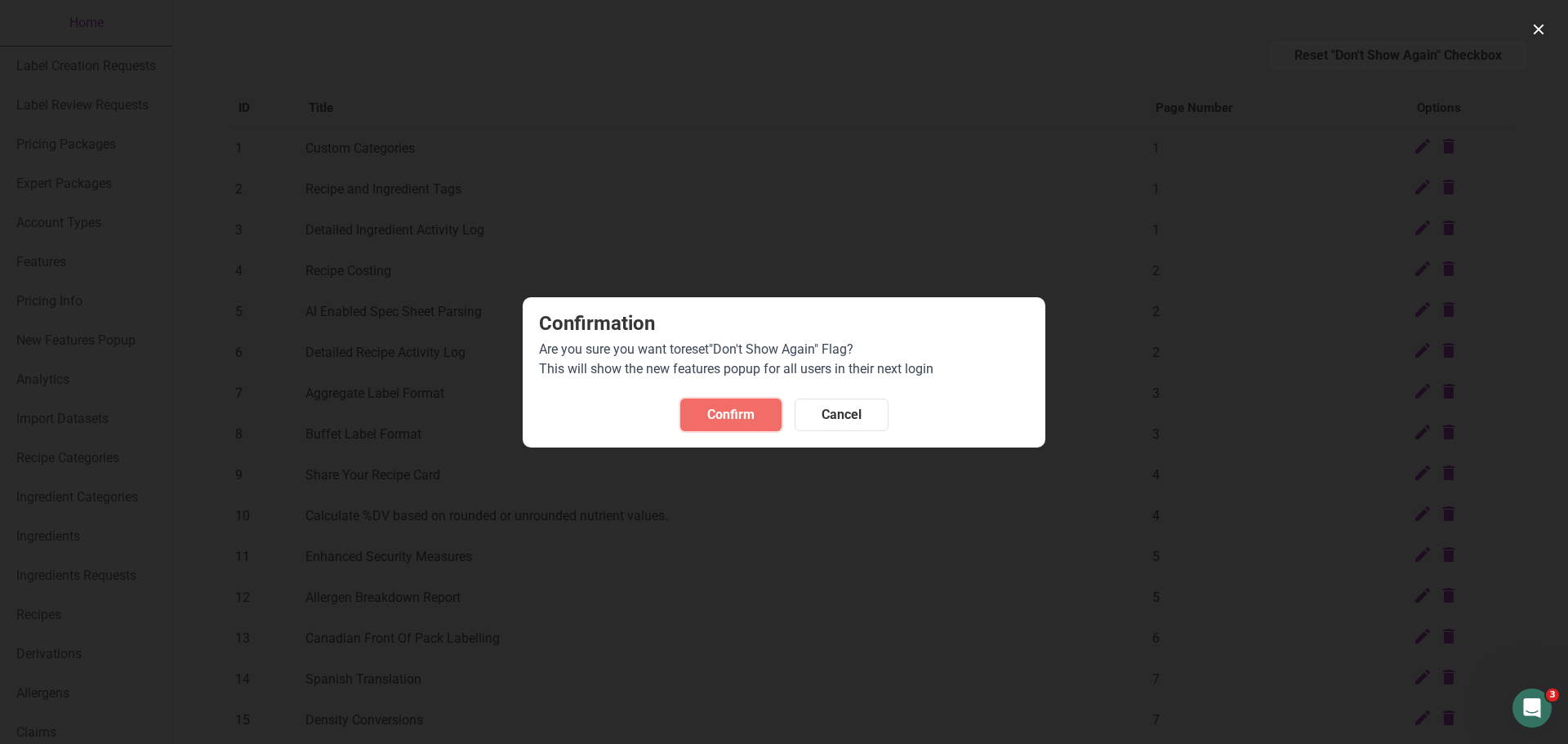
click at [760, 409] on button "Confirm" at bounding box center [731, 415] width 101 height 33
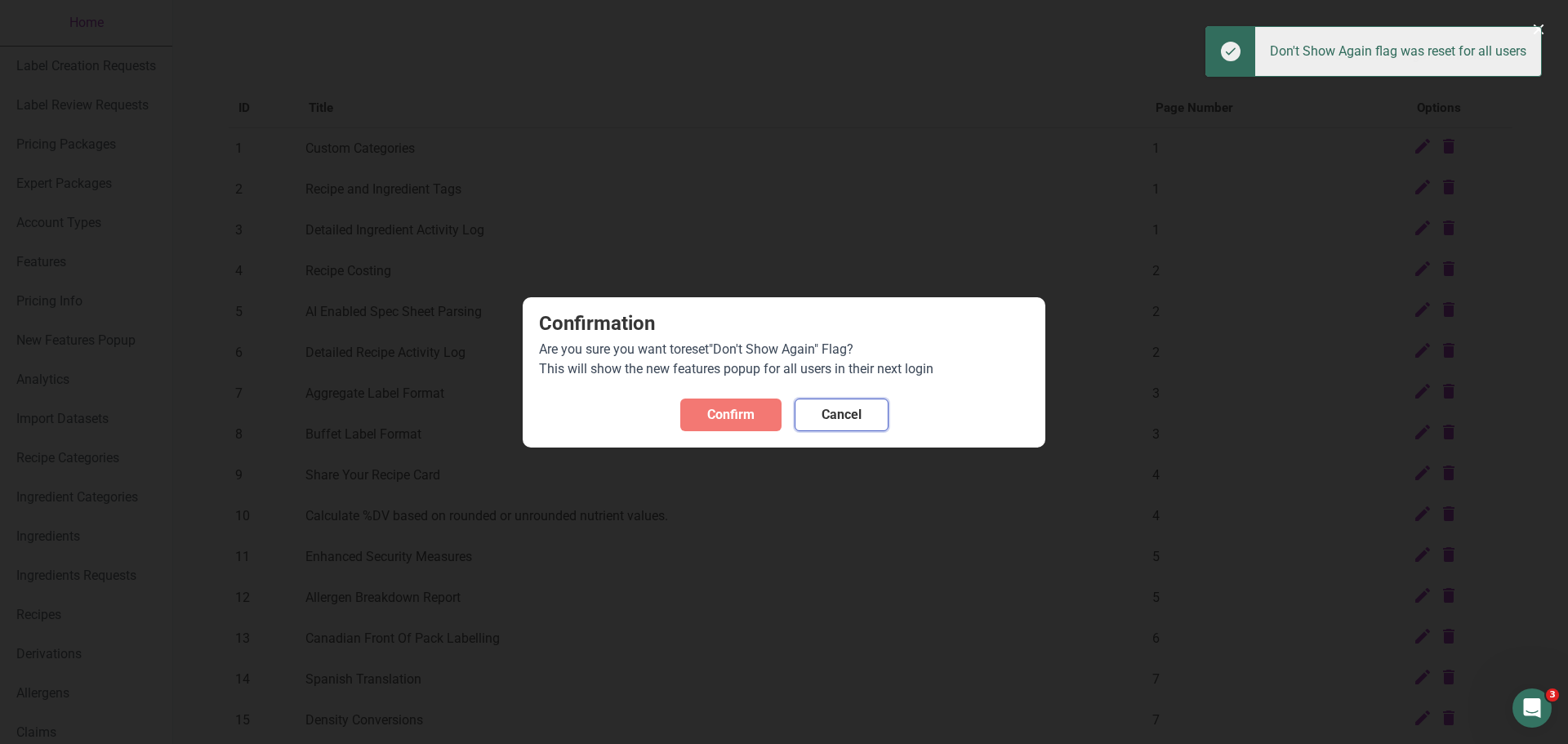
click at [852, 422] on span "Cancel" at bounding box center [842, 415] width 40 height 20
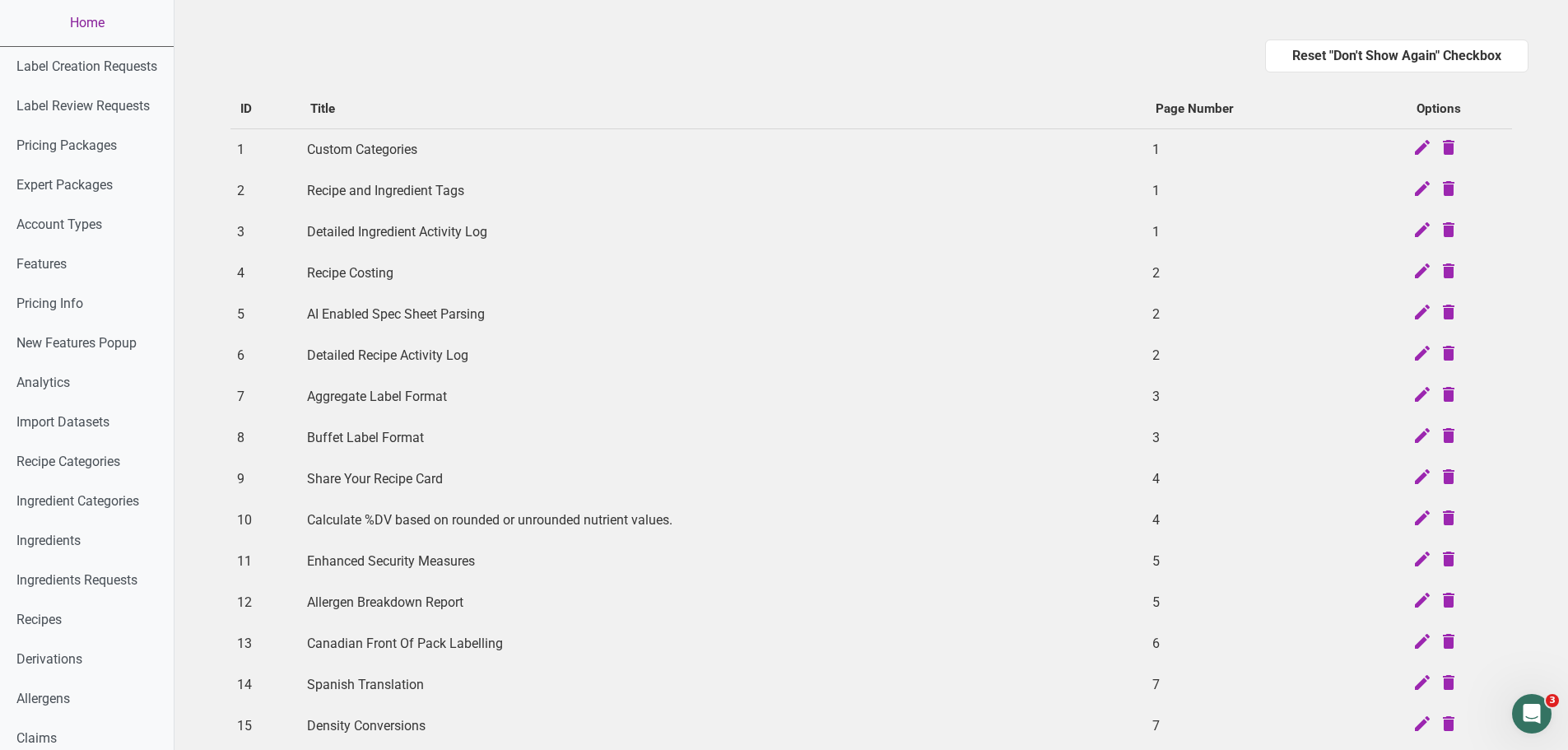
drag, startPoint x: 84, startPoint y: 30, endPoint x: 190, endPoint y: 76, distance: 115.6
click at [84, 30] on link "Home" at bounding box center [87, 23] width 174 height 46
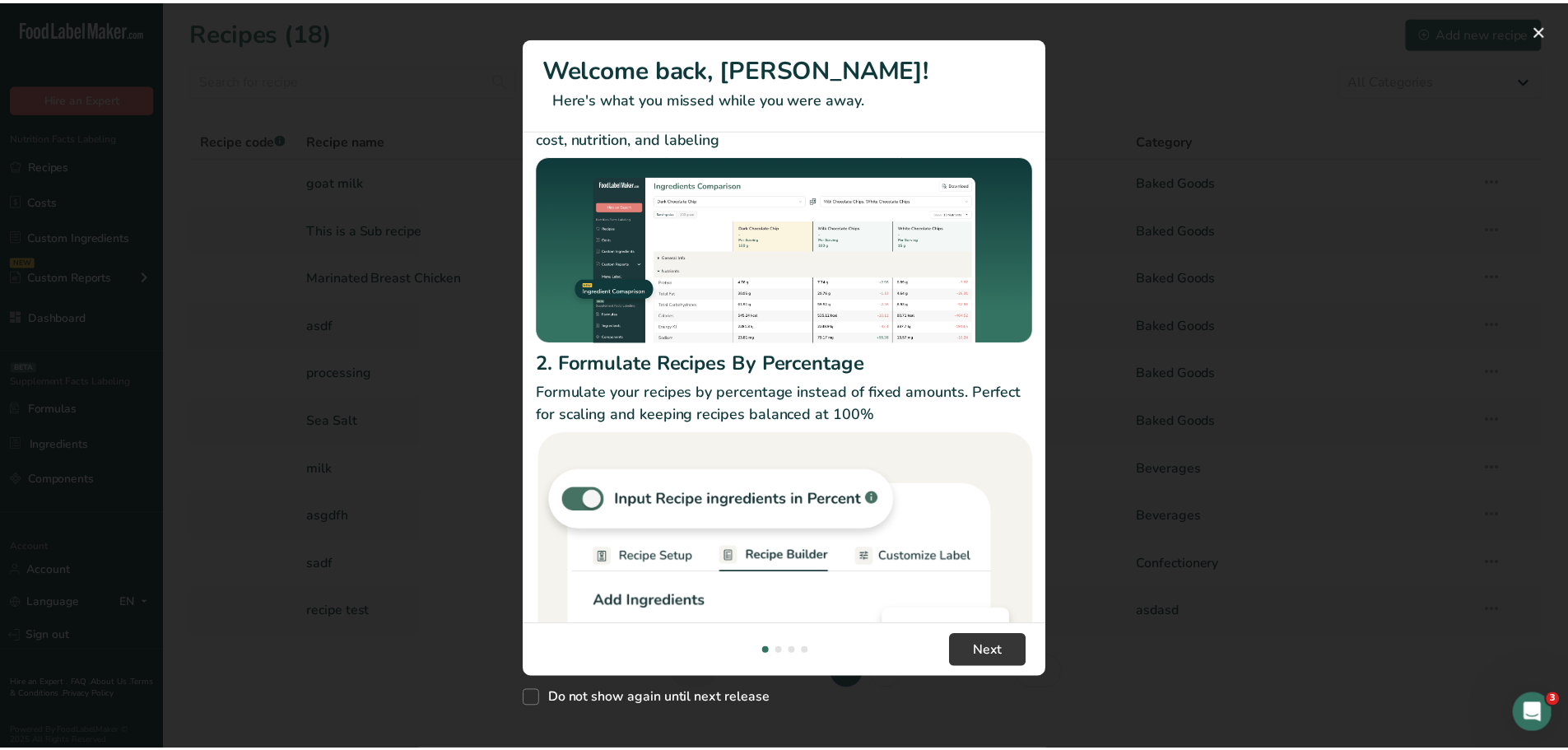
scroll to position [52, 0]
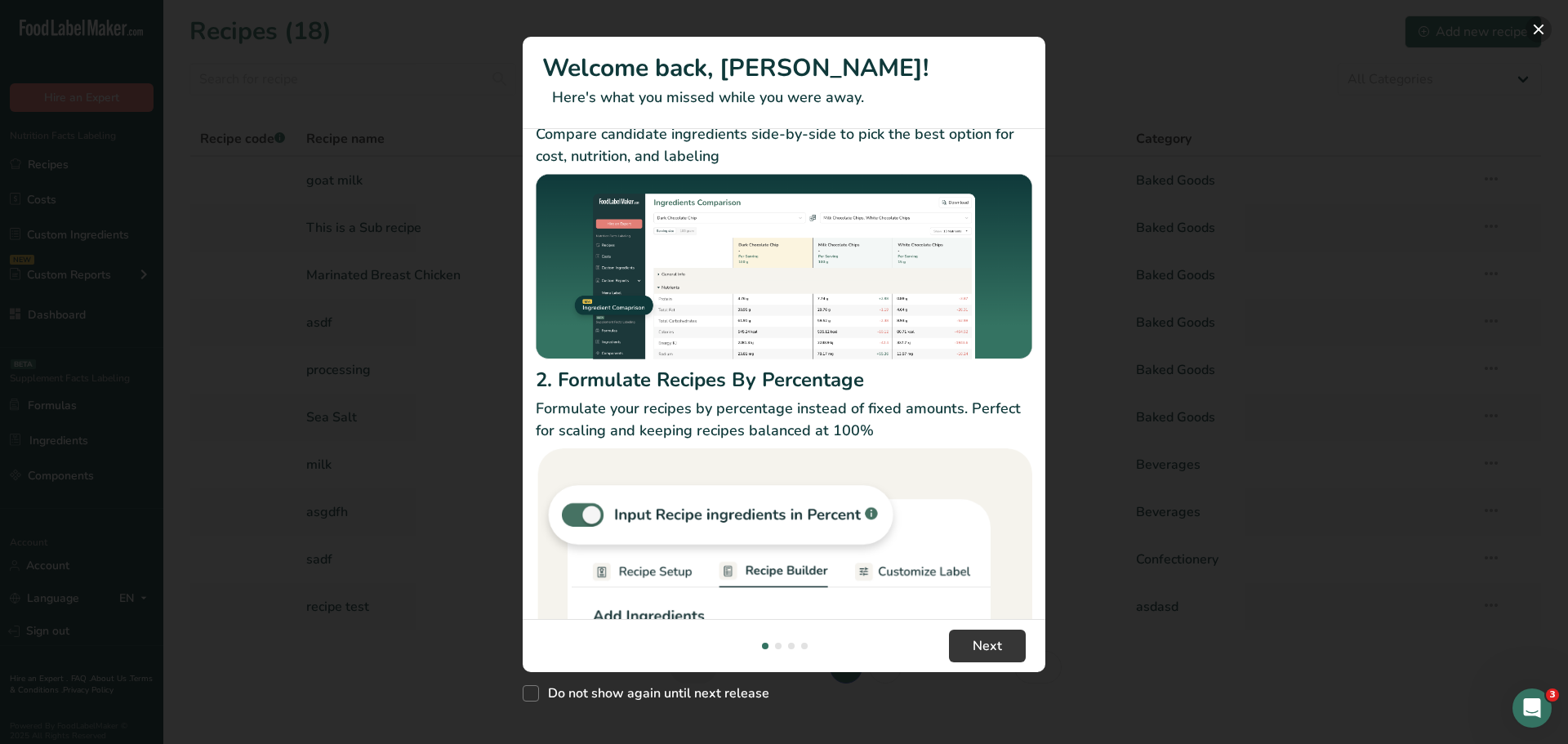
click at [1540, 30] on button "New Features" at bounding box center [1539, 29] width 26 height 26
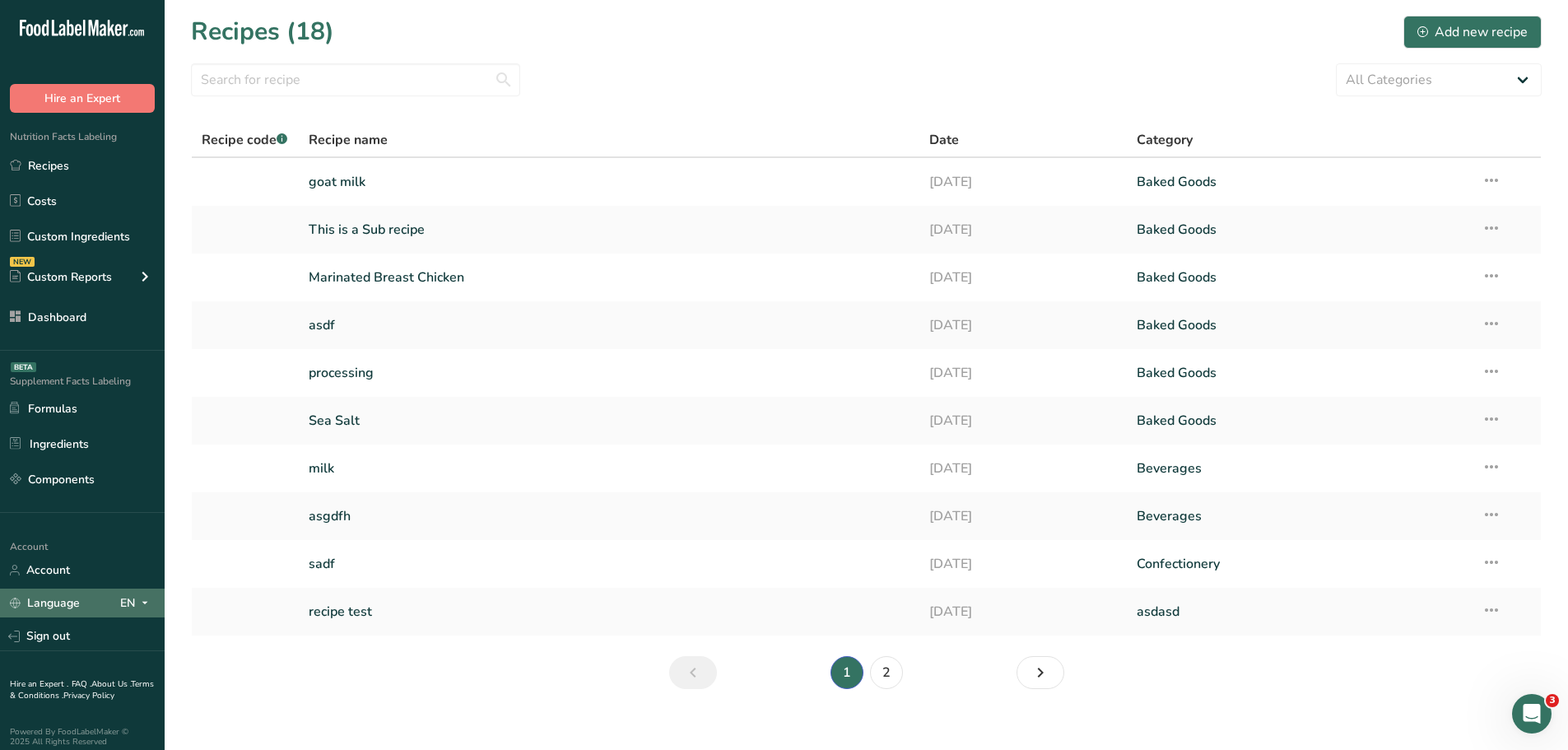
click at [140, 600] on icon at bounding box center [144, 603] width 13 height 21
click at [77, 663] on div "Spanish" at bounding box center [84, 663] width 116 height 30
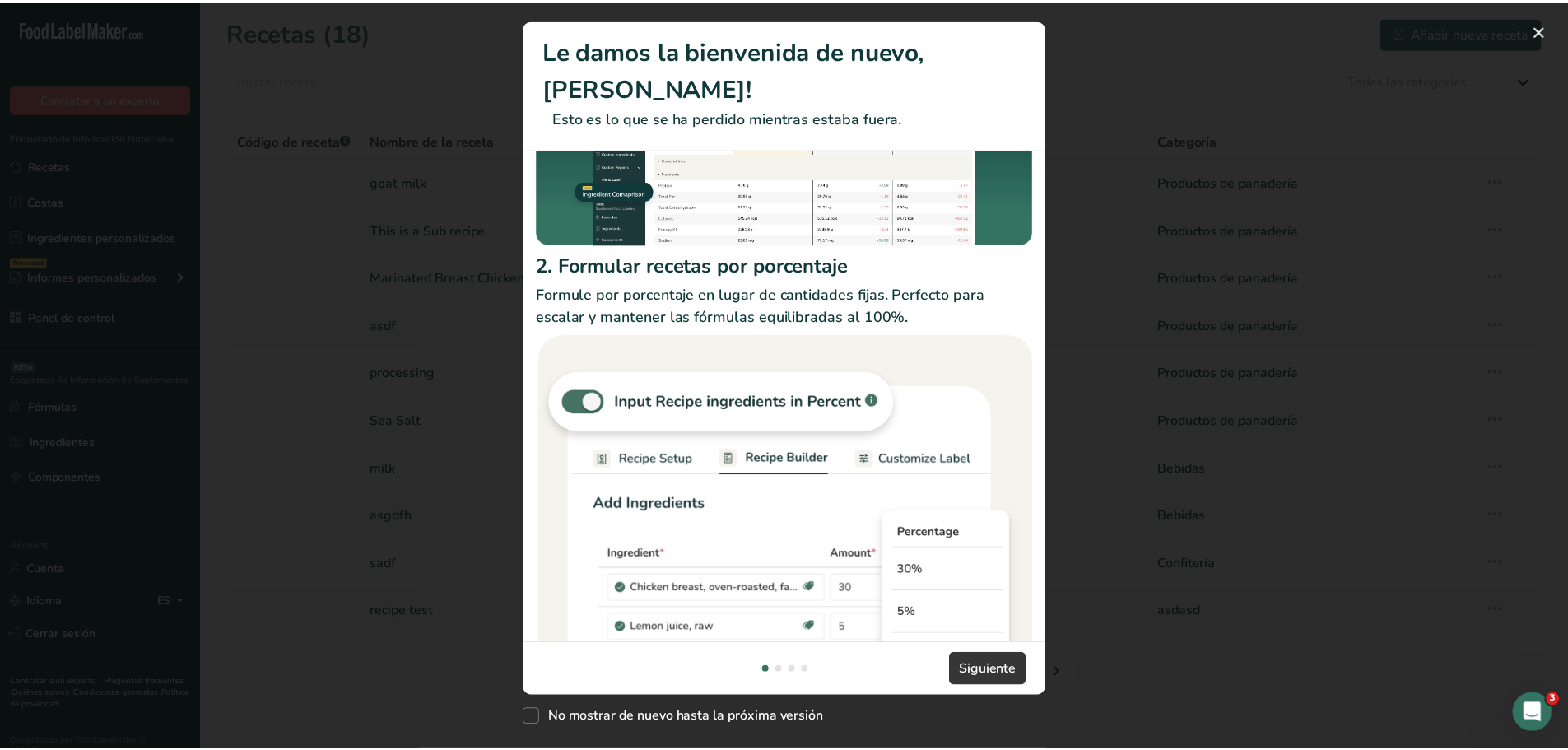
scroll to position [52, 0]
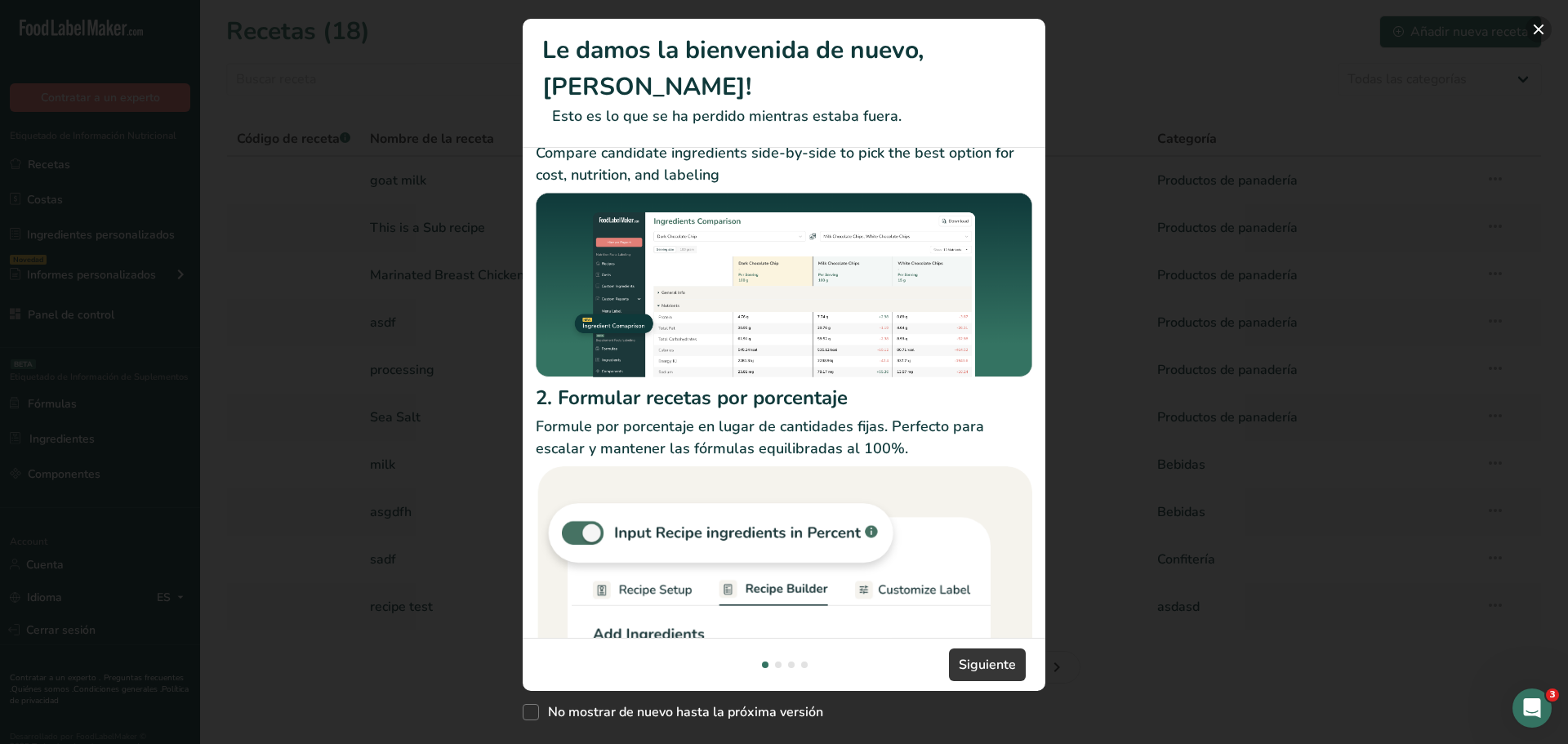
drag, startPoint x: 1546, startPoint y: 29, endPoint x: 1536, endPoint y: 36, distance: 12.2
click at [1546, 29] on button "New Features" at bounding box center [1539, 29] width 26 height 26
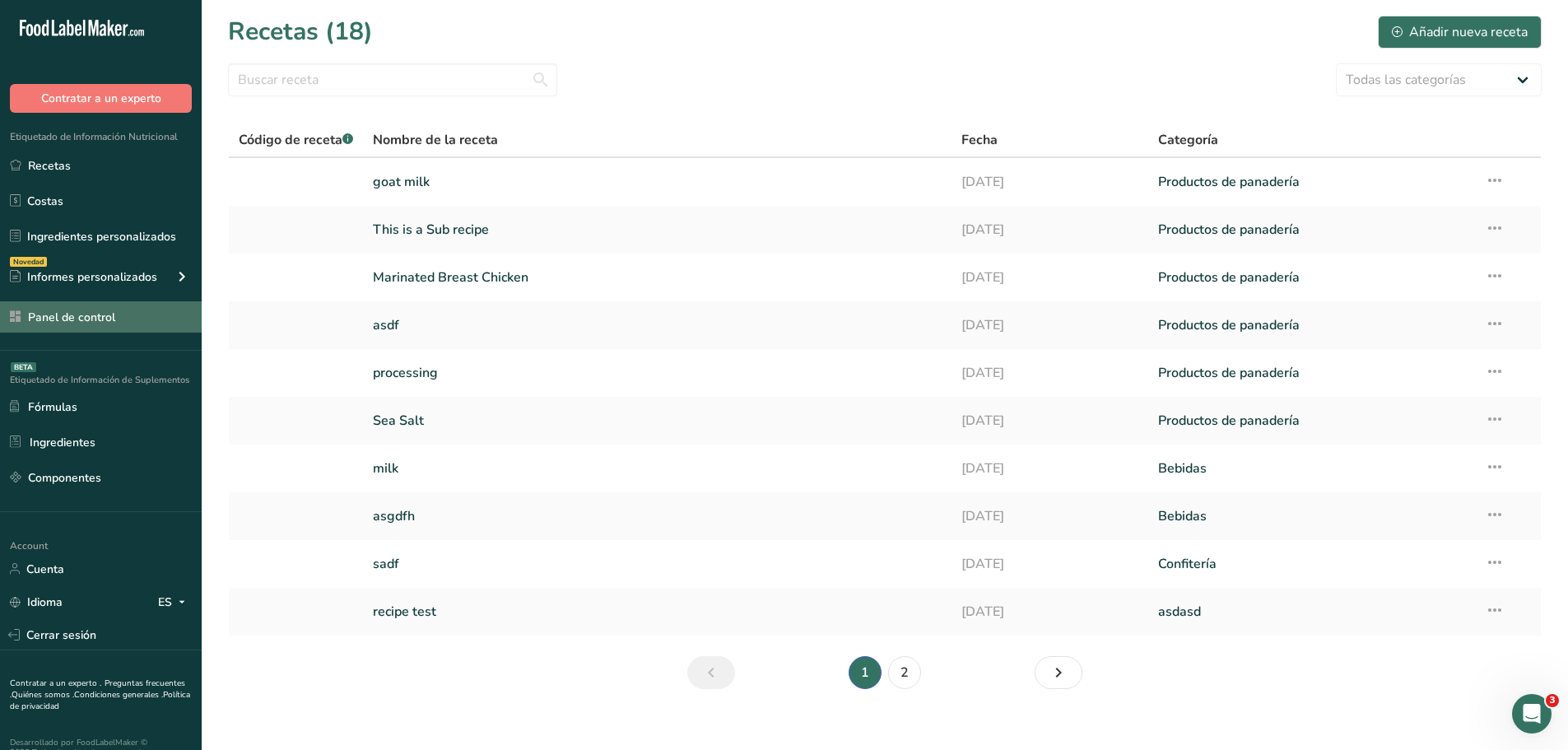
click at [87, 313] on link "Panel de control" at bounding box center [101, 317] width 202 height 31
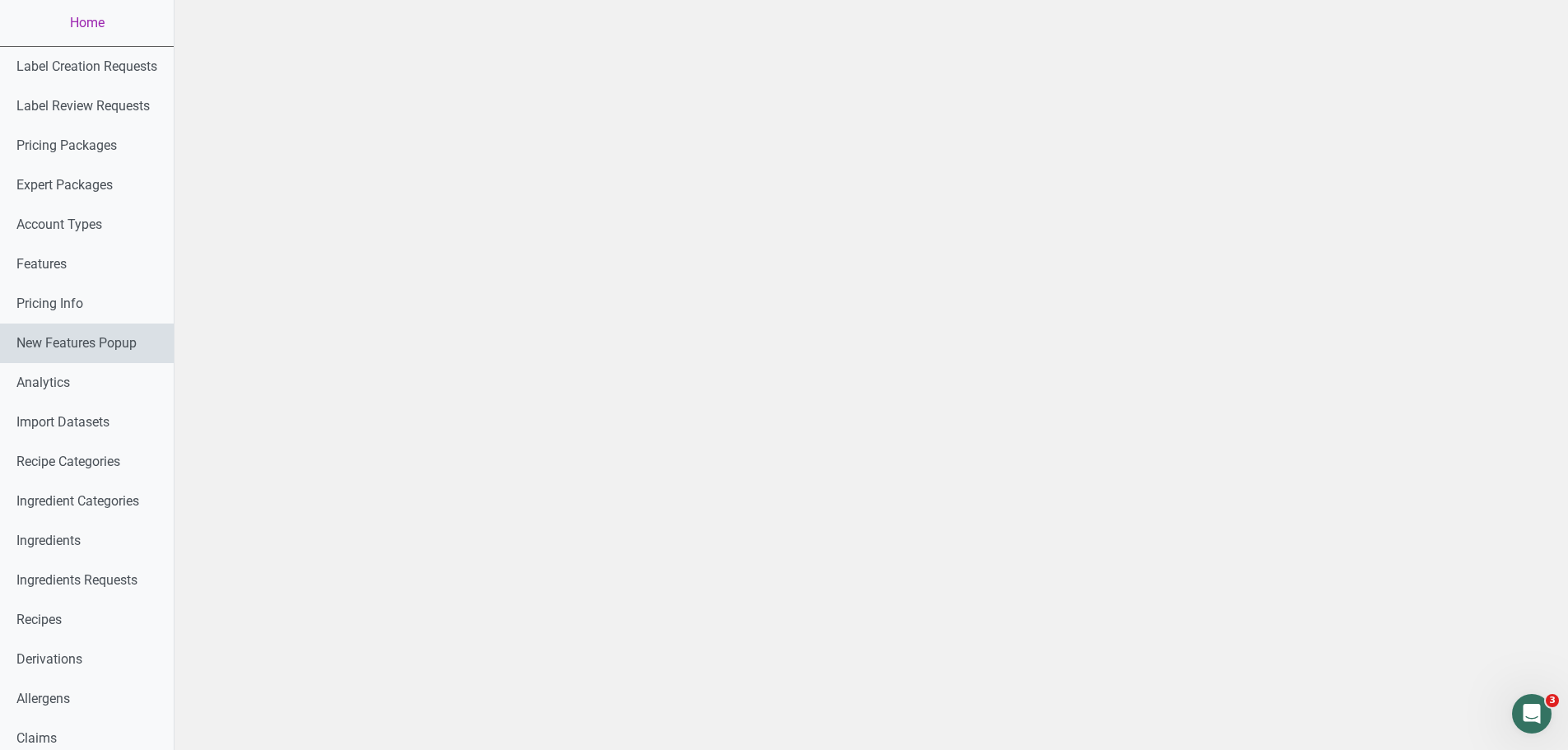
click at [75, 349] on link "New Features Popup" at bounding box center [87, 342] width 174 height 39
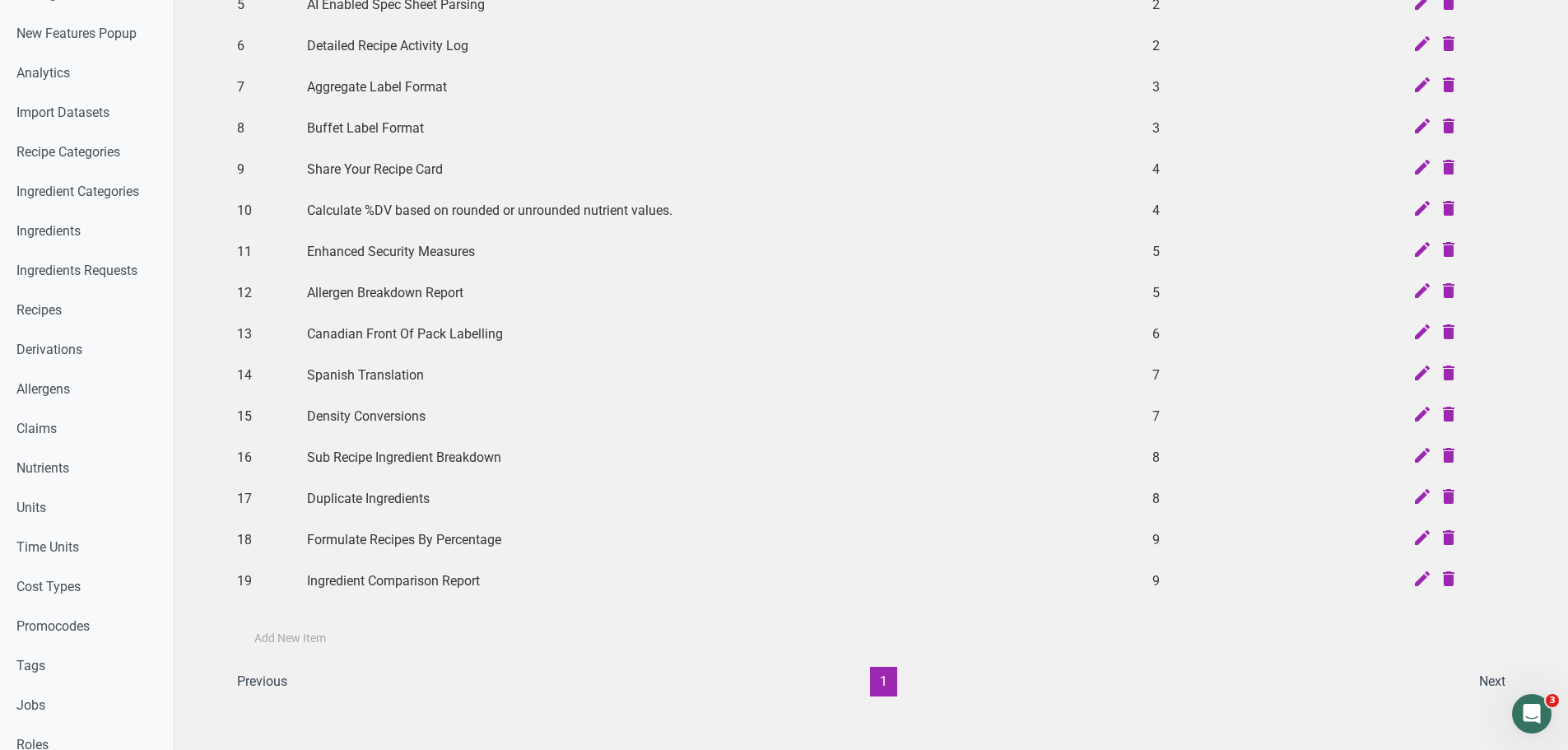
scroll to position [329, 0]
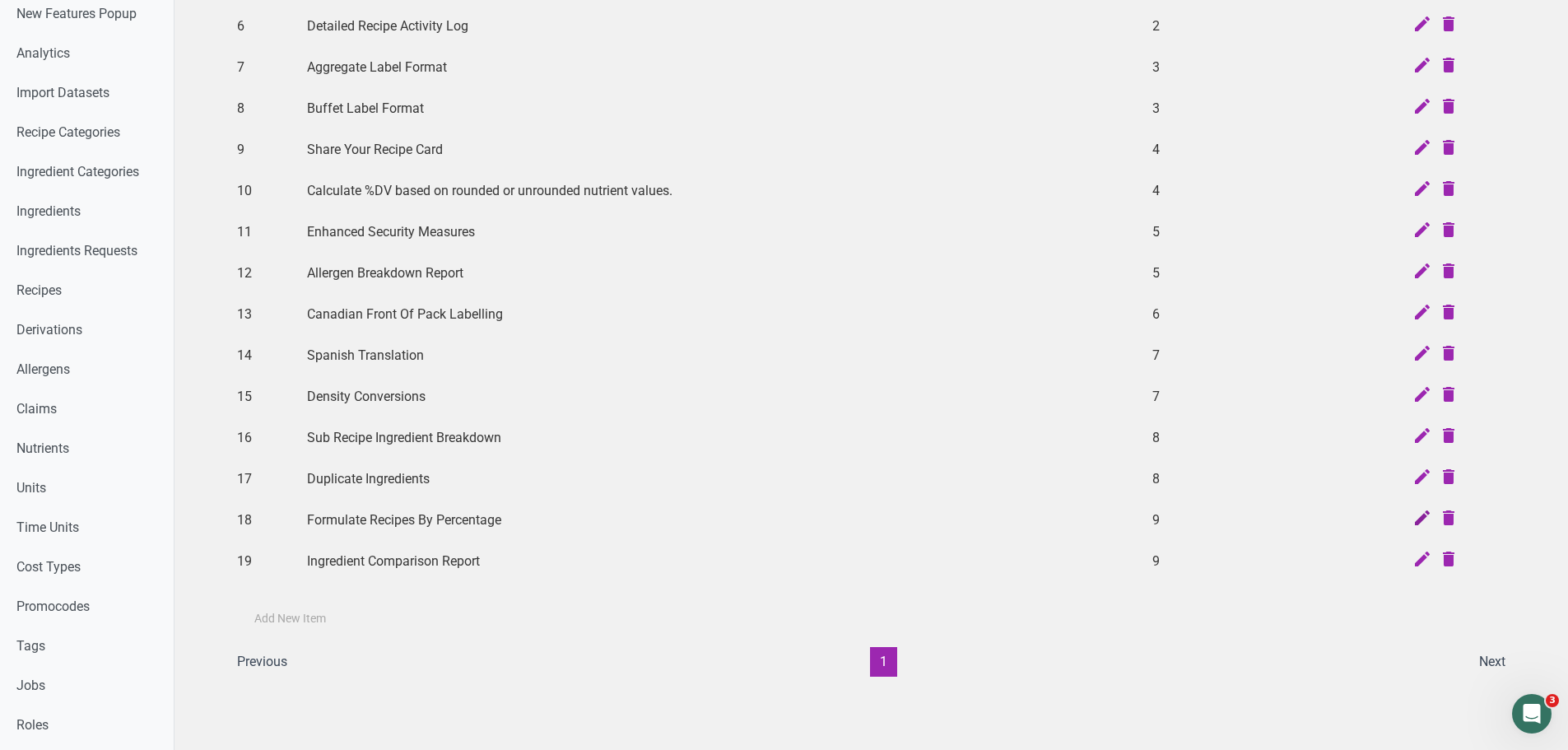
click at [1419, 514] on icon at bounding box center [1422, 519] width 20 height 23
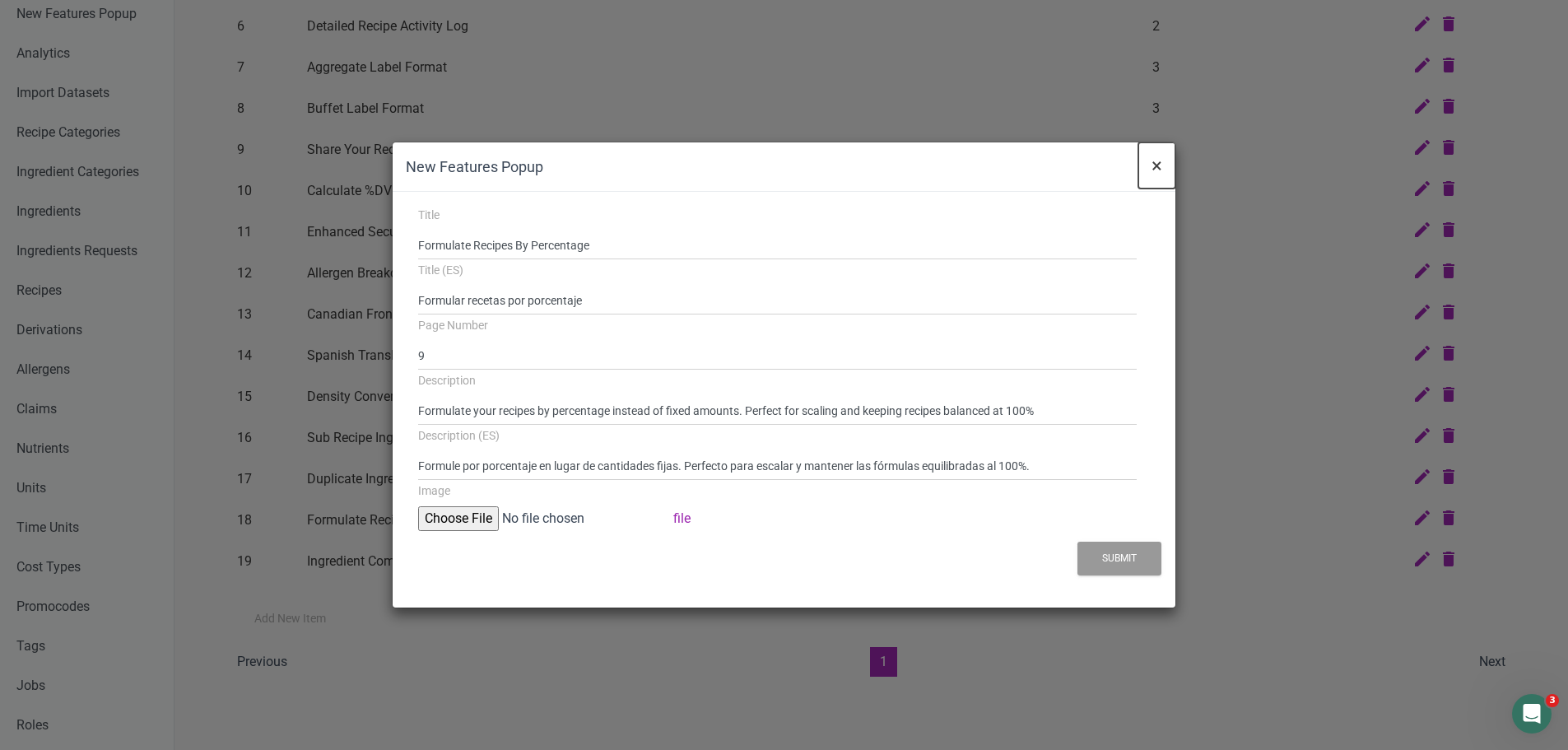
click at [1159, 165] on span "×" at bounding box center [1157, 165] width 10 height 23
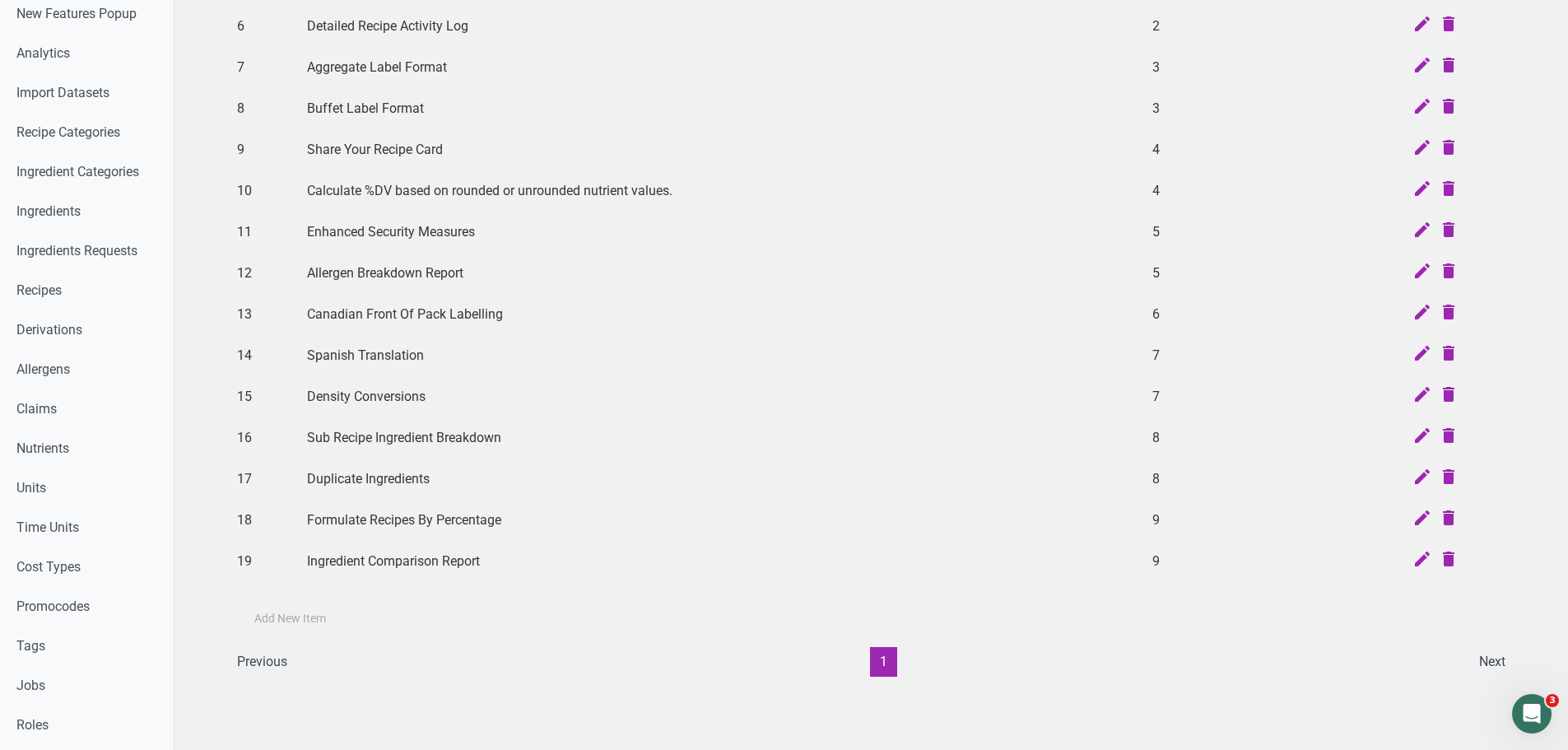
click at [1420, 546] on td at bounding box center [1438, 561] width 147 height 41
click at [1431, 559] on icon at bounding box center [1422, 561] width 20 height 23
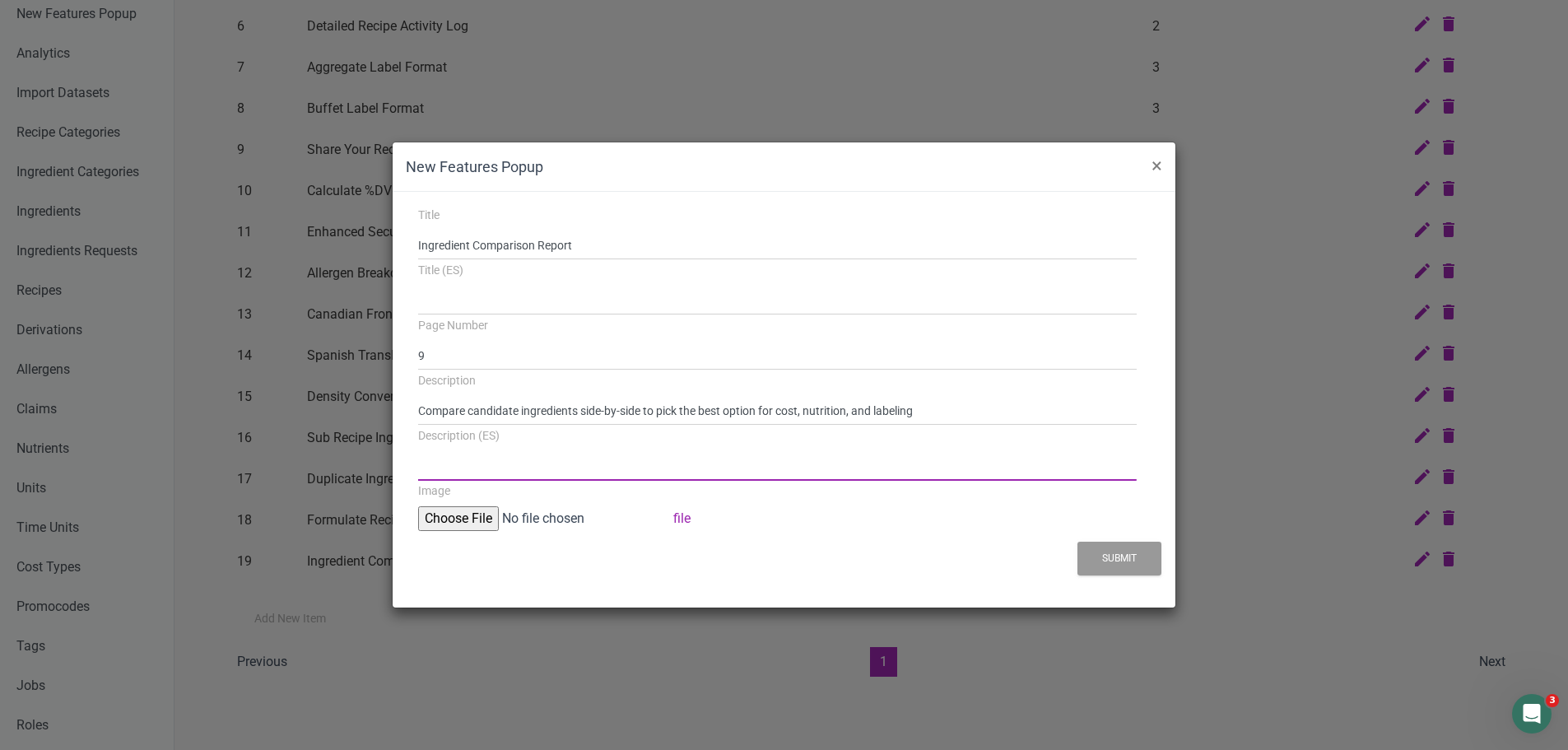
click at [475, 466] on input "Description (ES)" at bounding box center [777, 466] width 719 height 30
paste input "Compare ingredientes candidatos lado a lado para elegir la mejor opción en cost…"
type input "Compare ingredientes candidatos lado a lado para elegir la mejor opción en cost…"
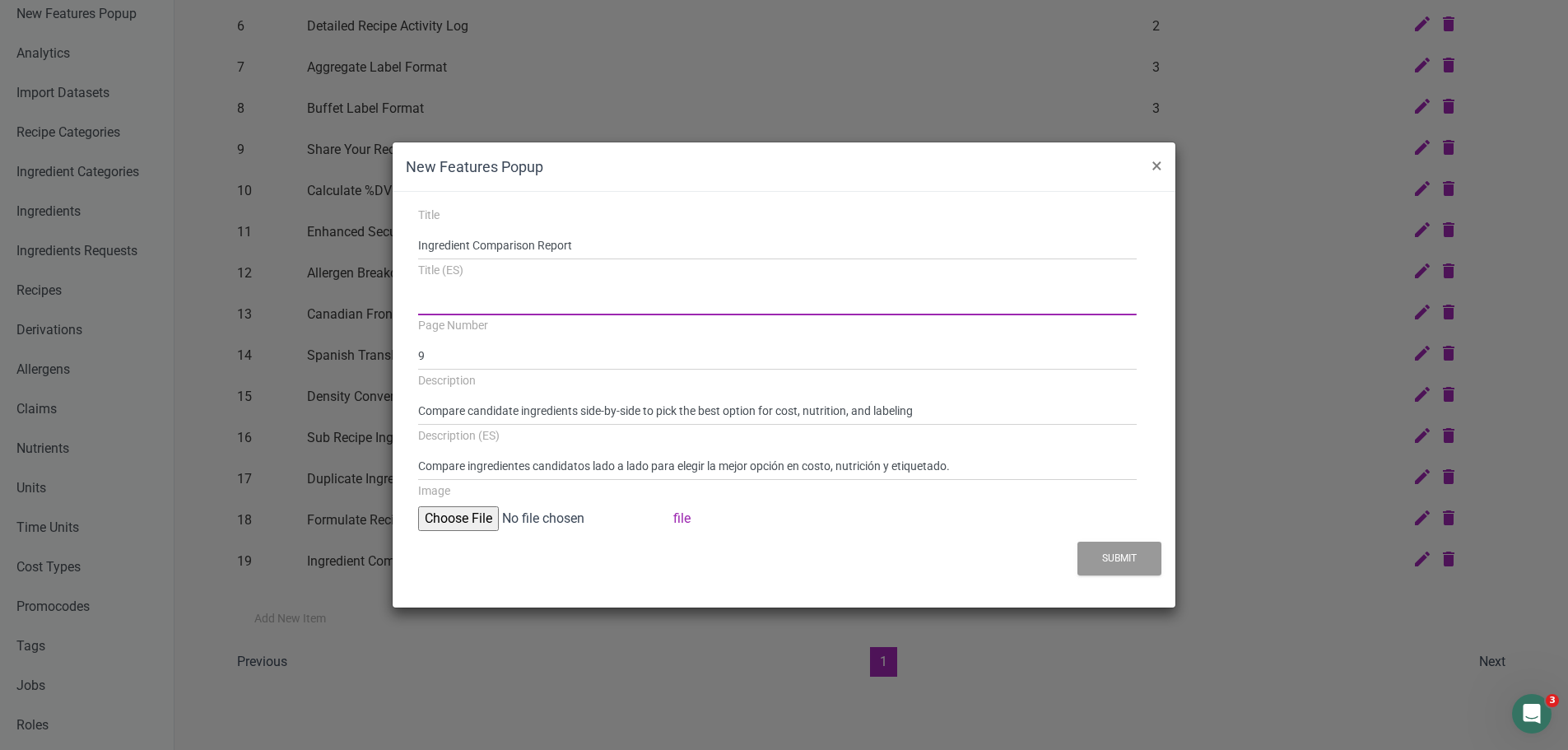
click at [541, 297] on input "Title (ES)" at bounding box center [777, 301] width 719 height 30
paste input "Informe de comparación de ingredientes"
type input "Informe de comparación de ingredientes"
click at [1122, 554] on button "Submit" at bounding box center [1119, 558] width 84 height 34
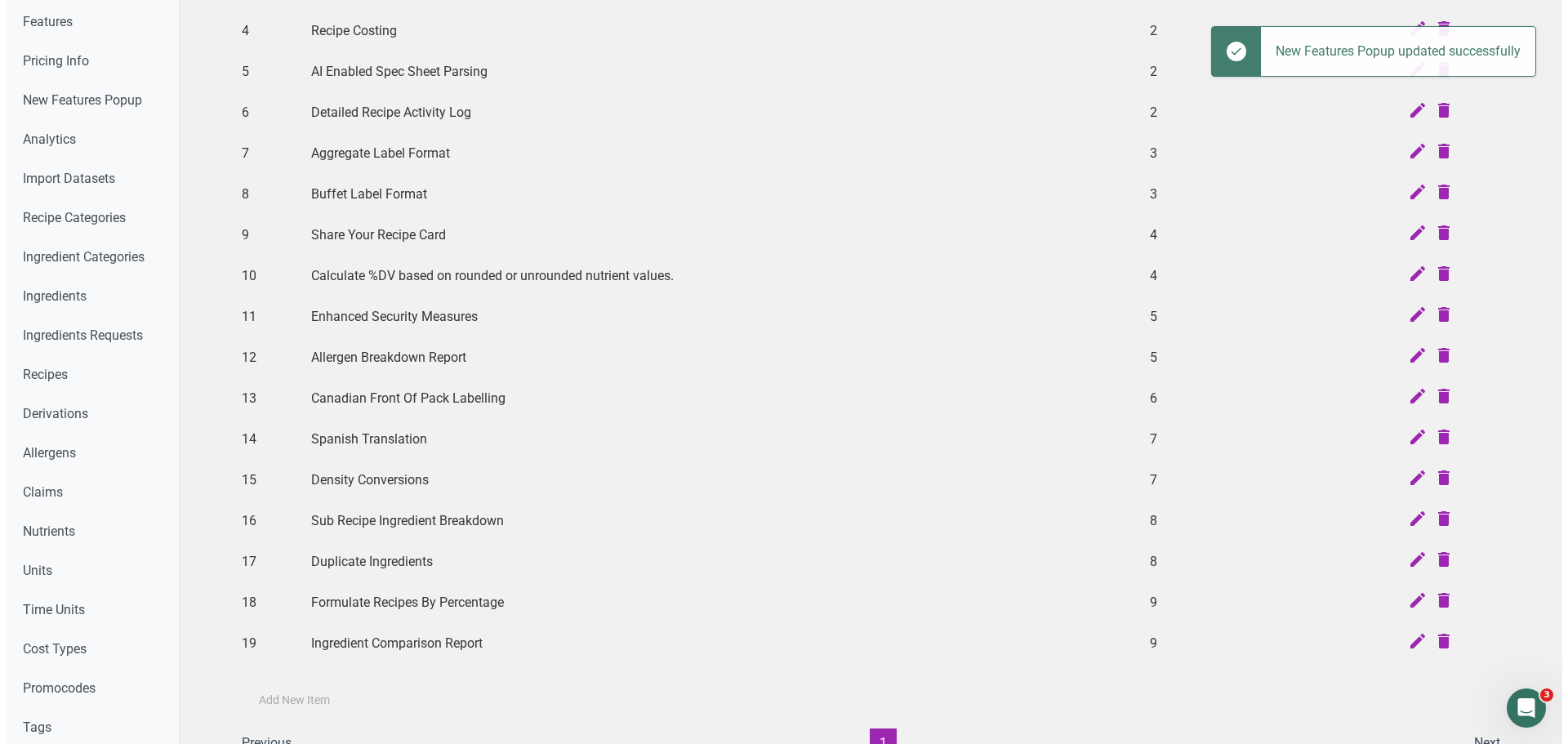
scroll to position [0, 0]
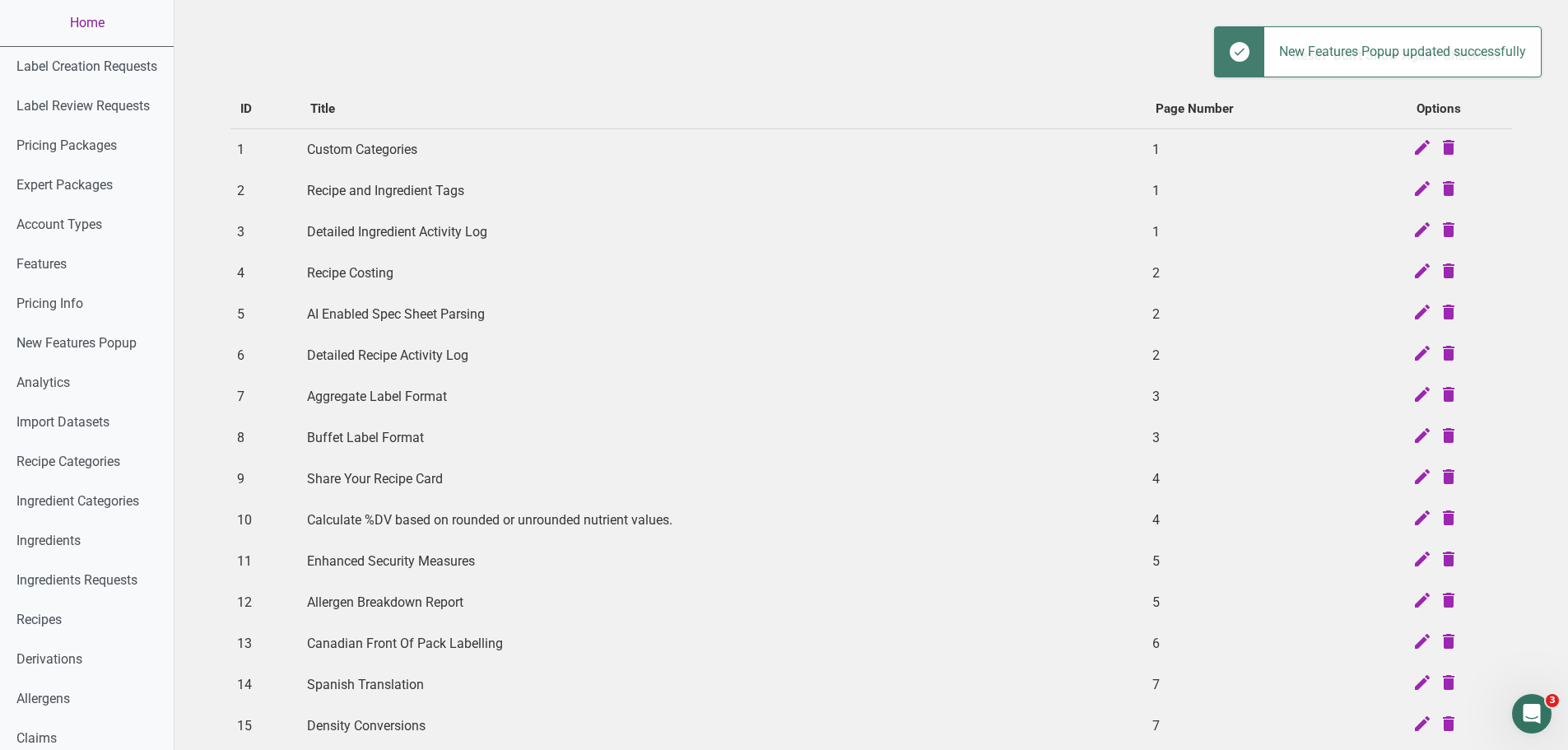
click at [89, 26] on link "Home" at bounding box center [87, 23] width 174 height 46
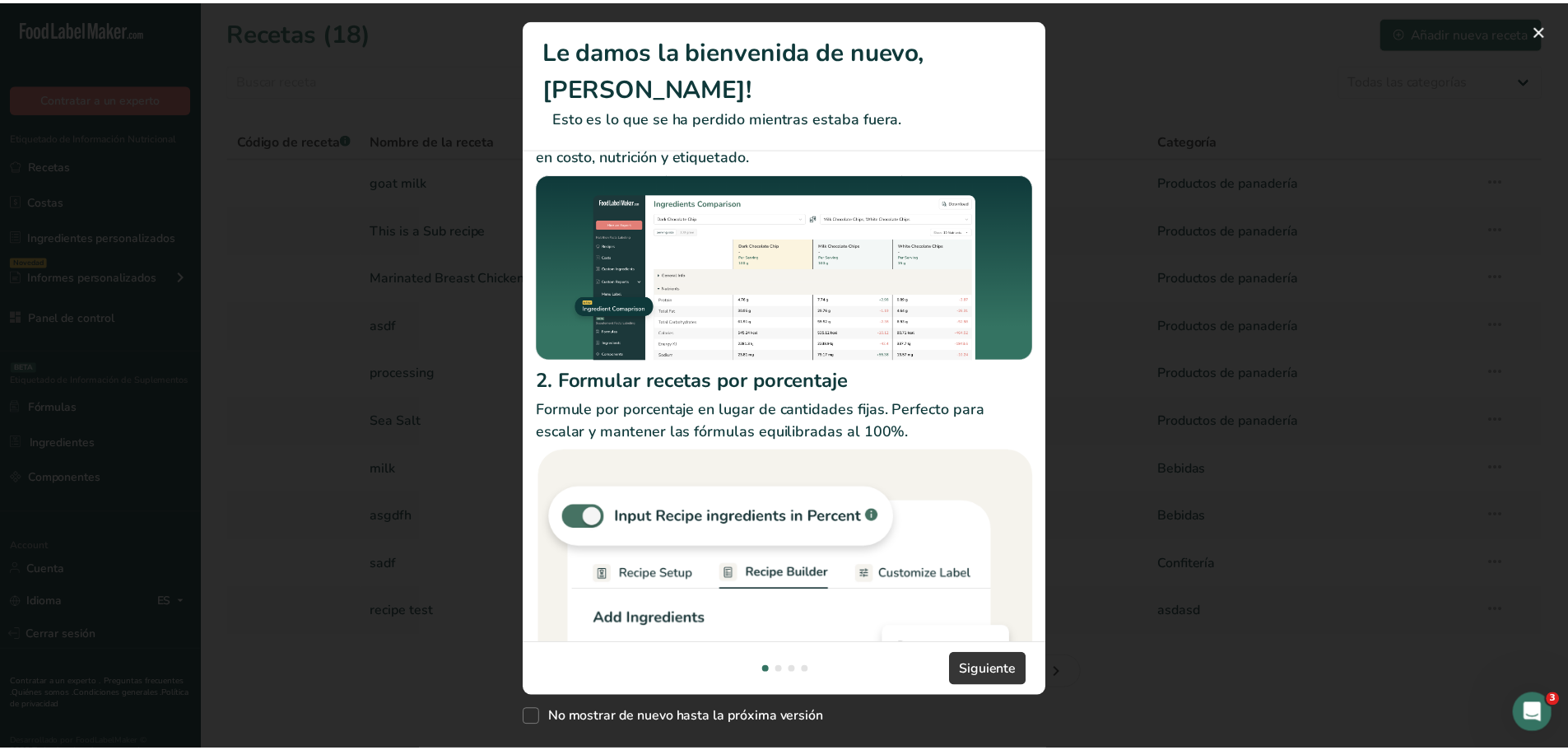
scroll to position [83, 0]
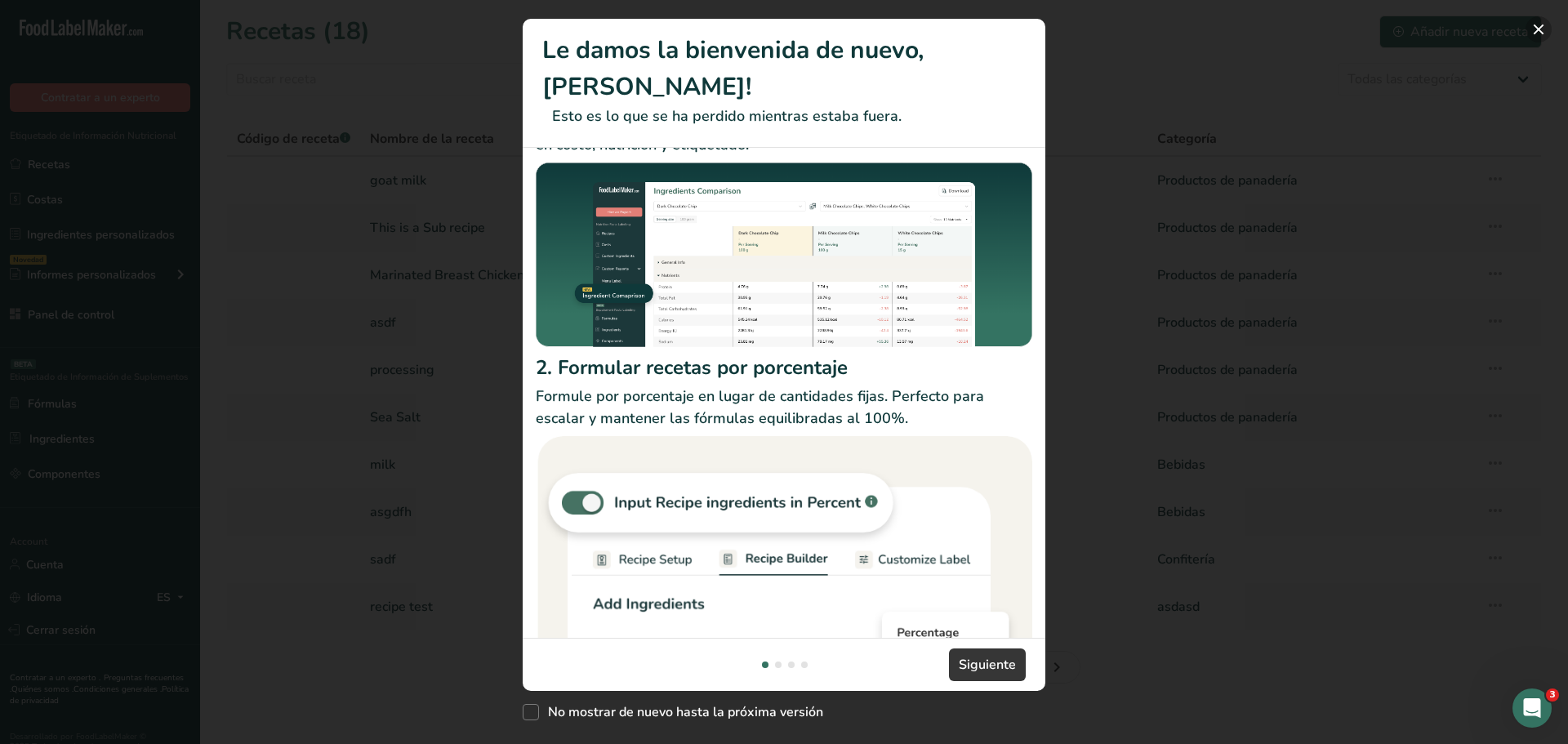
drag, startPoint x: 1544, startPoint y: 25, endPoint x: 1536, endPoint y: 32, distance: 10.6
click at [1541, 25] on button "New Features" at bounding box center [1539, 29] width 26 height 26
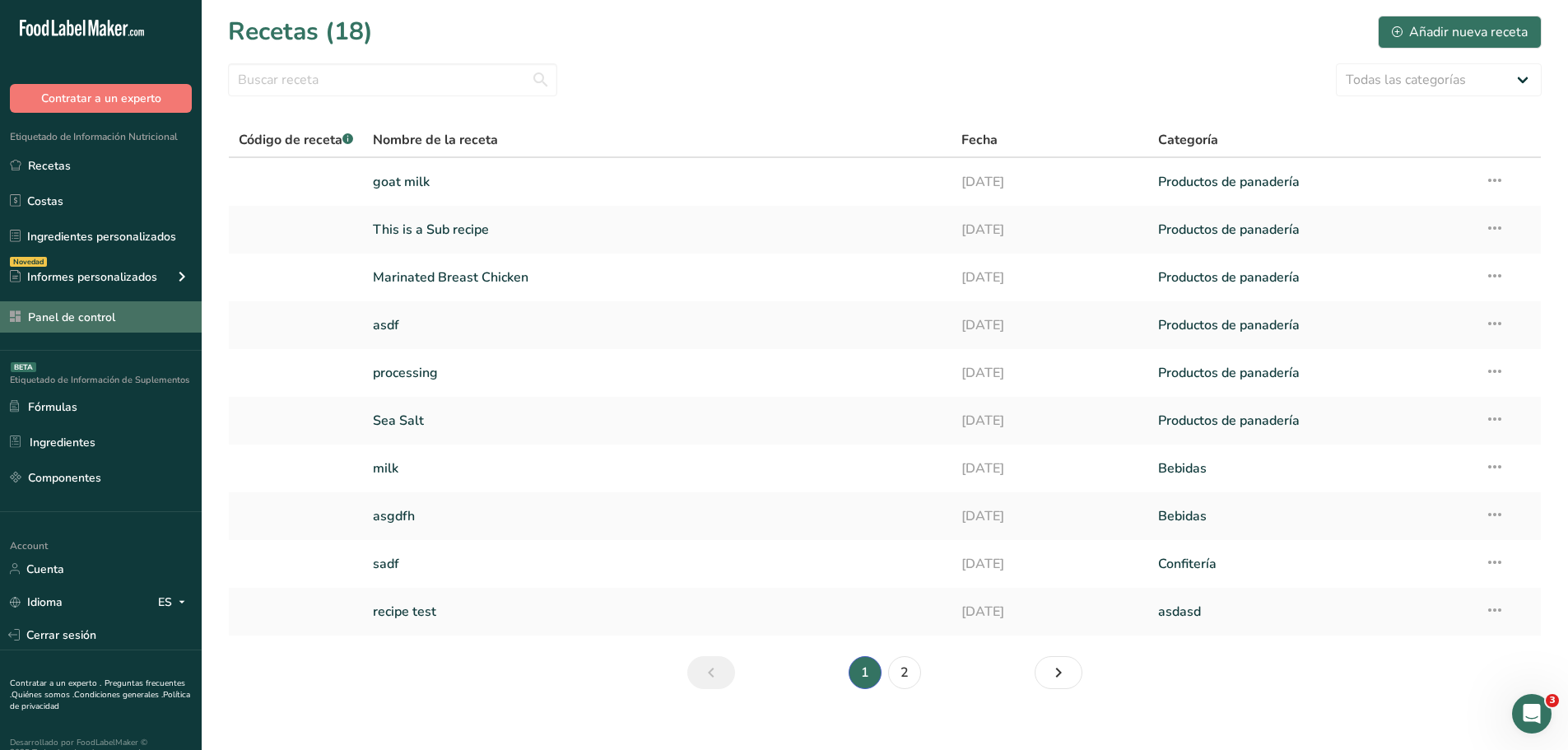
click at [58, 321] on link "Panel de control" at bounding box center [101, 317] width 202 height 31
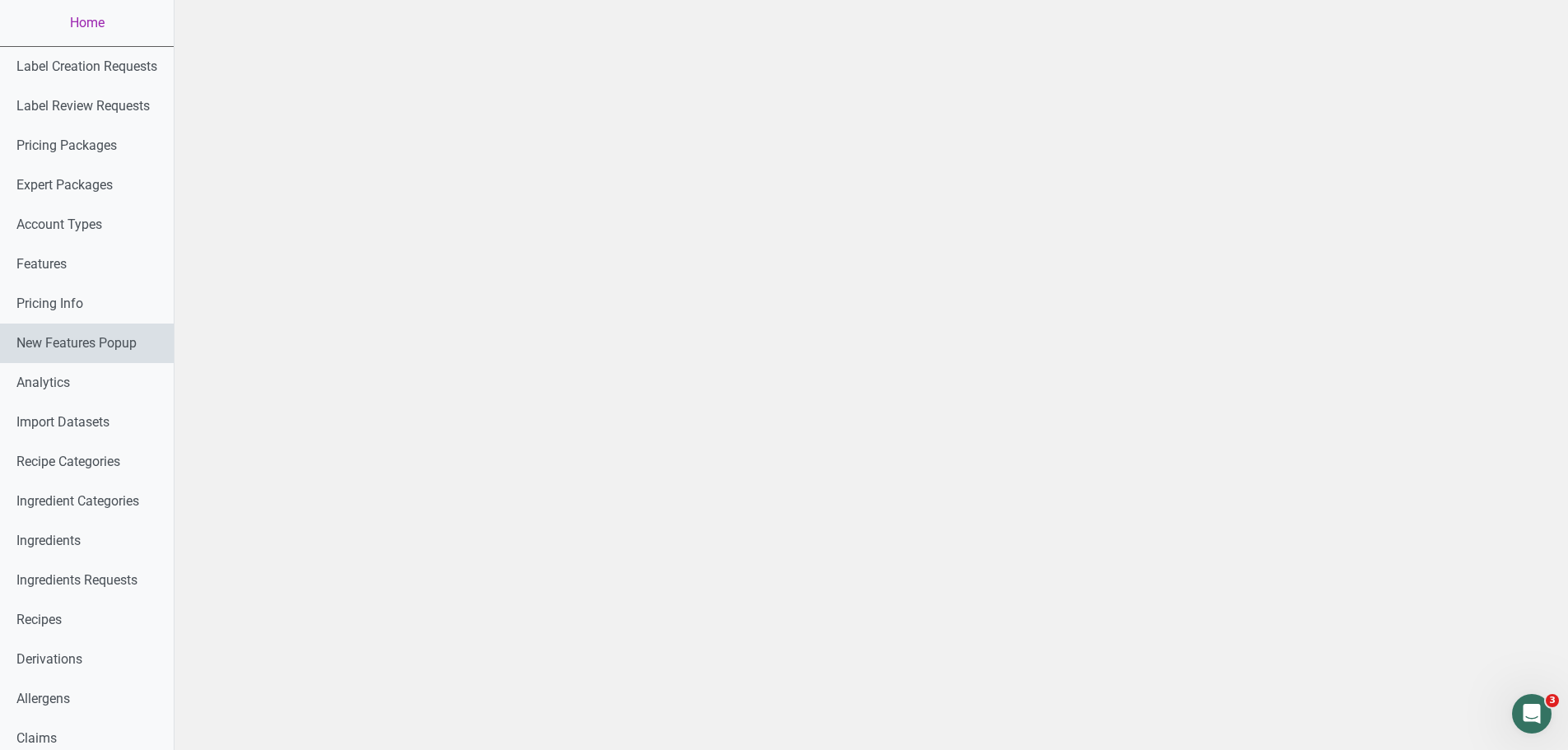
click at [79, 348] on link "New Features Popup" at bounding box center [87, 342] width 174 height 39
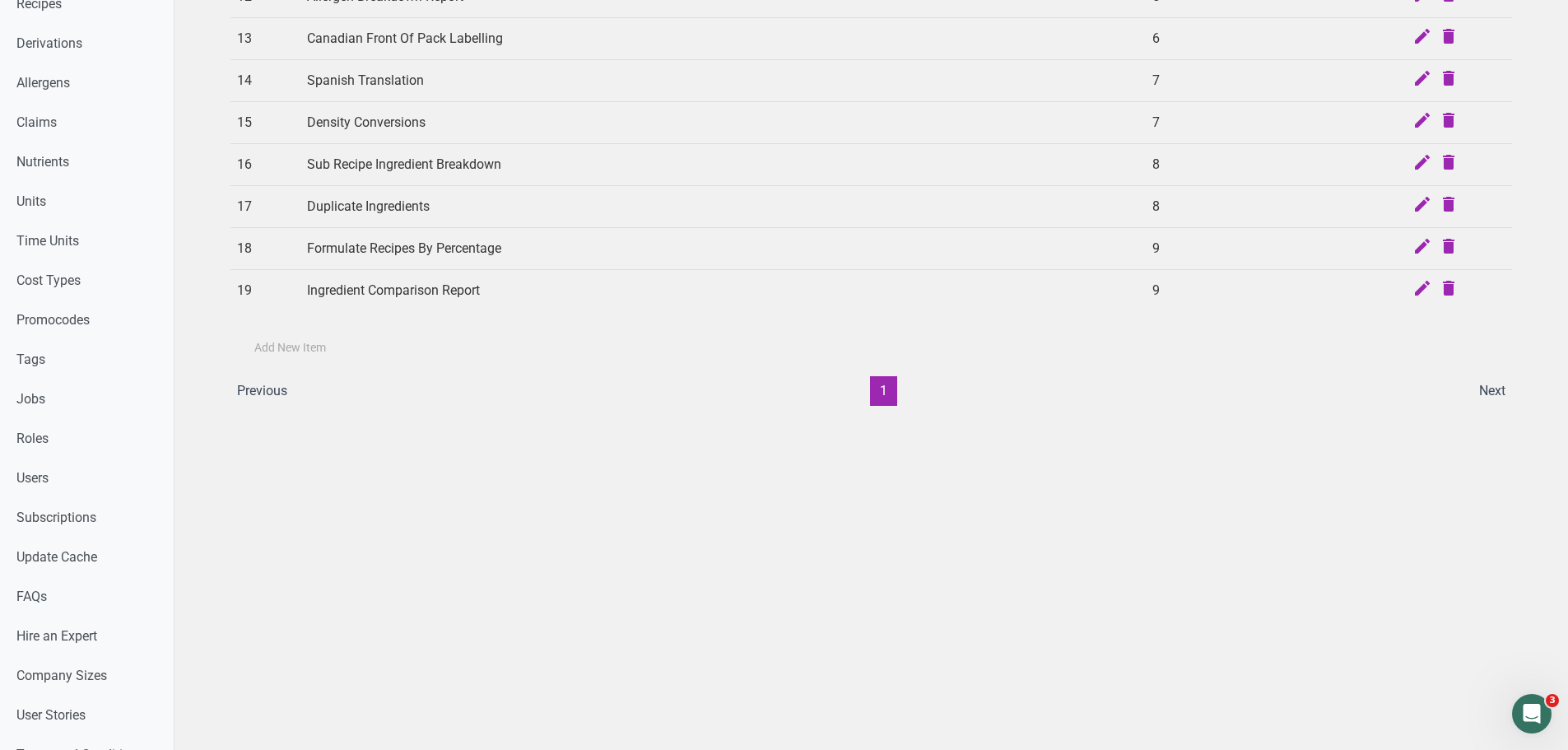
scroll to position [658, 0]
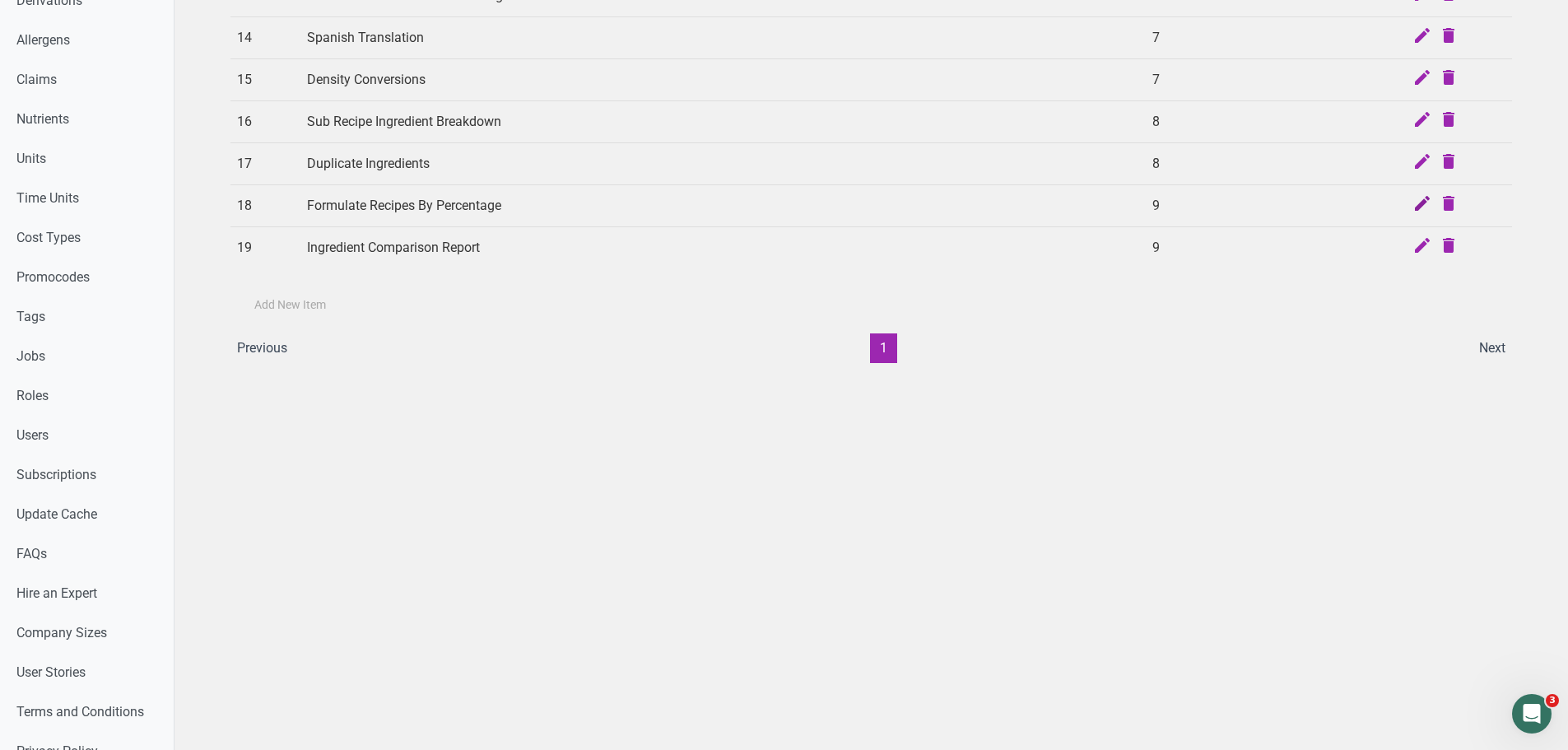
click at [1421, 207] on icon at bounding box center [1422, 205] width 20 height 23
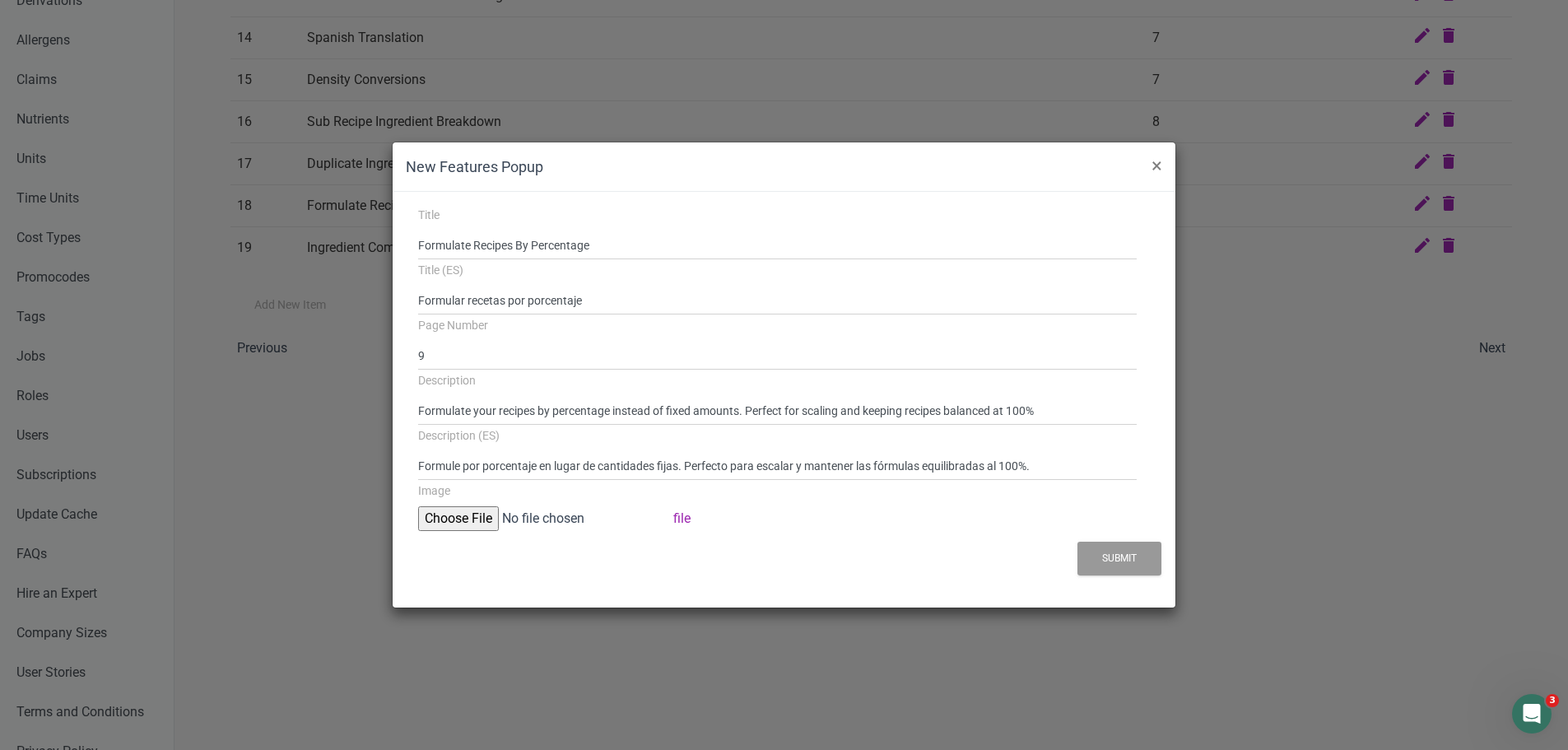
click at [461, 512] on input "file" at bounding box center [544, 518] width 252 height 24
type input "C:\fakepath\Percentage-popup.png"
click at [1107, 568] on button "Submit" at bounding box center [1119, 558] width 84 height 34
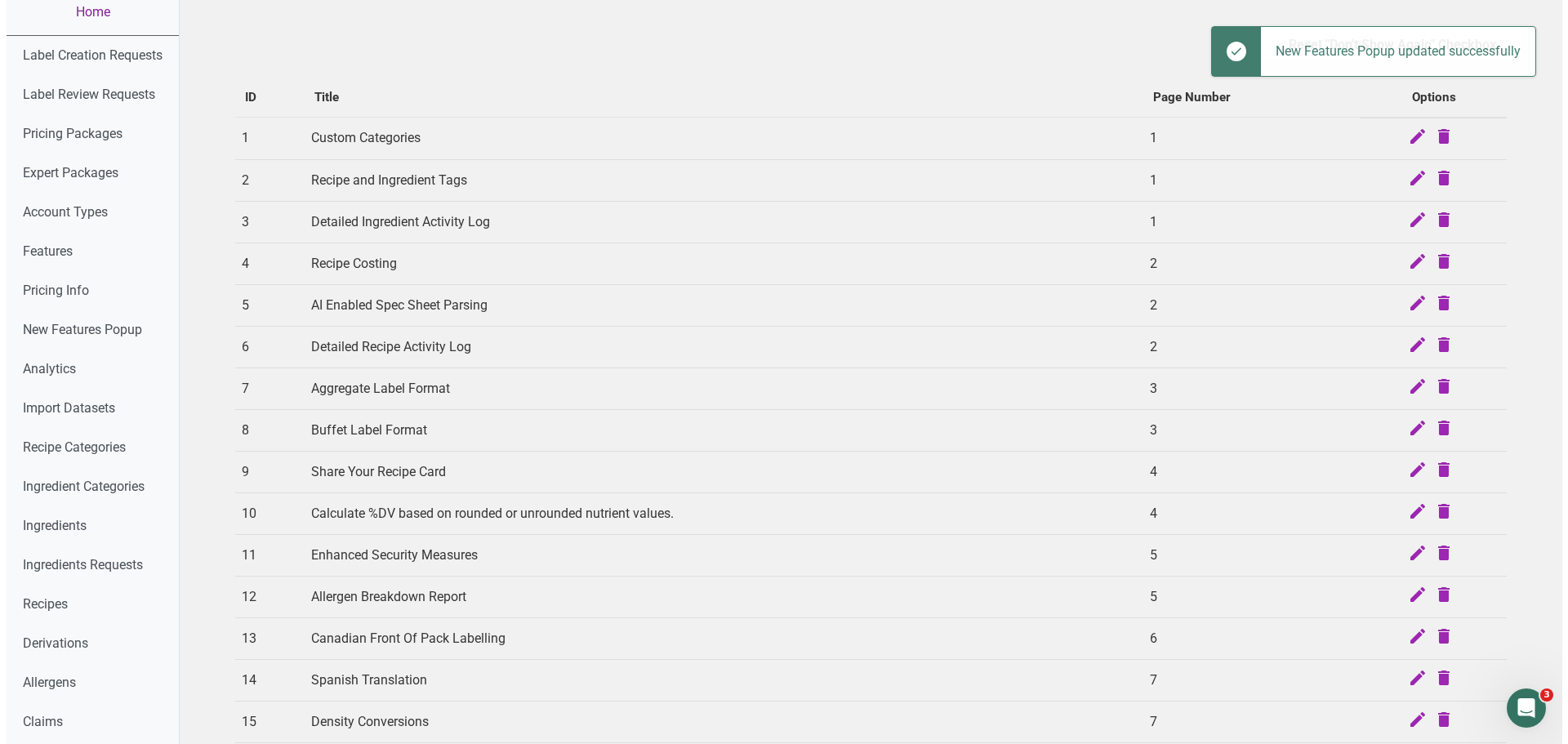
scroll to position [0, 0]
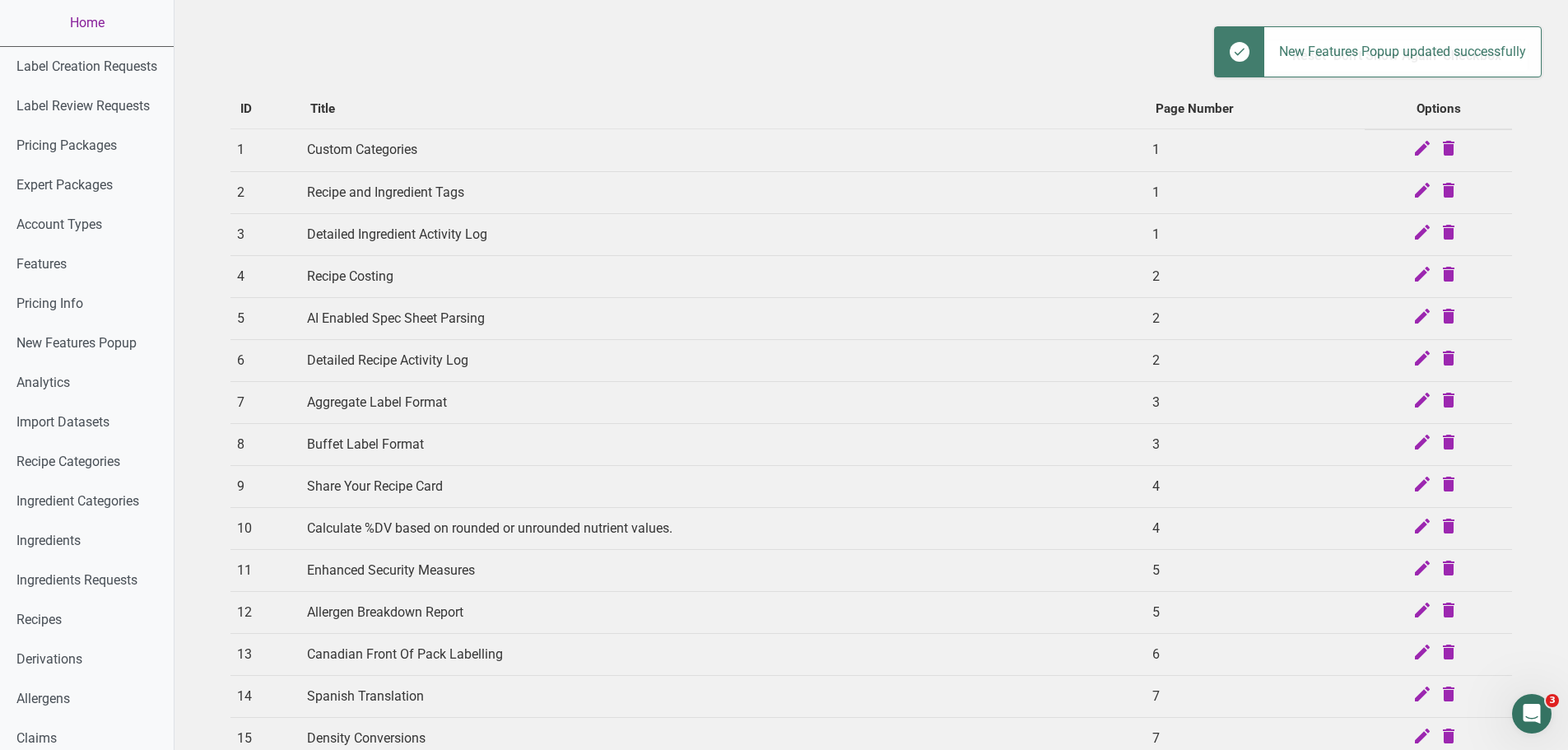
click at [72, 25] on link "Home" at bounding box center [87, 23] width 174 height 46
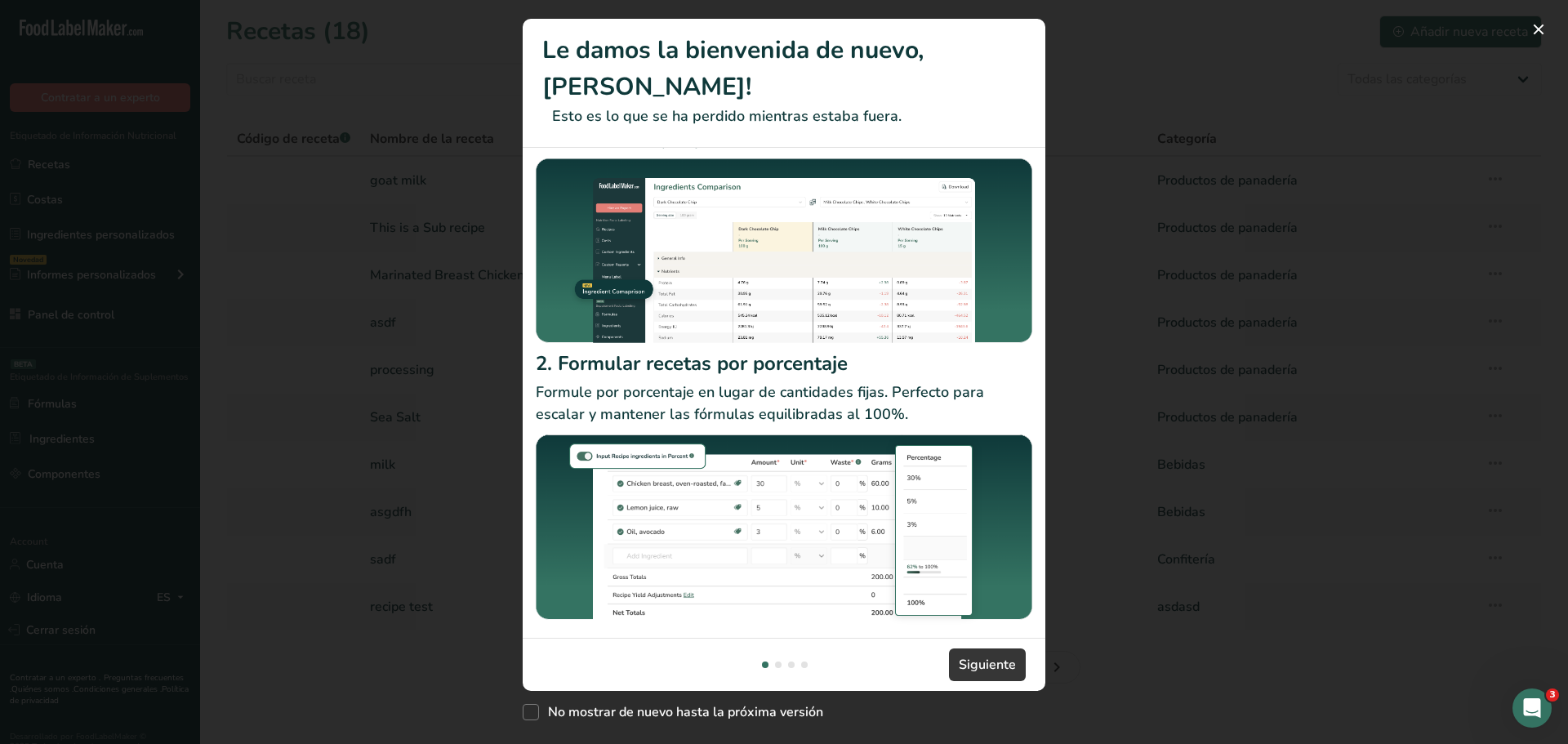
scroll to position [86, 0]
click at [679, 380] on p "Formule por porcentaje en lugar de cantidades fijas. Perfecto para escalar y ma…" at bounding box center [784, 402] width 497 height 44
drag, startPoint x: 657, startPoint y: 695, endPoint x: 829, endPoint y: 653, distance: 177.1
click at [657, 703] on span "No mostrar de nuevo hasta la próxima versión" at bounding box center [681, 711] width 284 height 16
click at [533, 706] on input "No mostrar de nuevo hasta la próxima versión" at bounding box center [528, 711] width 10 height 10
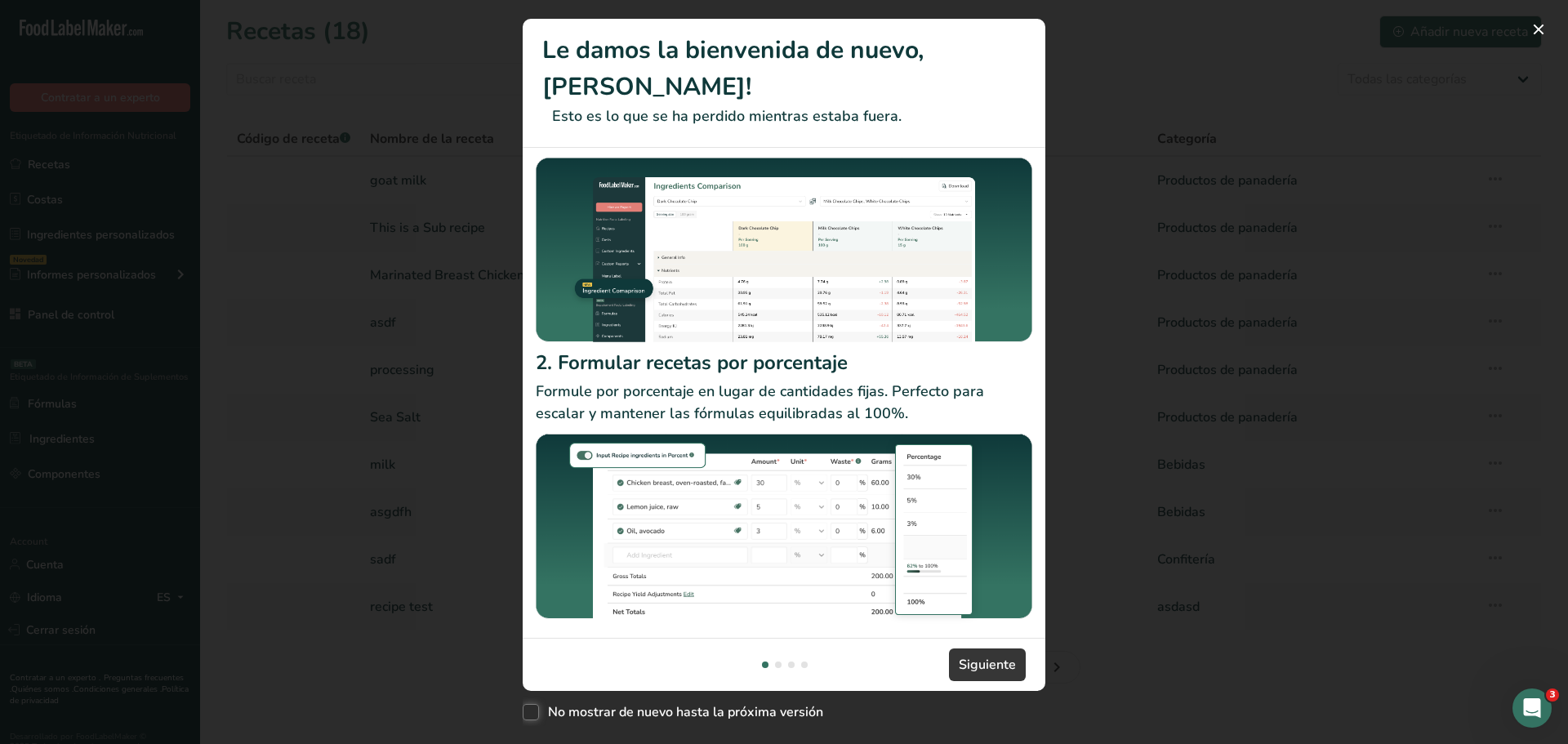
checkbox input "true"
click at [979, 654] on span "Siguiente" at bounding box center [988, 664] width 57 height 20
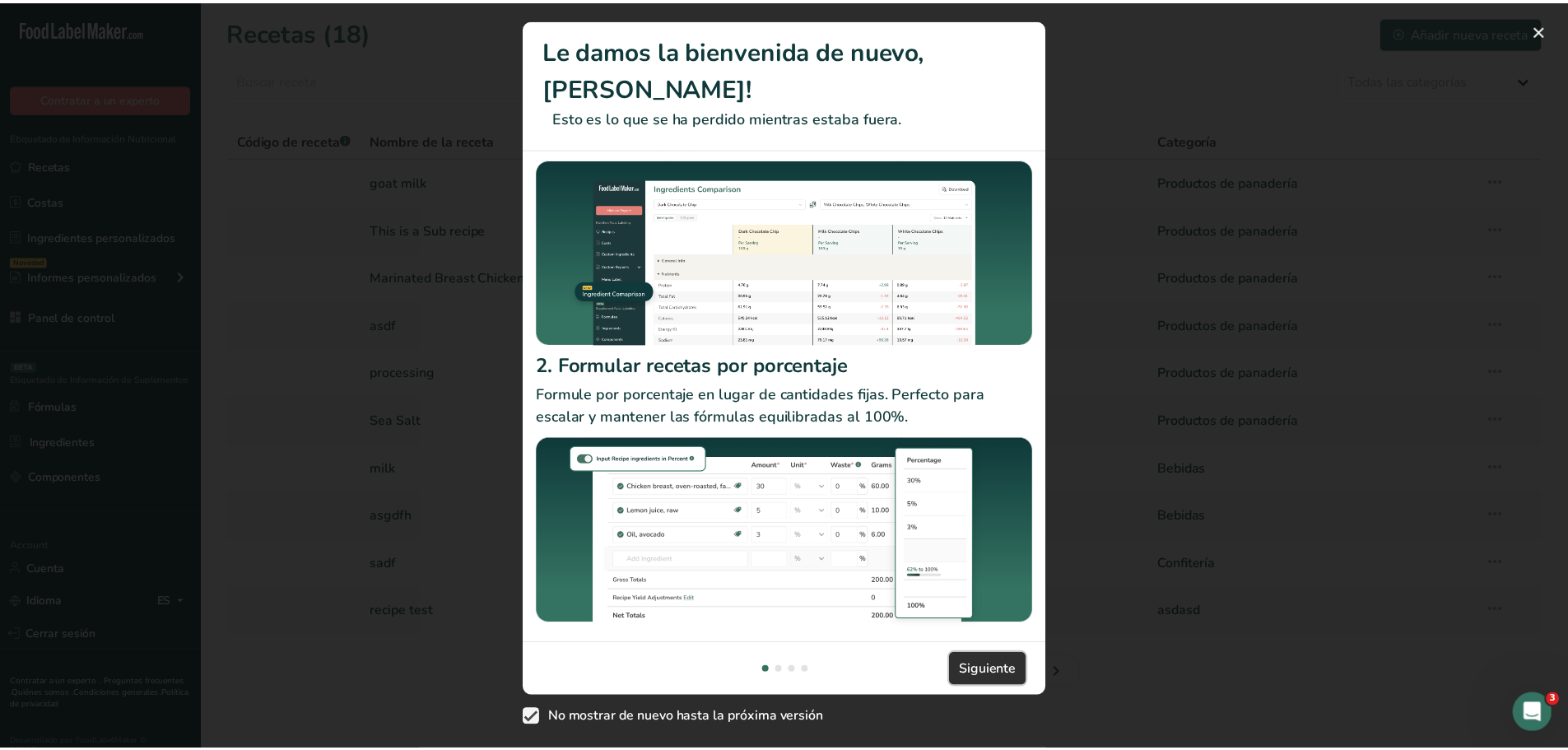
scroll to position [0, 515]
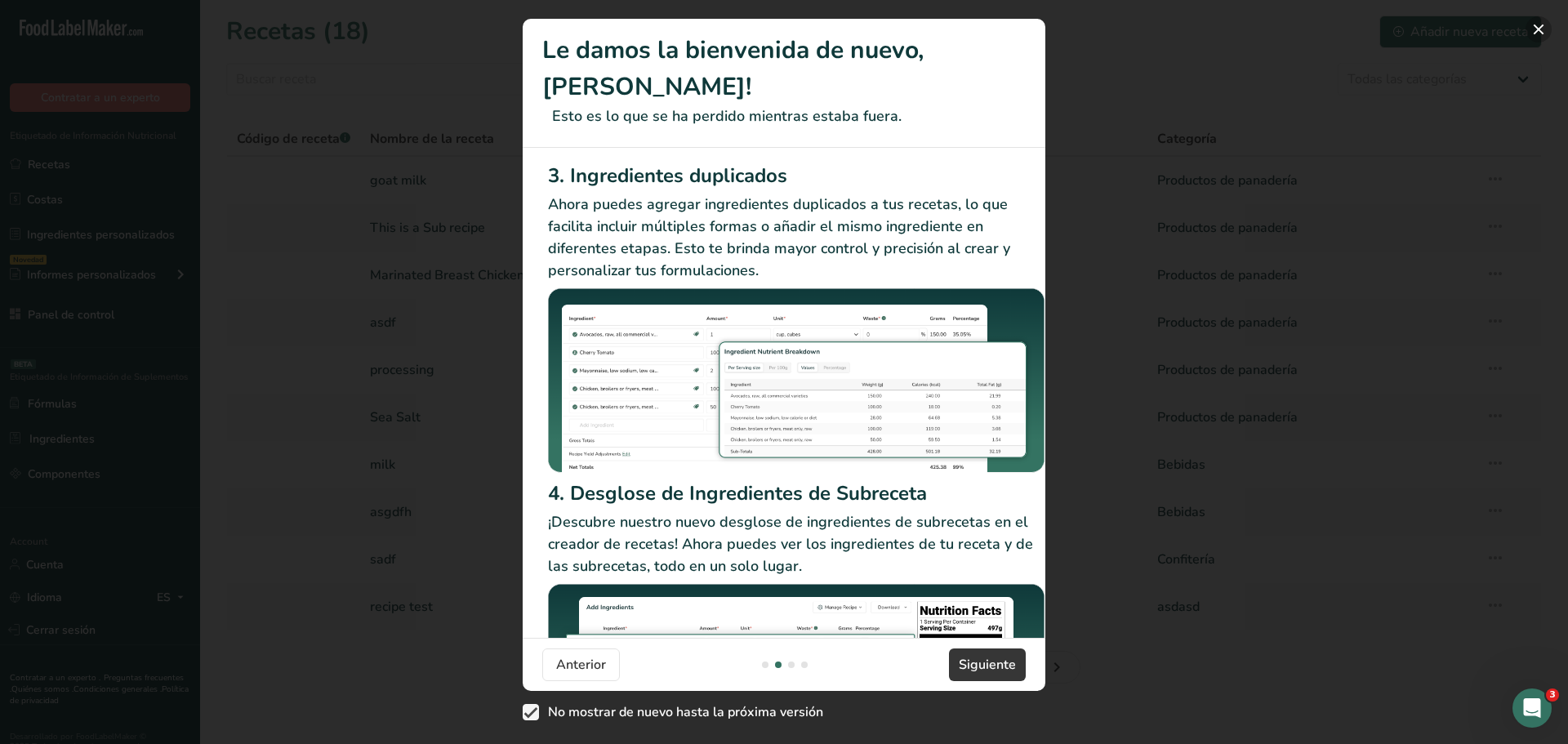
click at [1540, 23] on button "New Features" at bounding box center [1539, 29] width 26 height 26
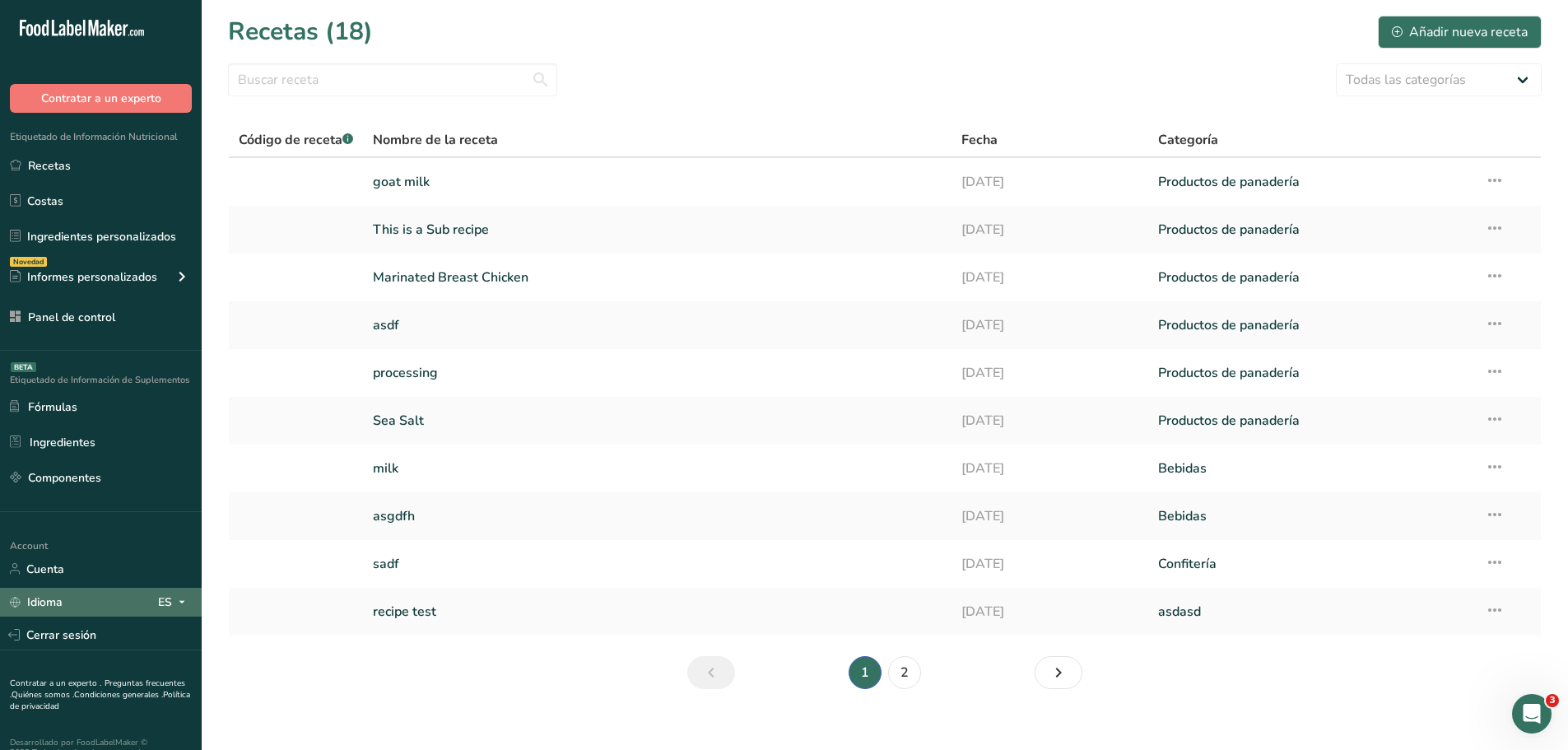
click at [190, 598] on span at bounding box center [182, 601] width 20 height 20
drag, startPoint x: 96, startPoint y: 633, endPoint x: 112, endPoint y: 629, distance: 16.5
click at [96, 633] on div "English" at bounding box center [90, 631] width 116 height 30
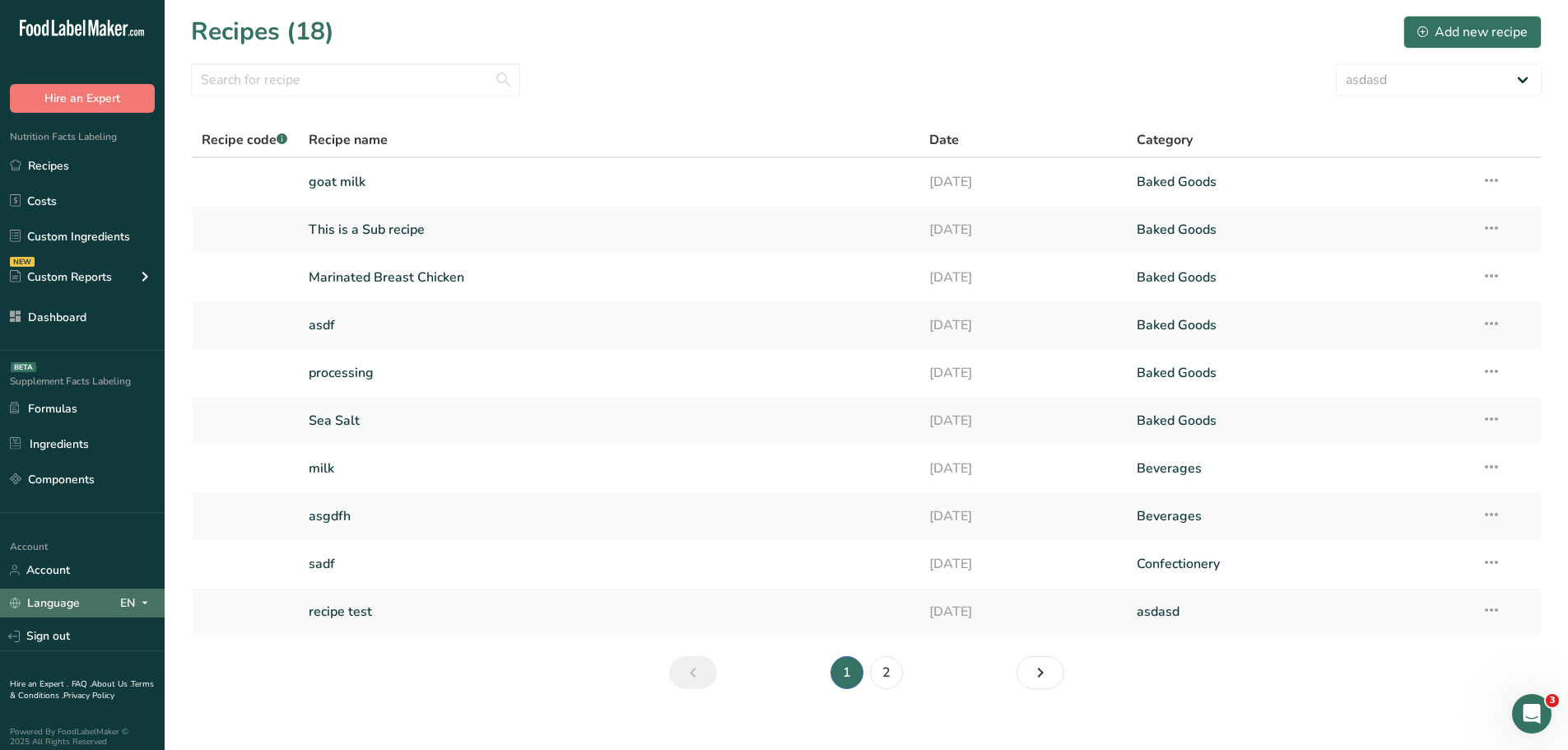
click at [57, 609] on link "Language" at bounding box center [44, 602] width 70 height 29
click at [99, 598] on div "Language EN" at bounding box center [82, 602] width 145 height 29
click at [99, 602] on div "Language EN" at bounding box center [82, 602] width 145 height 29
click at [84, 601] on div "Language EN" at bounding box center [82, 602] width 145 height 29
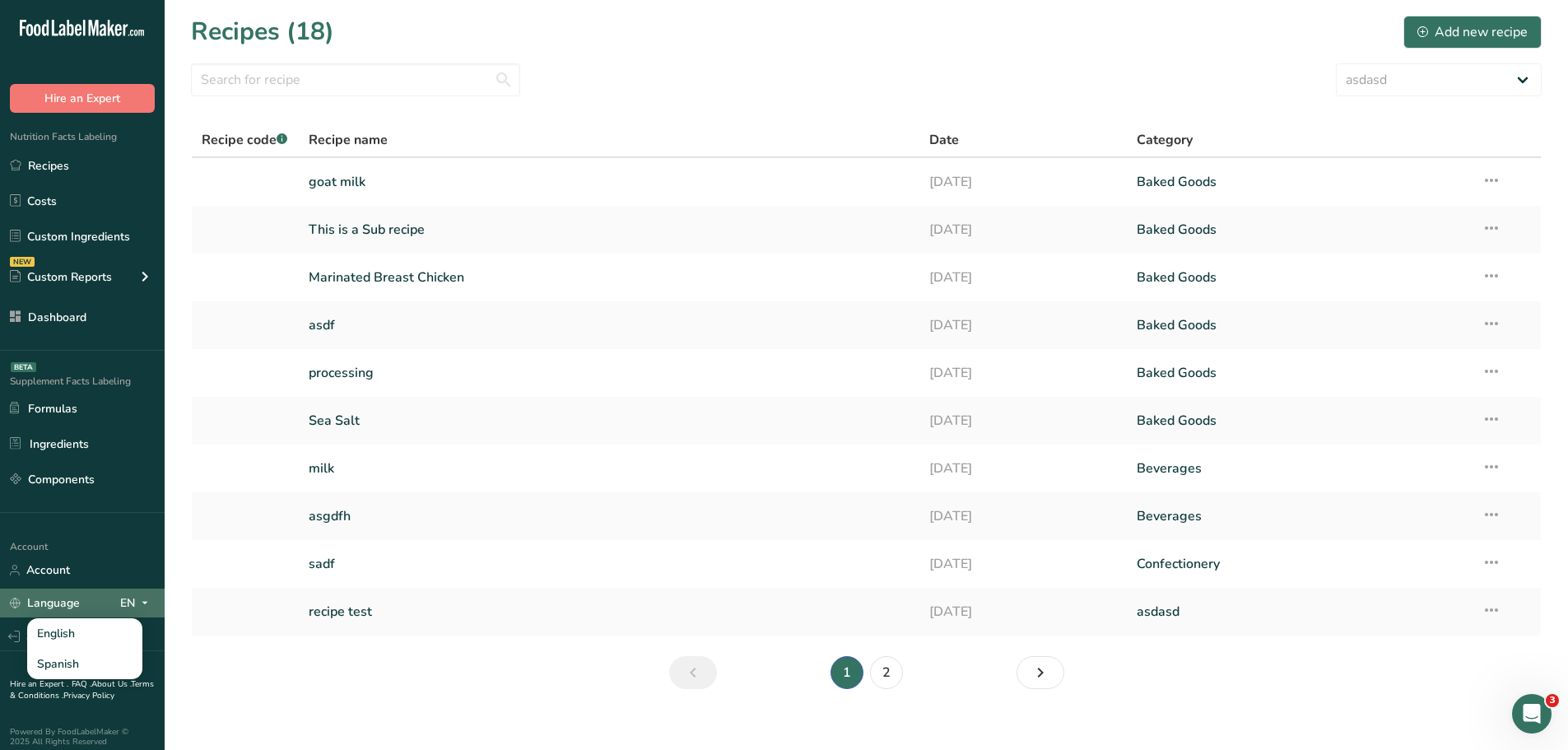
click at [70, 604] on link "Language" at bounding box center [44, 602] width 70 height 29
click at [81, 600] on div "Language EN" at bounding box center [82, 602] width 145 height 29
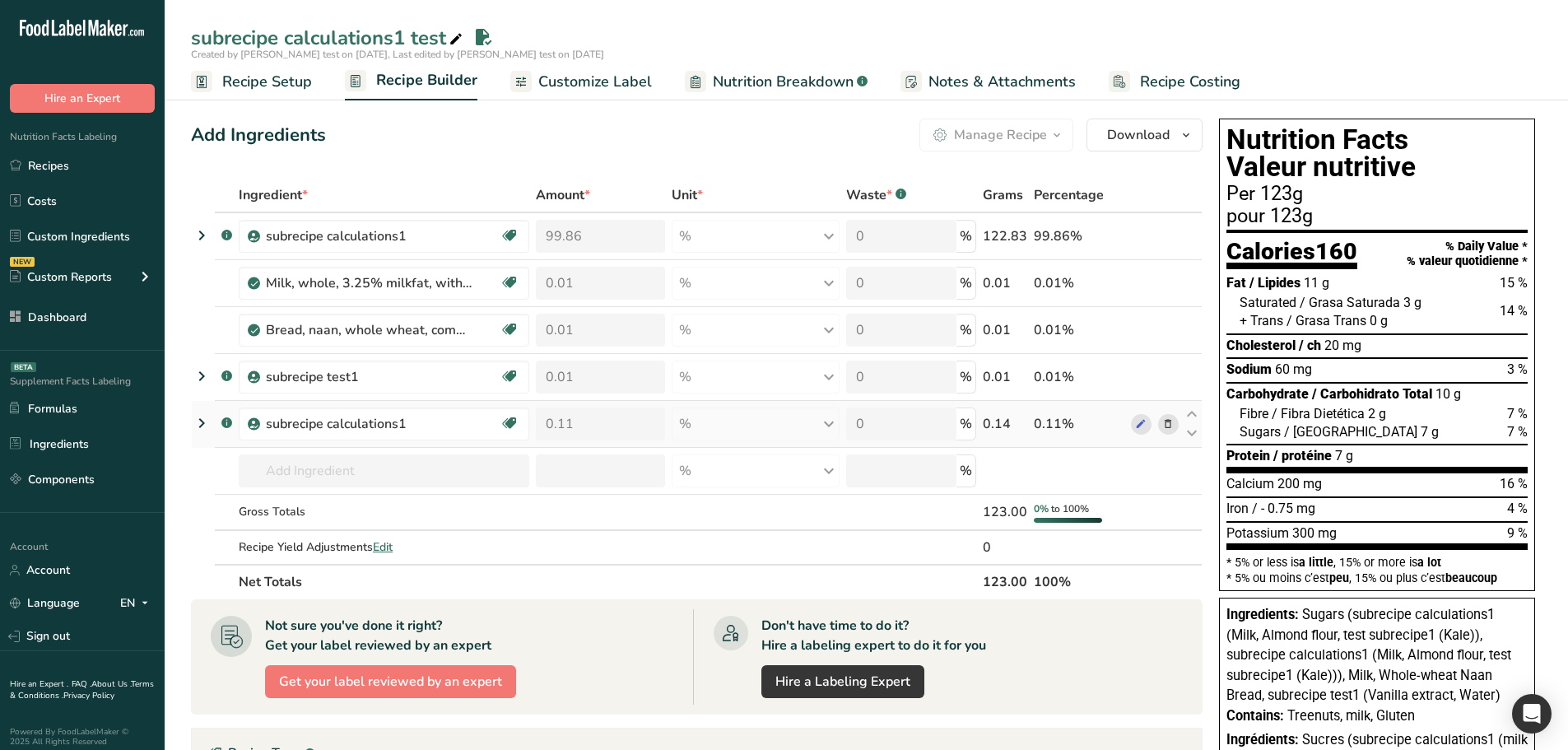
click at [206, 428] on icon at bounding box center [202, 423] width 20 height 30
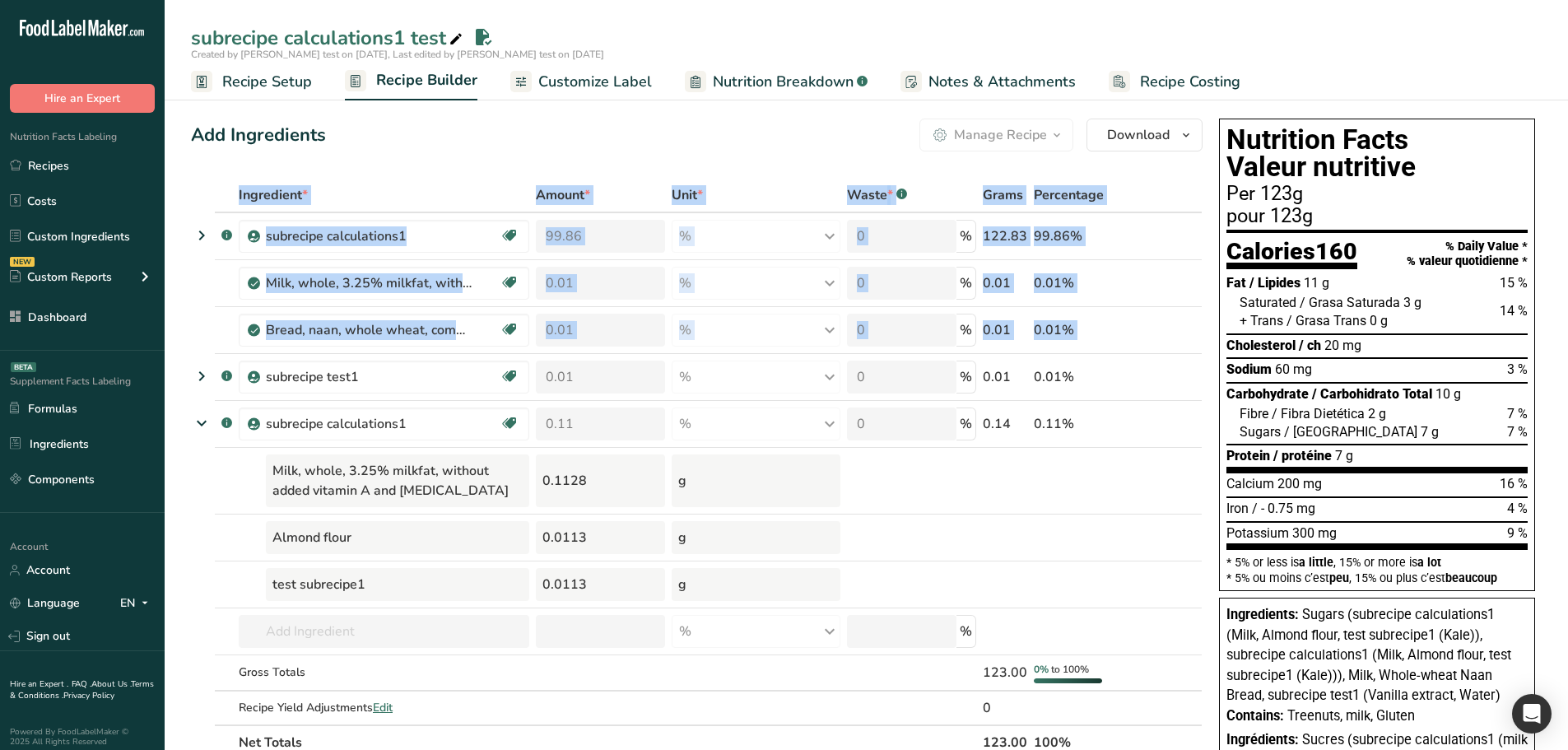
click at [191, 377] on section "Add Ingredients Manage Recipe Delete Recipe Duplicate Recipe Scale Recipe Save …" at bounding box center [866, 728] width 1403 height 1286
click at [197, 380] on icon at bounding box center [202, 376] width 20 height 30
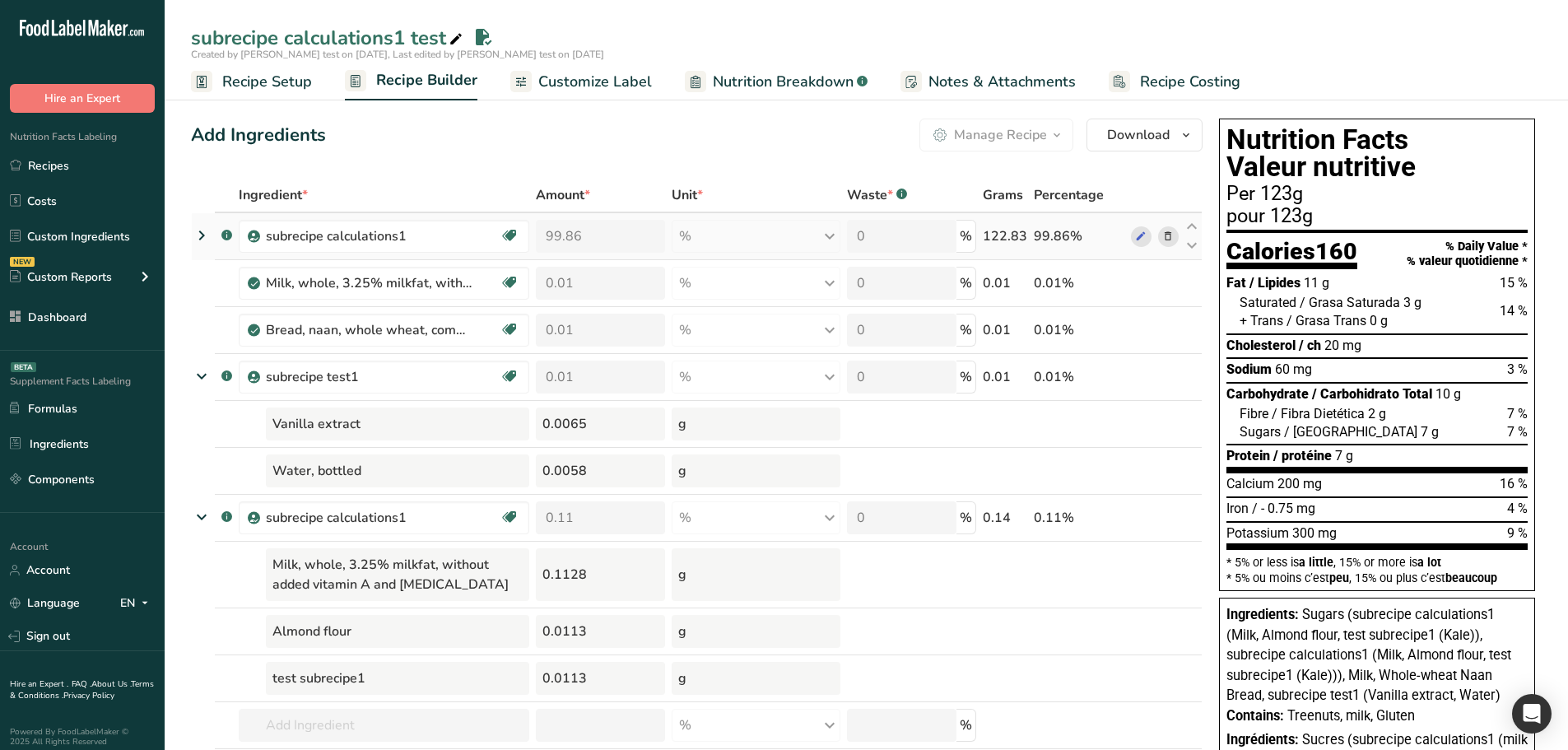
click at [204, 236] on icon at bounding box center [202, 236] width 20 height 30
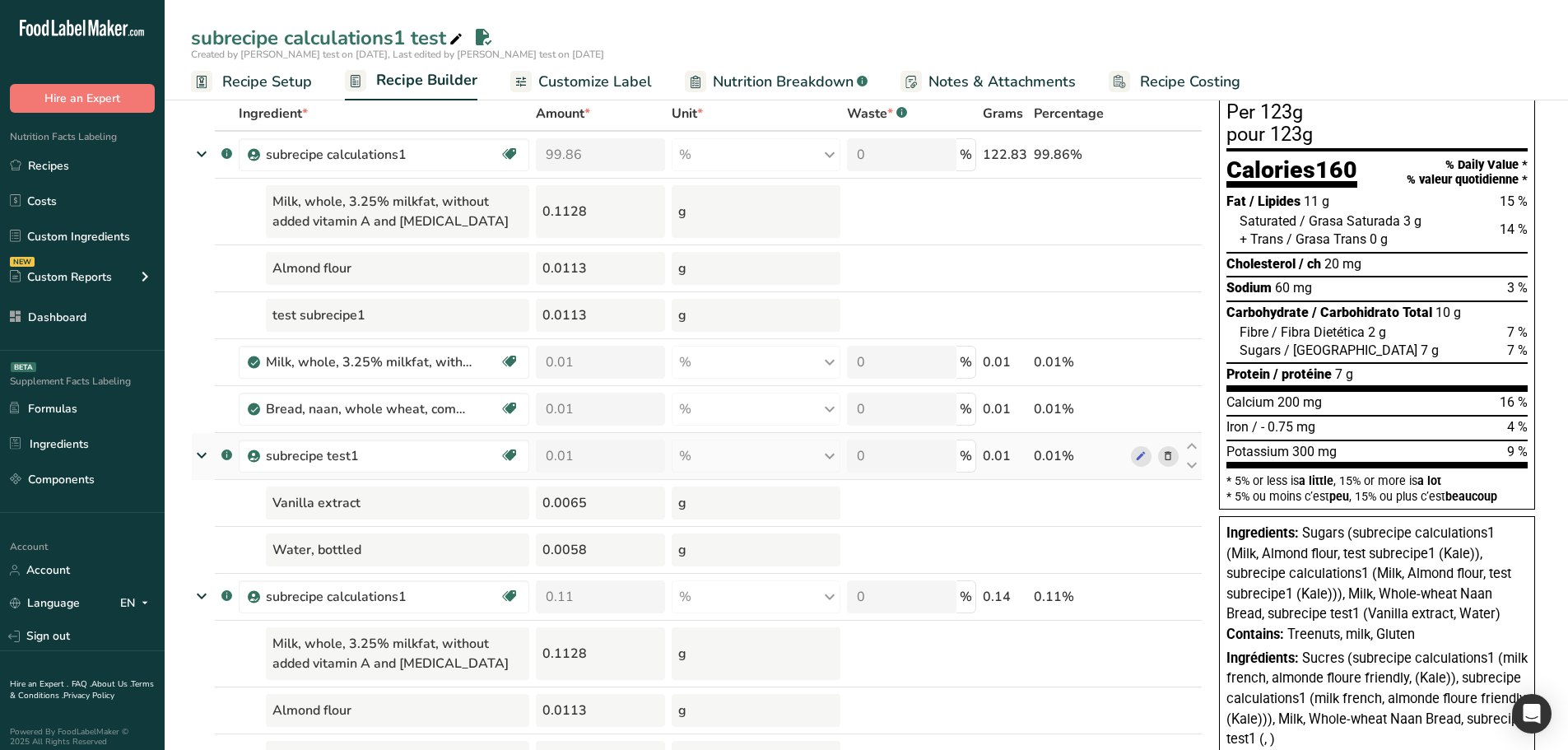
scroll to position [83, 0]
click at [1138, 154] on icon at bounding box center [1140, 155] width 11 height 17
click at [1138, 450] on icon at bounding box center [1140, 455] width 11 height 17
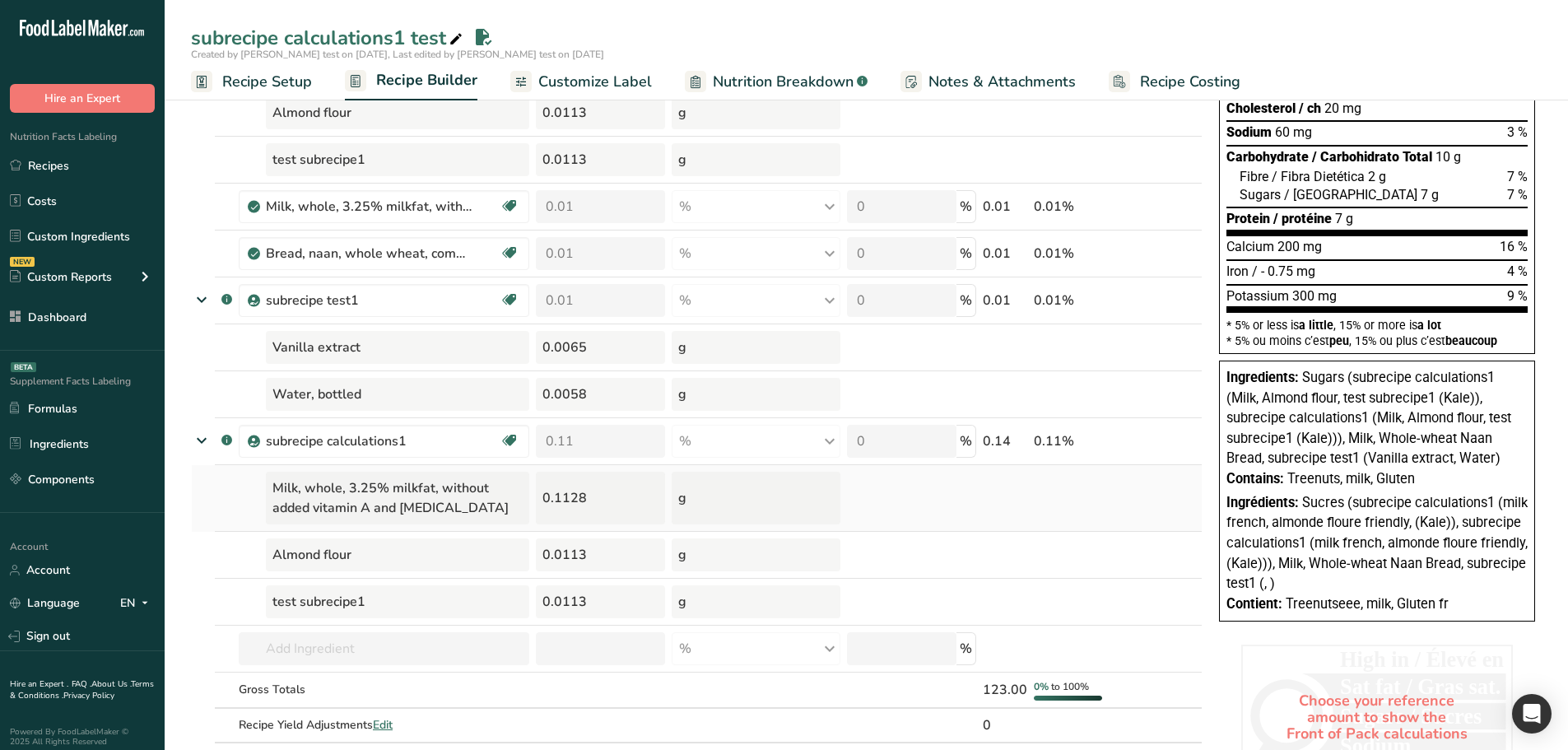
scroll to position [247, 0]
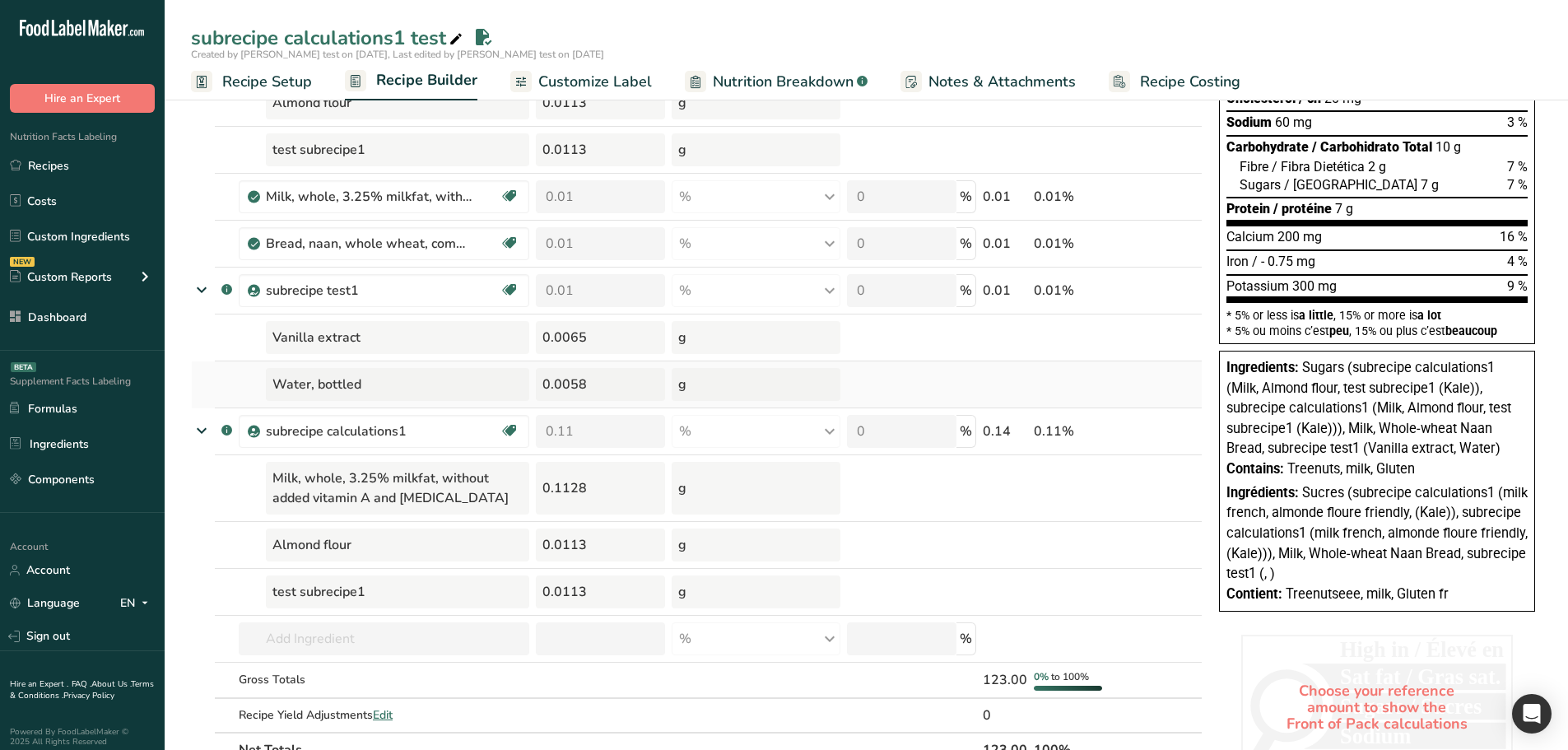
click at [575, 381] on div "0.0058" at bounding box center [600, 384] width 130 height 33
click at [568, 541] on div "0.0113" at bounding box center [600, 545] width 130 height 33
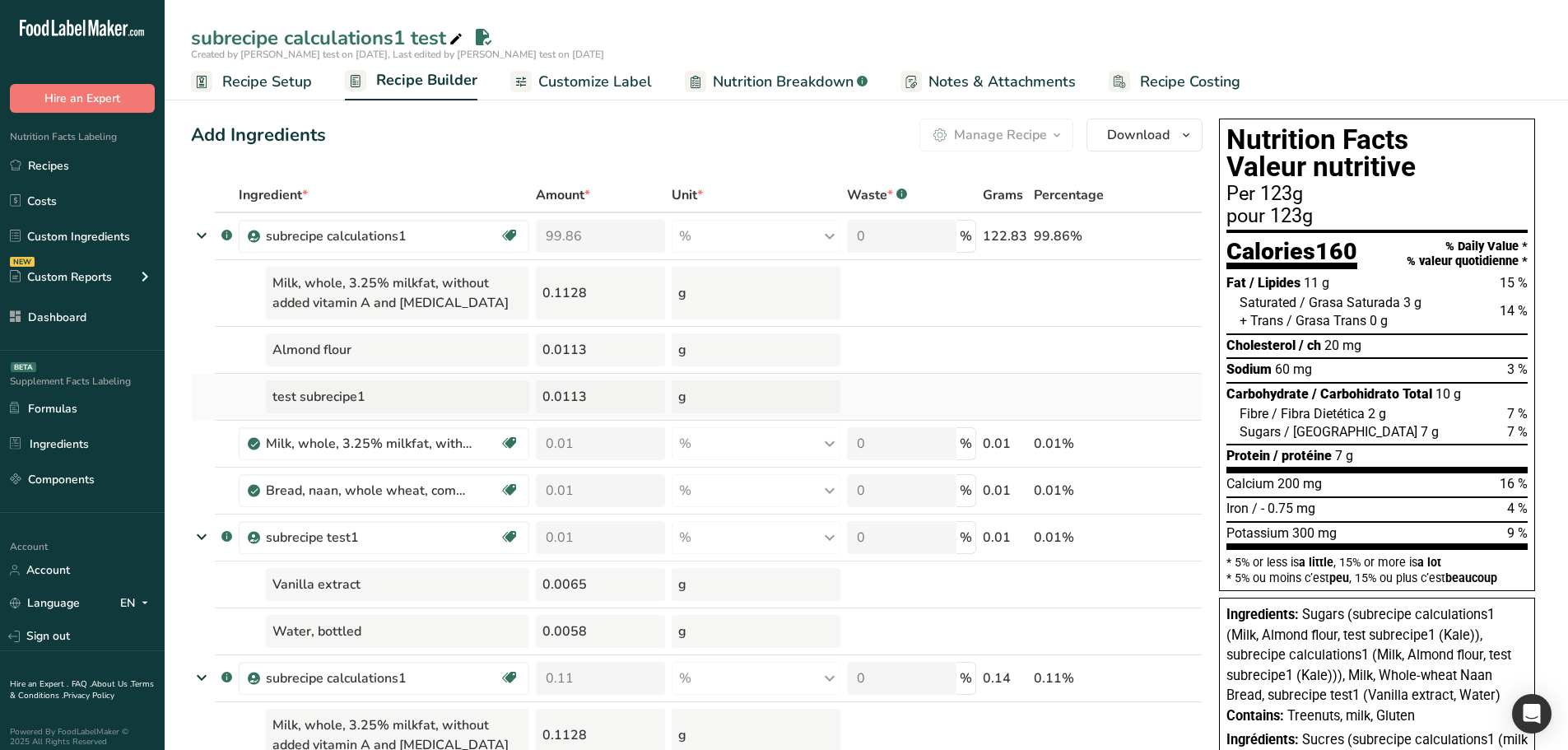
scroll to position [83, 0]
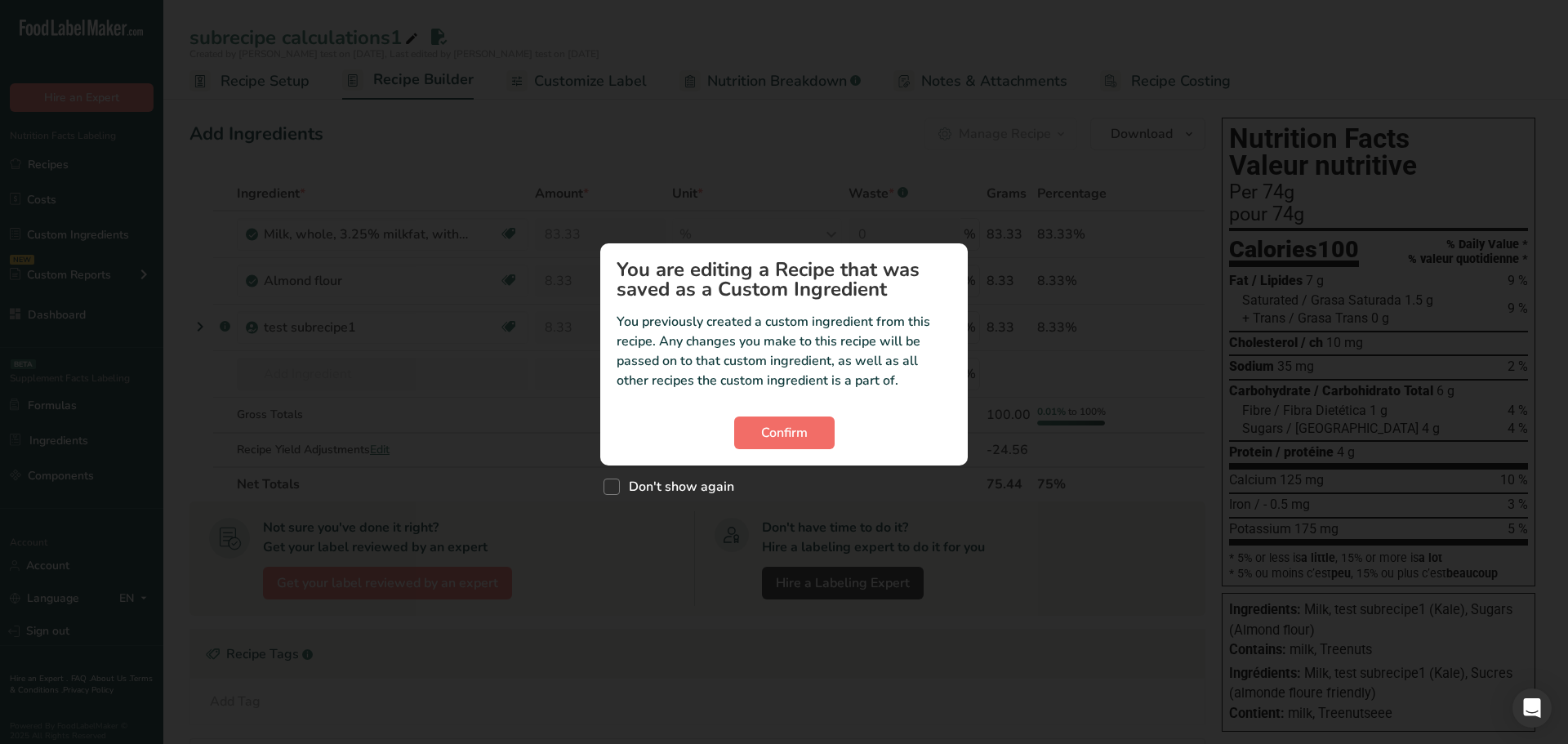
drag, startPoint x: 623, startPoint y: 484, endPoint x: 768, endPoint y: 440, distance: 151.5
click at [623, 484] on span "Don't show again" at bounding box center [677, 486] width 115 height 16
click at [614, 484] on input "Don't show again" at bounding box center [609, 487] width 10 height 10
checkbox input "true"
click at [791, 432] on span "Confirm" at bounding box center [784, 432] width 47 height 20
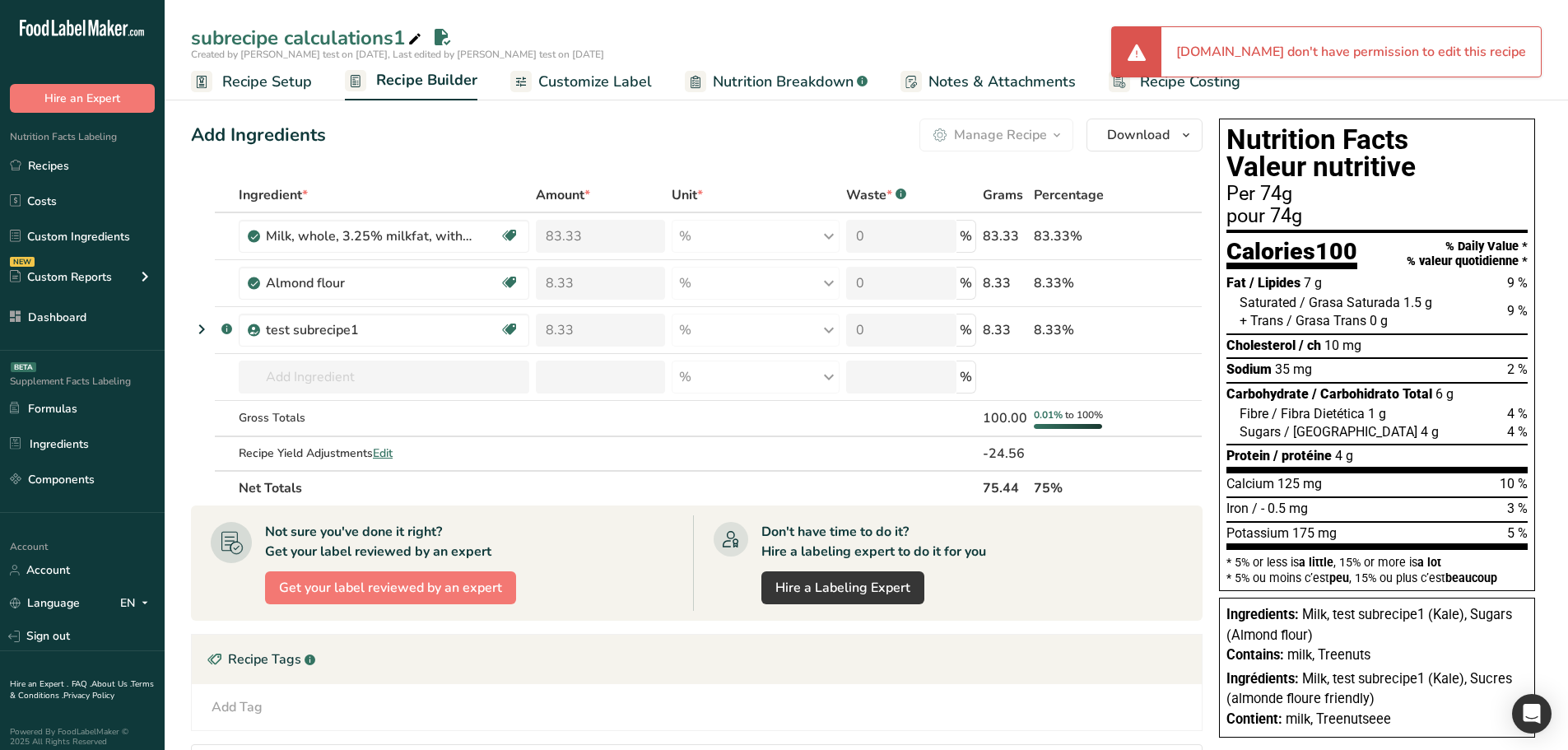
drag, startPoint x: 287, startPoint y: 75, endPoint x: 463, endPoint y: 124, distance: 182.7
click at [287, 75] on span "Recipe Setup" at bounding box center [267, 82] width 90 height 23
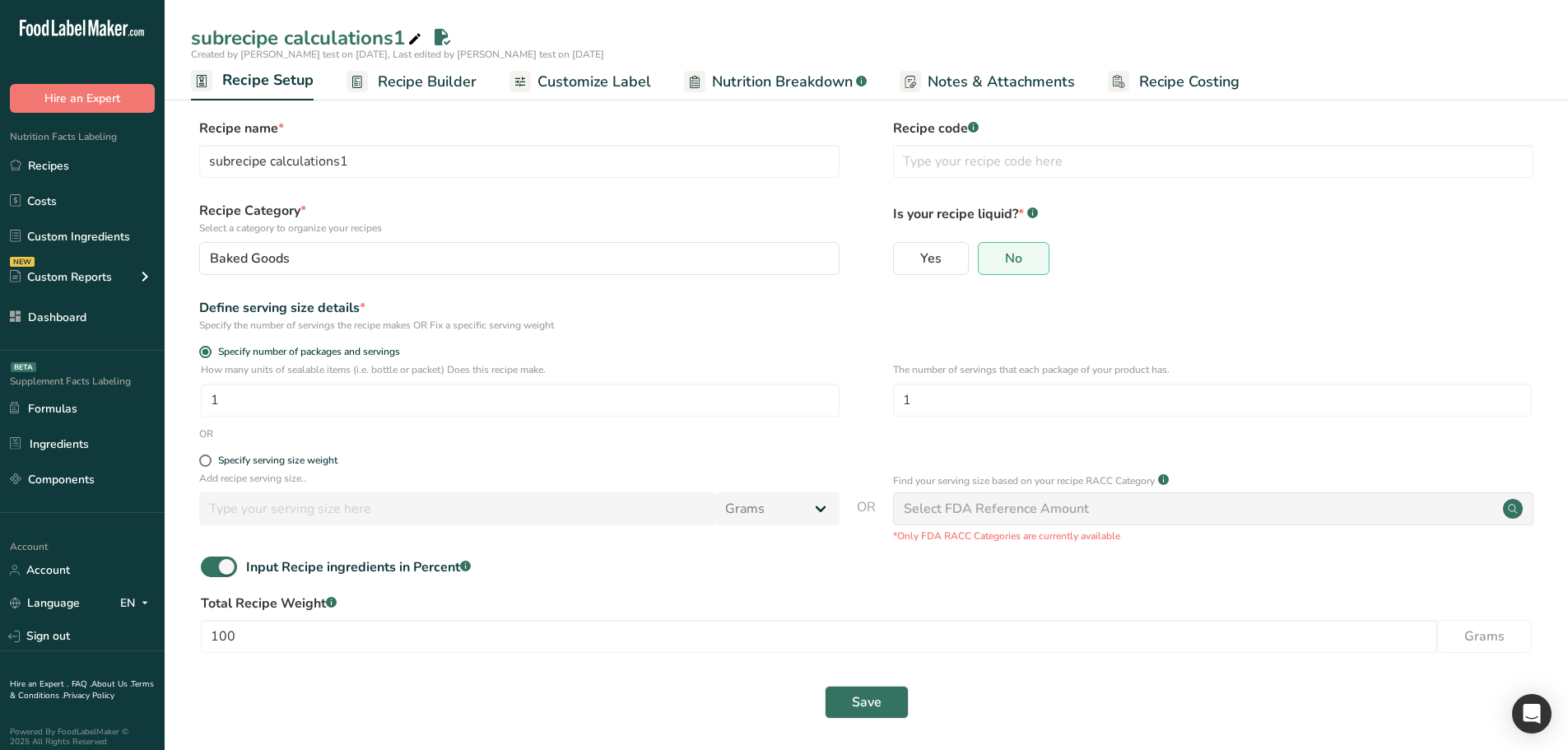
click at [426, 103] on section "Recipe name * subrecipe calculations1 Recipe code .a-a{fill:#347362;}.b-a{fill:…" at bounding box center [866, 420] width 1403 height 669
click at [421, 85] on span "Recipe Builder" at bounding box center [428, 82] width 99 height 23
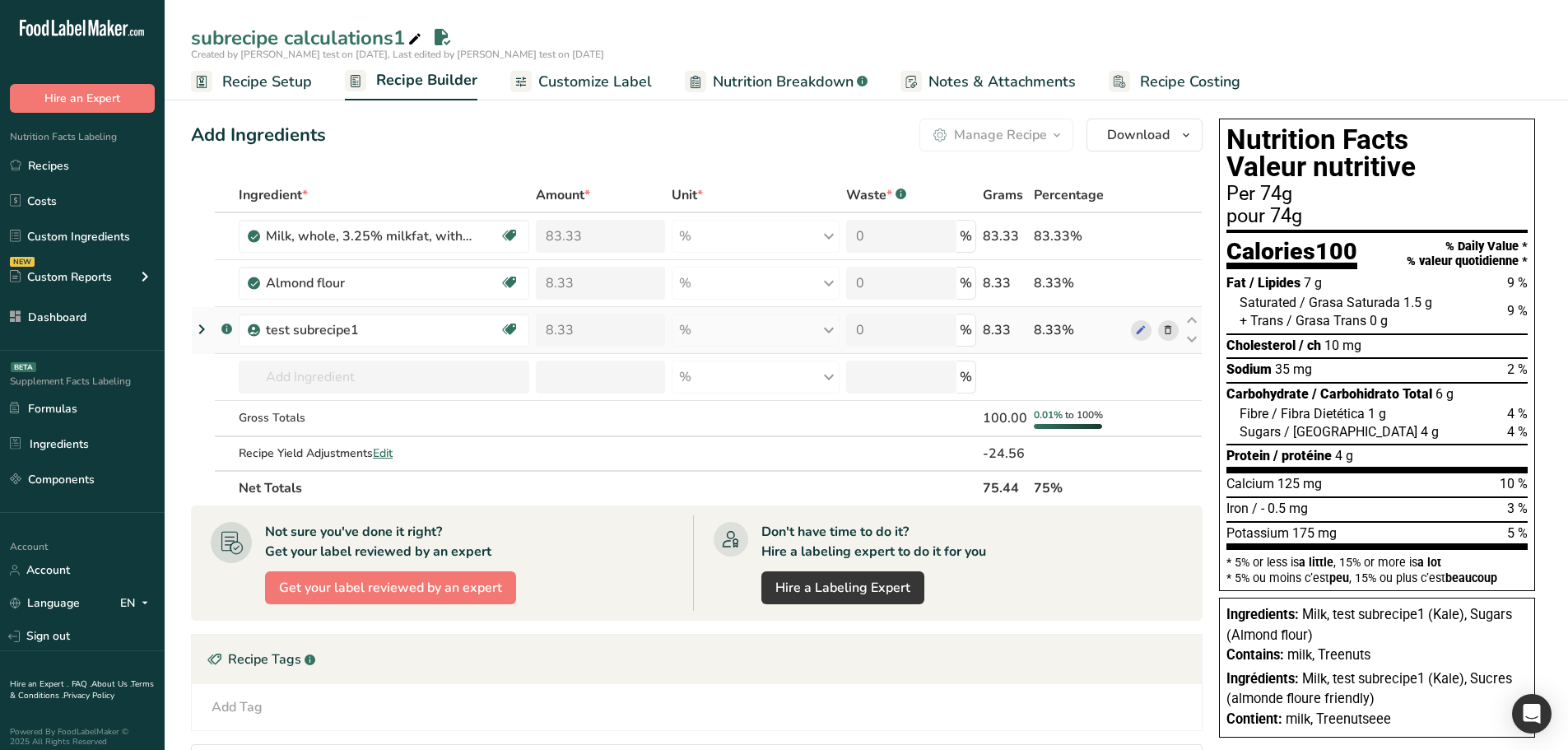
click at [205, 328] on icon at bounding box center [202, 329] width 20 height 30
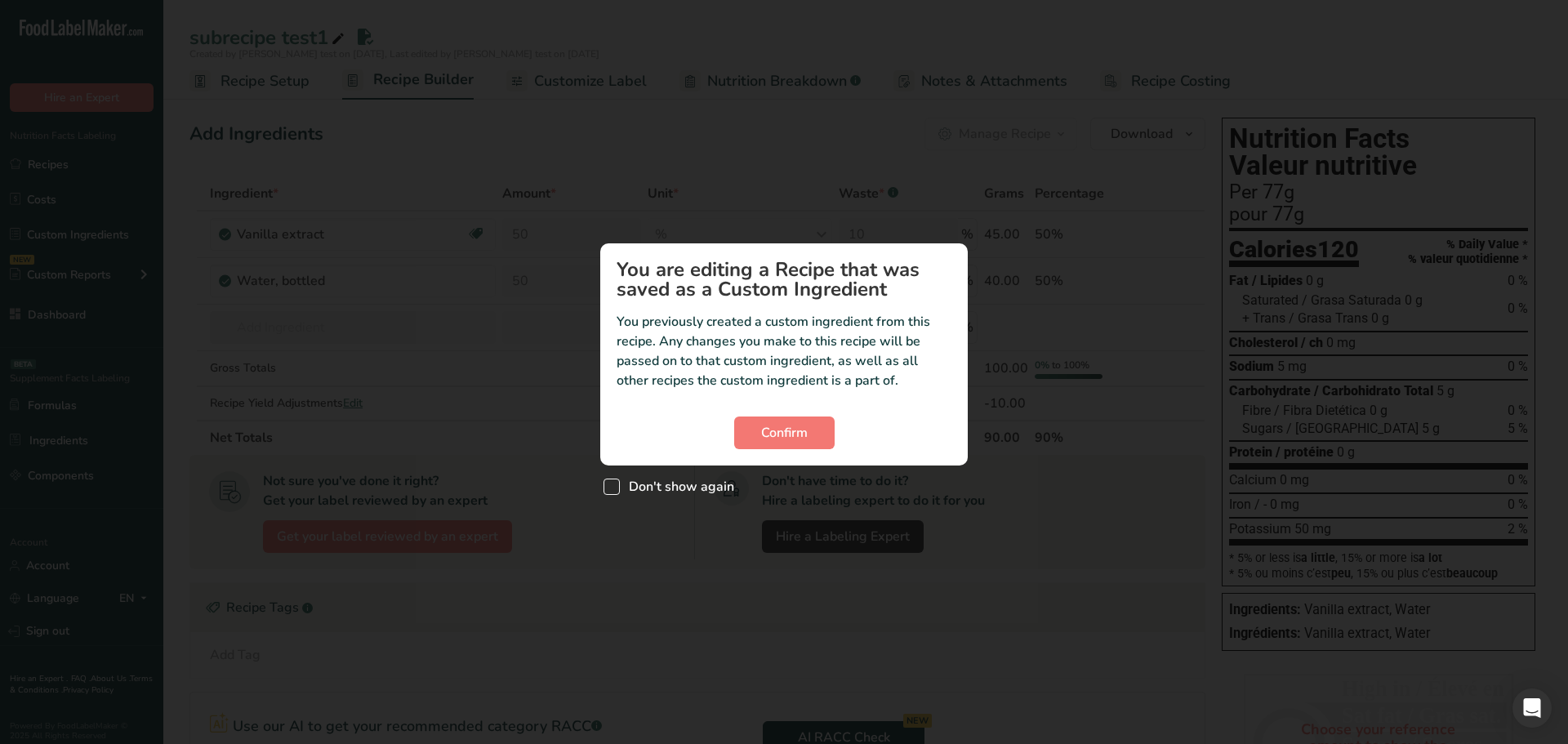
drag, startPoint x: 651, startPoint y: 488, endPoint x: 674, endPoint y: 481, distance: 24.0
click at [651, 488] on span "Don't show again" at bounding box center [677, 486] width 115 height 16
click at [614, 488] on input "Don't show again" at bounding box center [609, 487] width 10 height 10
checkbox input "true"
click at [768, 442] on button "Confirm" at bounding box center [784, 433] width 100 height 33
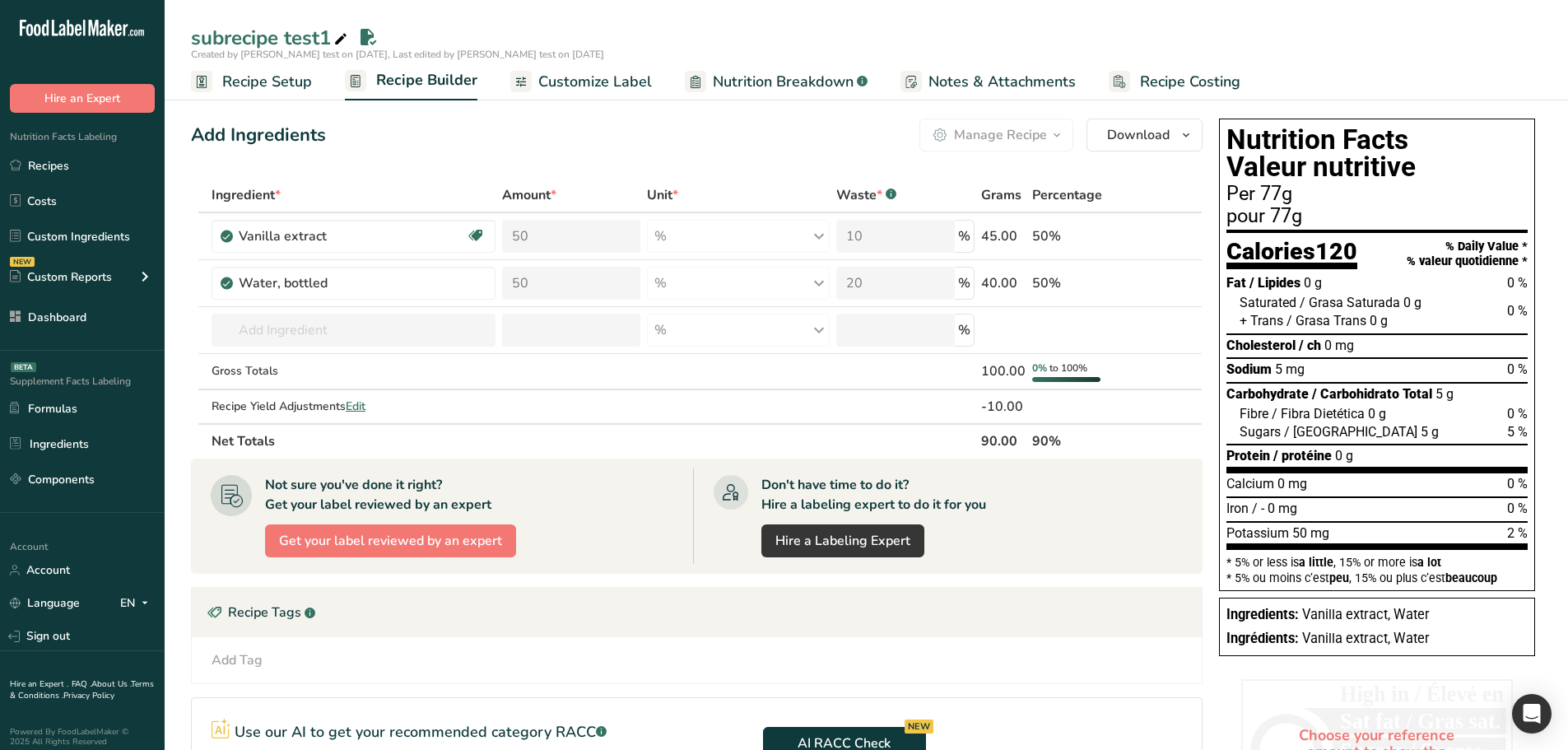
drag, startPoint x: 269, startPoint y: 77, endPoint x: 283, endPoint y: 76, distance: 14.0
click at [269, 77] on span "Recipe Setup" at bounding box center [267, 82] width 90 height 23
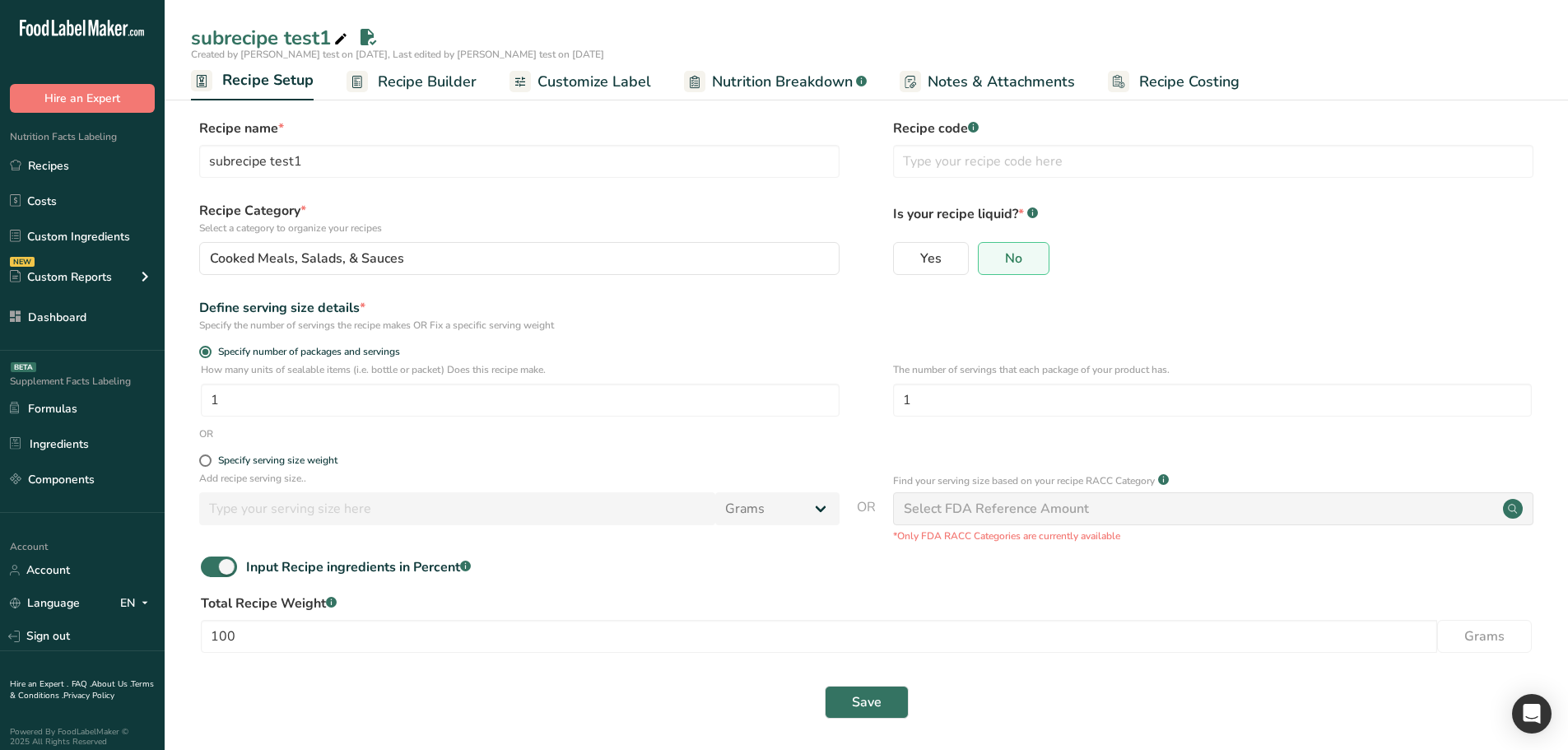
click at [430, 80] on span "Recipe Builder" at bounding box center [428, 82] width 99 height 23
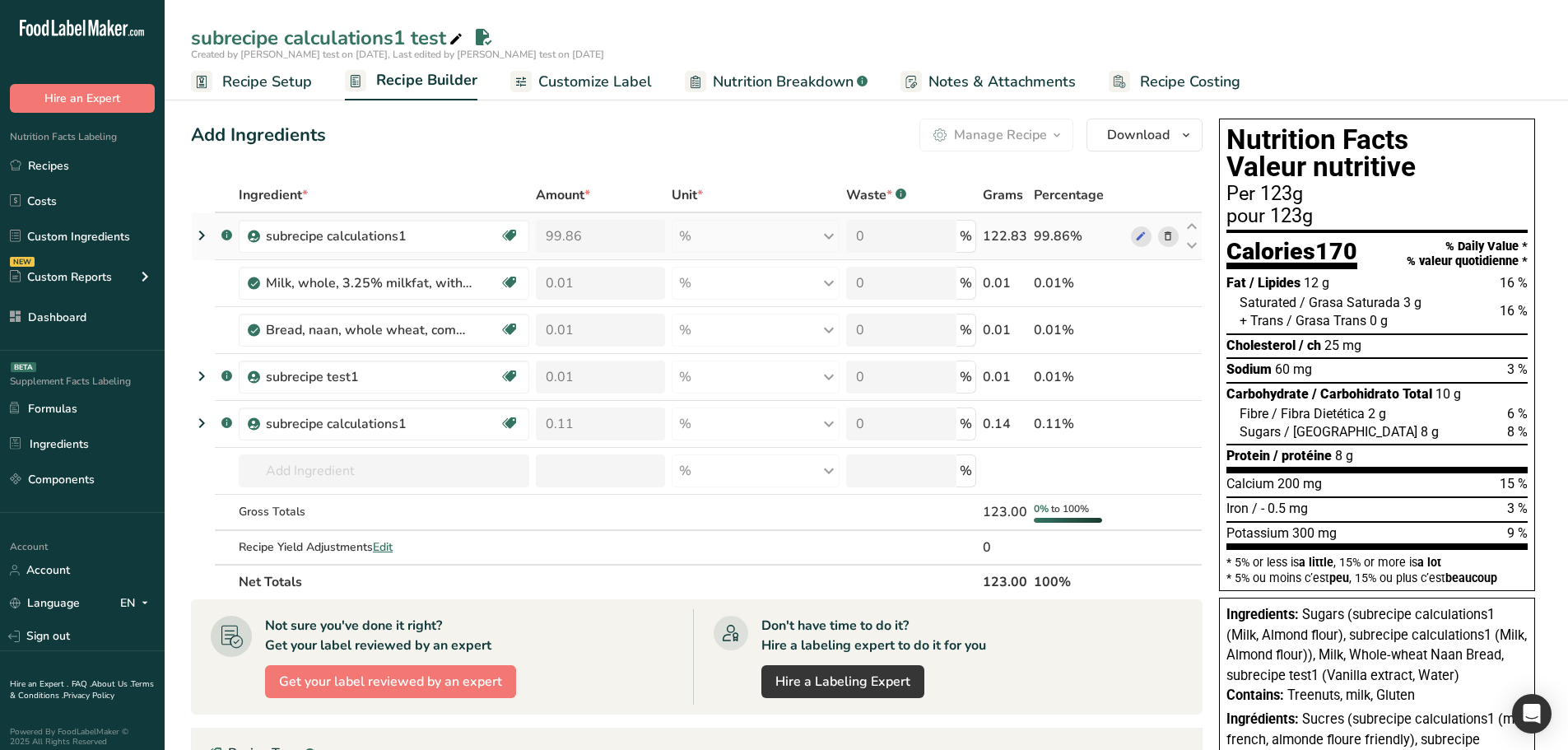
click at [203, 237] on icon at bounding box center [202, 236] width 20 height 30
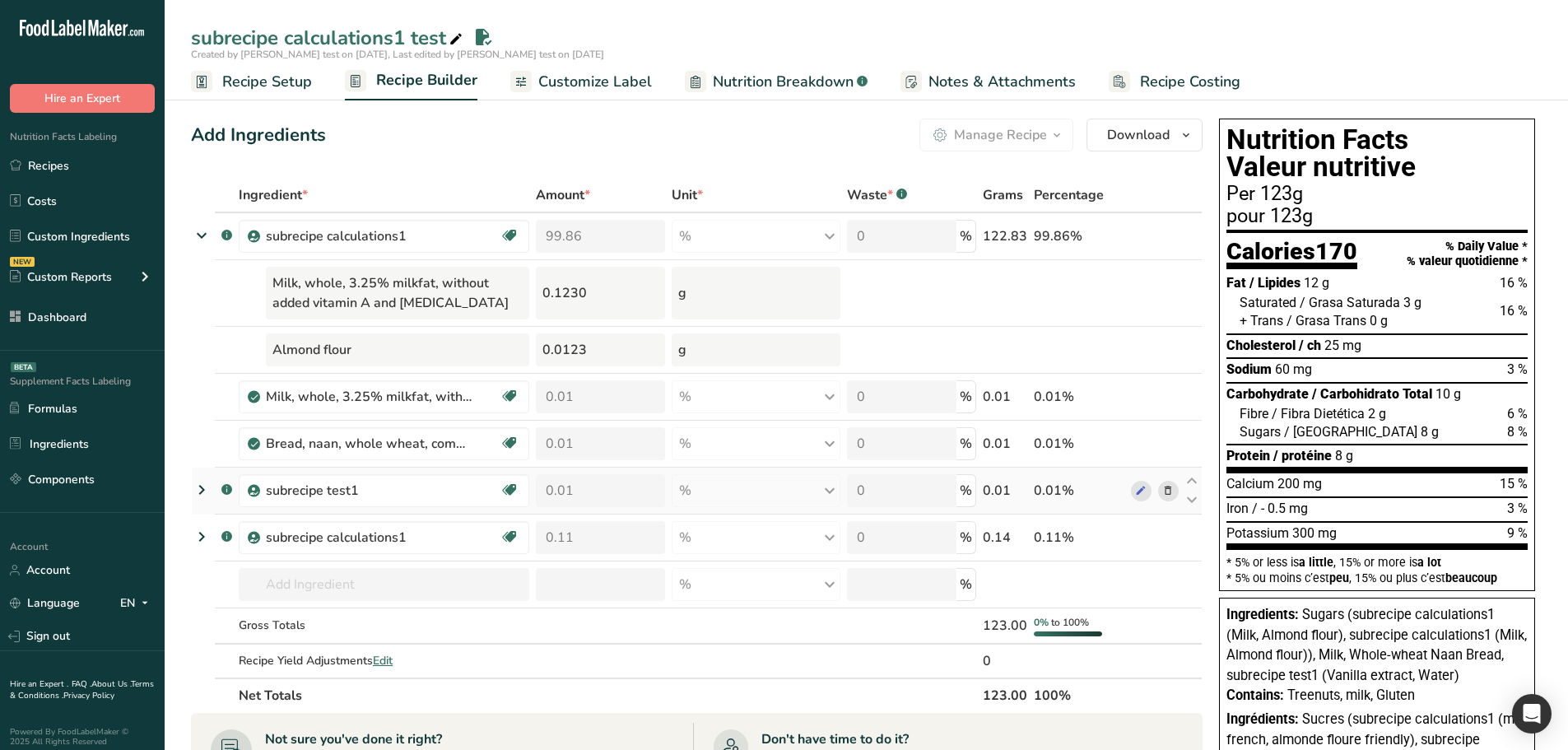
click at [196, 488] on icon at bounding box center [202, 489] width 20 height 30
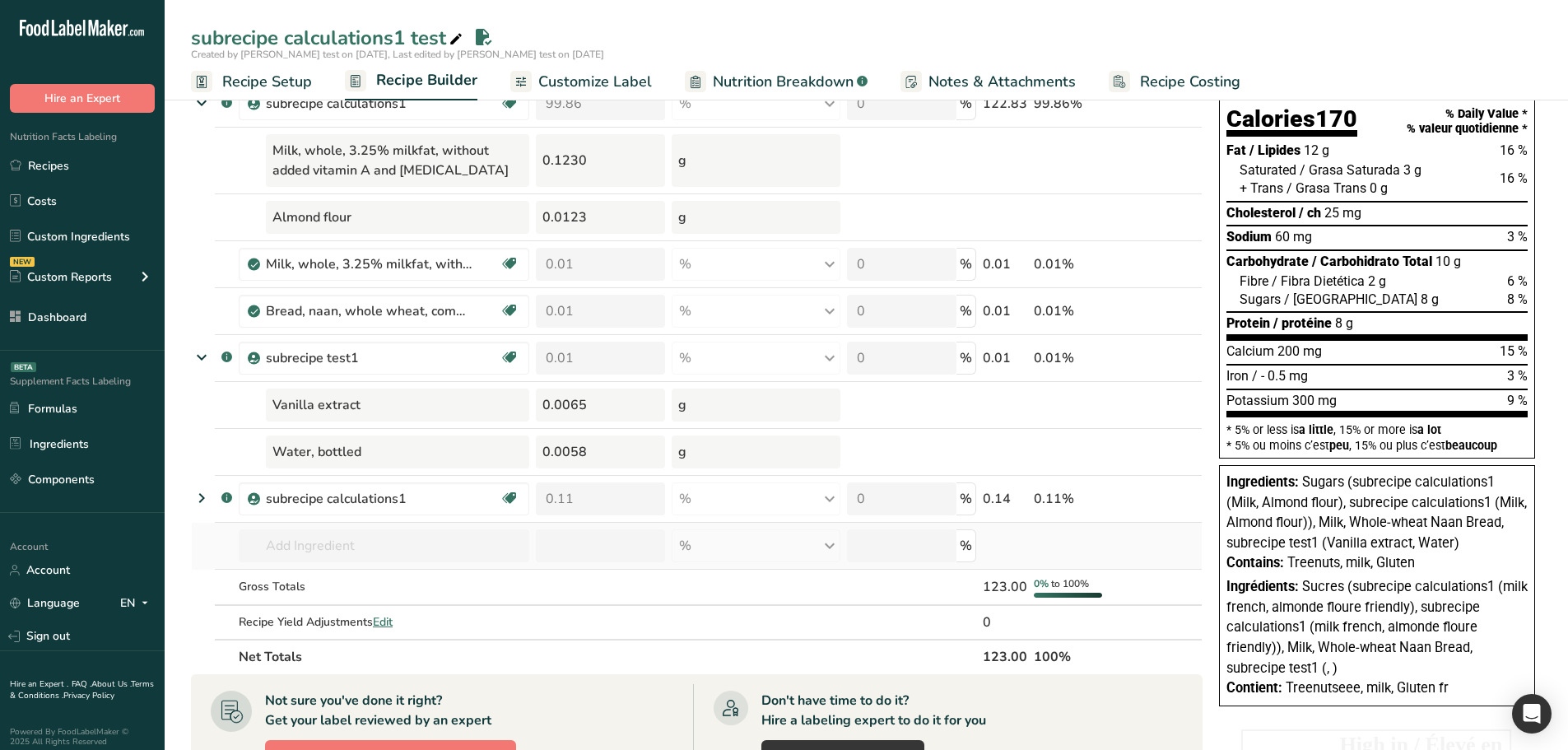
scroll to position [164, 0]
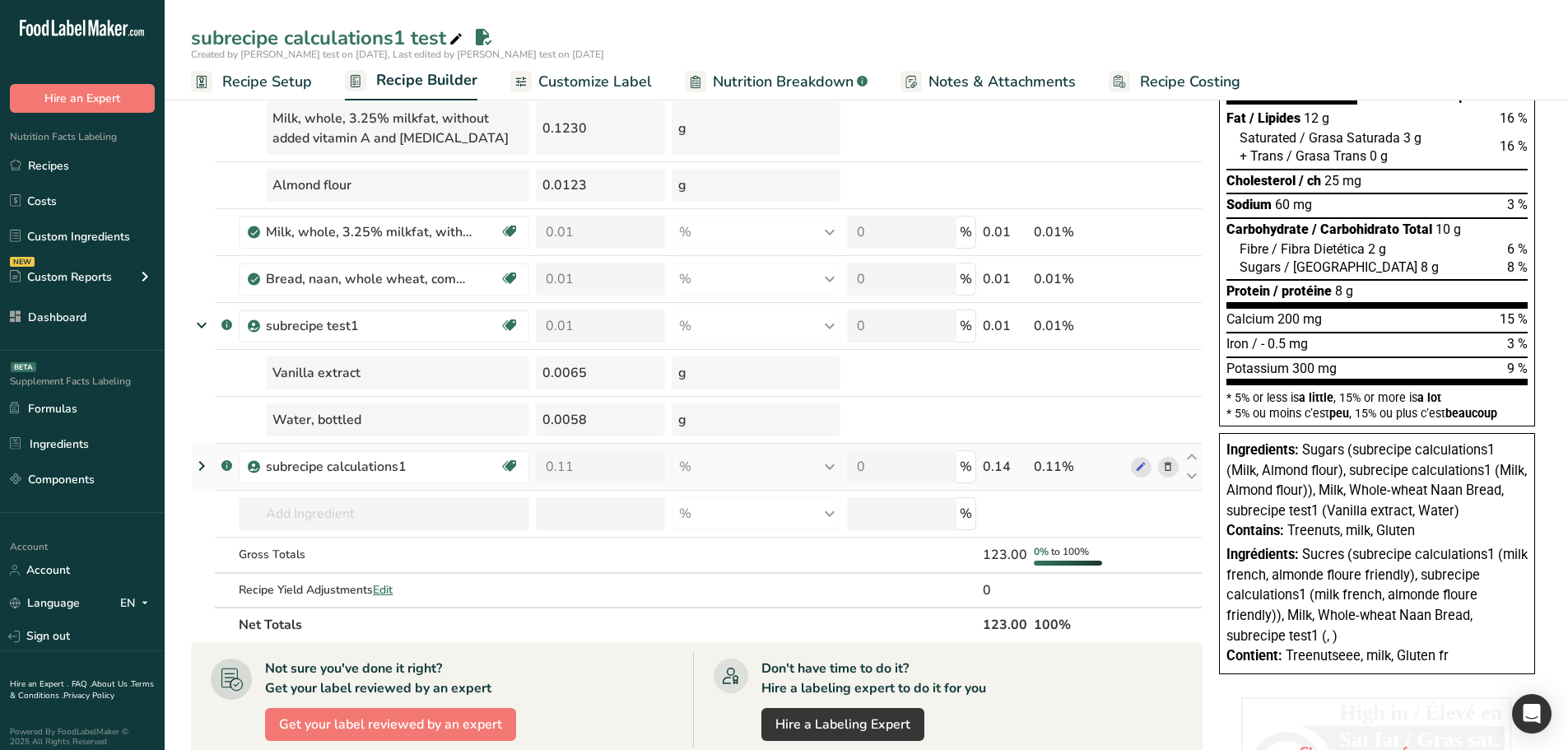
click at [205, 472] on icon at bounding box center [202, 466] width 20 height 30
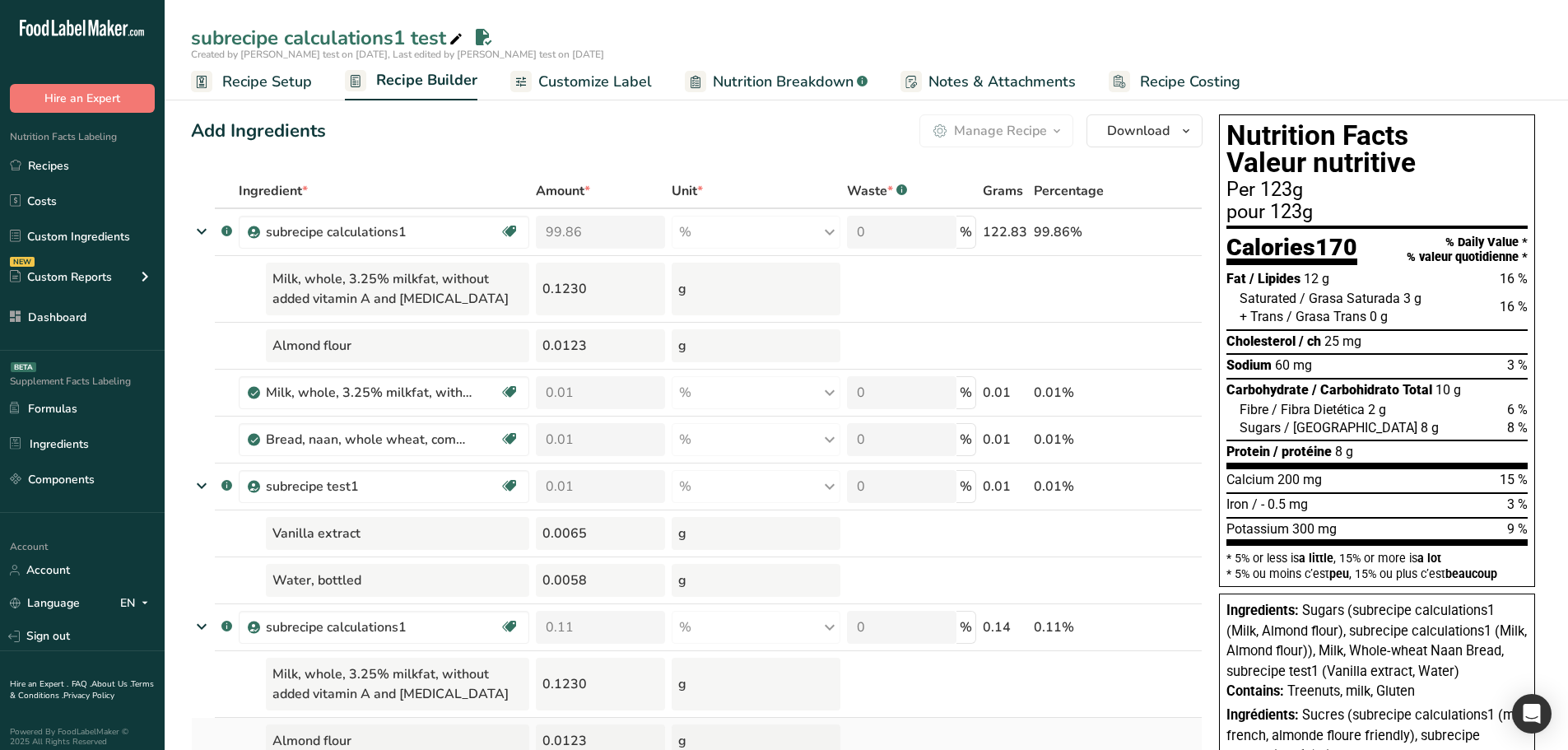
scroll to position [0, 0]
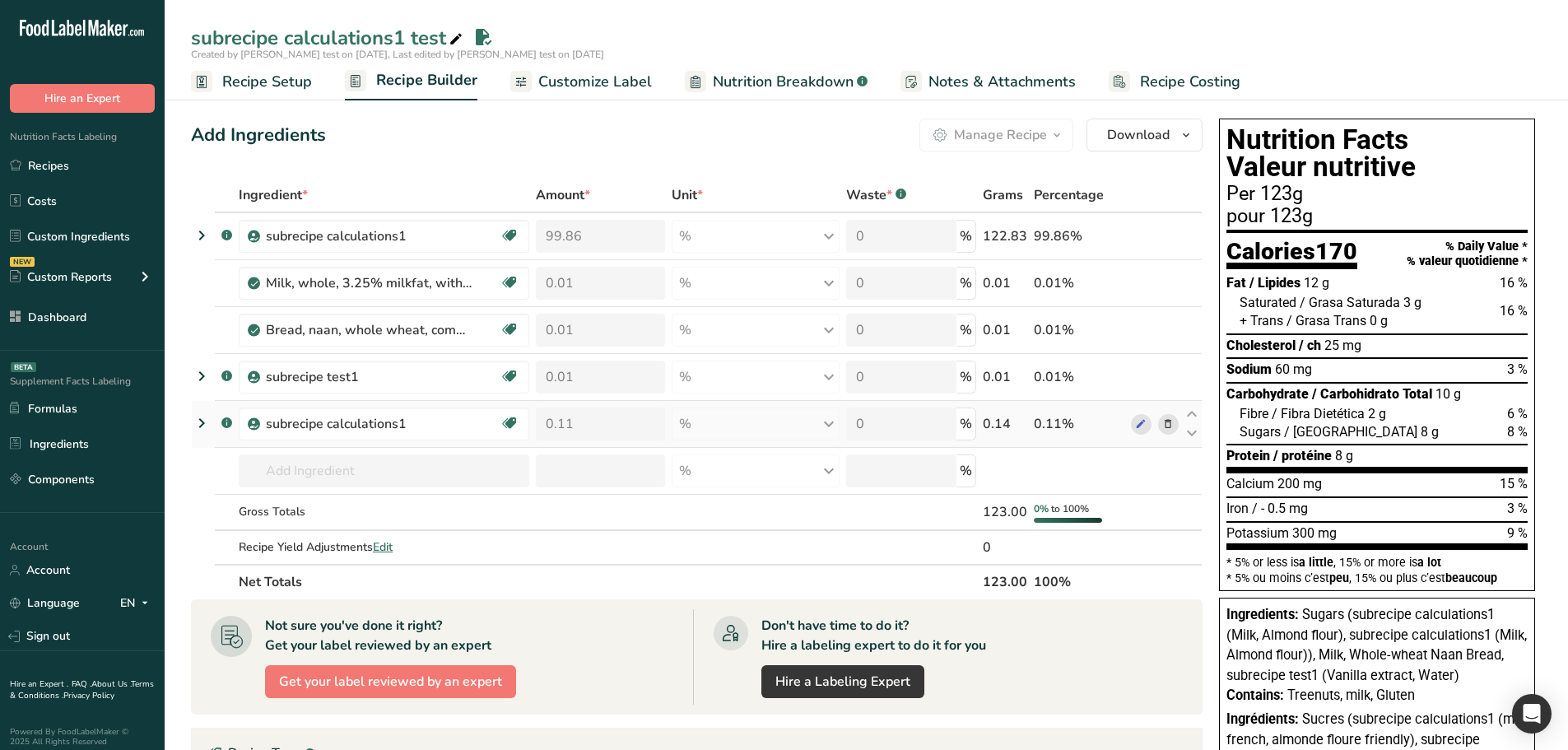
click at [196, 428] on icon at bounding box center [202, 423] width 20 height 30
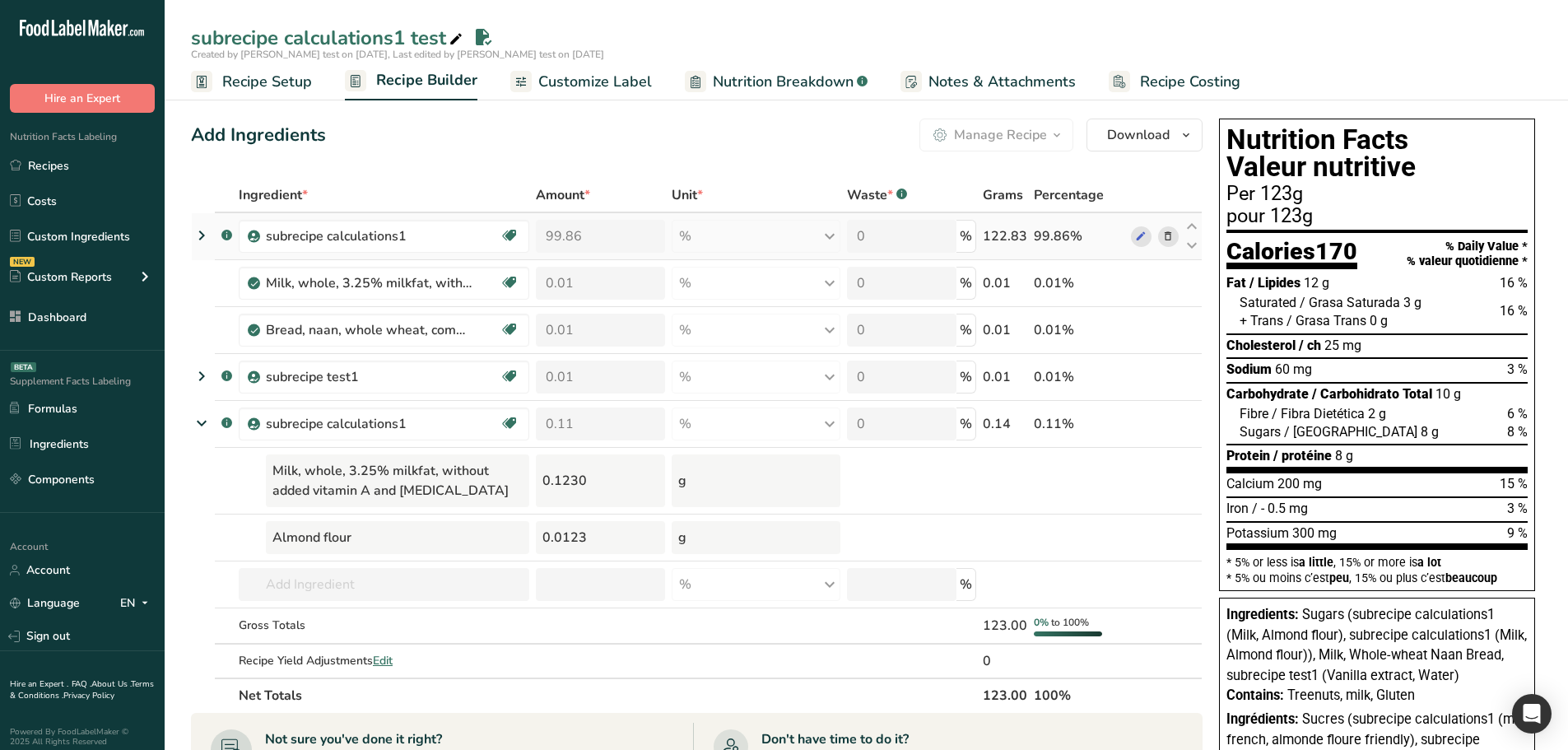
click at [199, 231] on icon at bounding box center [202, 236] width 20 height 30
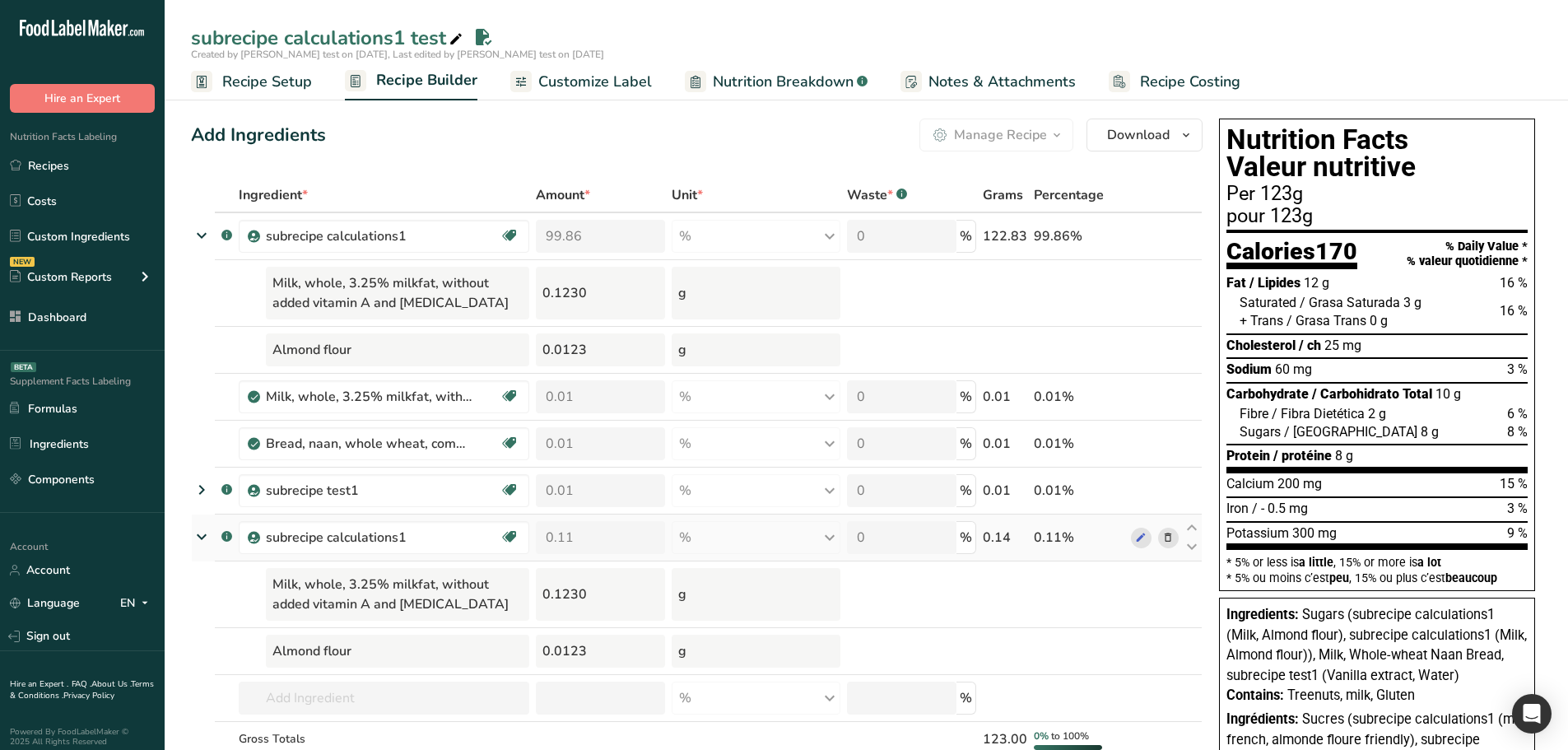
click at [1162, 538] on icon at bounding box center [1167, 538] width 11 height 17
click at [1168, 534] on icon at bounding box center [1167, 538] width 11 height 17
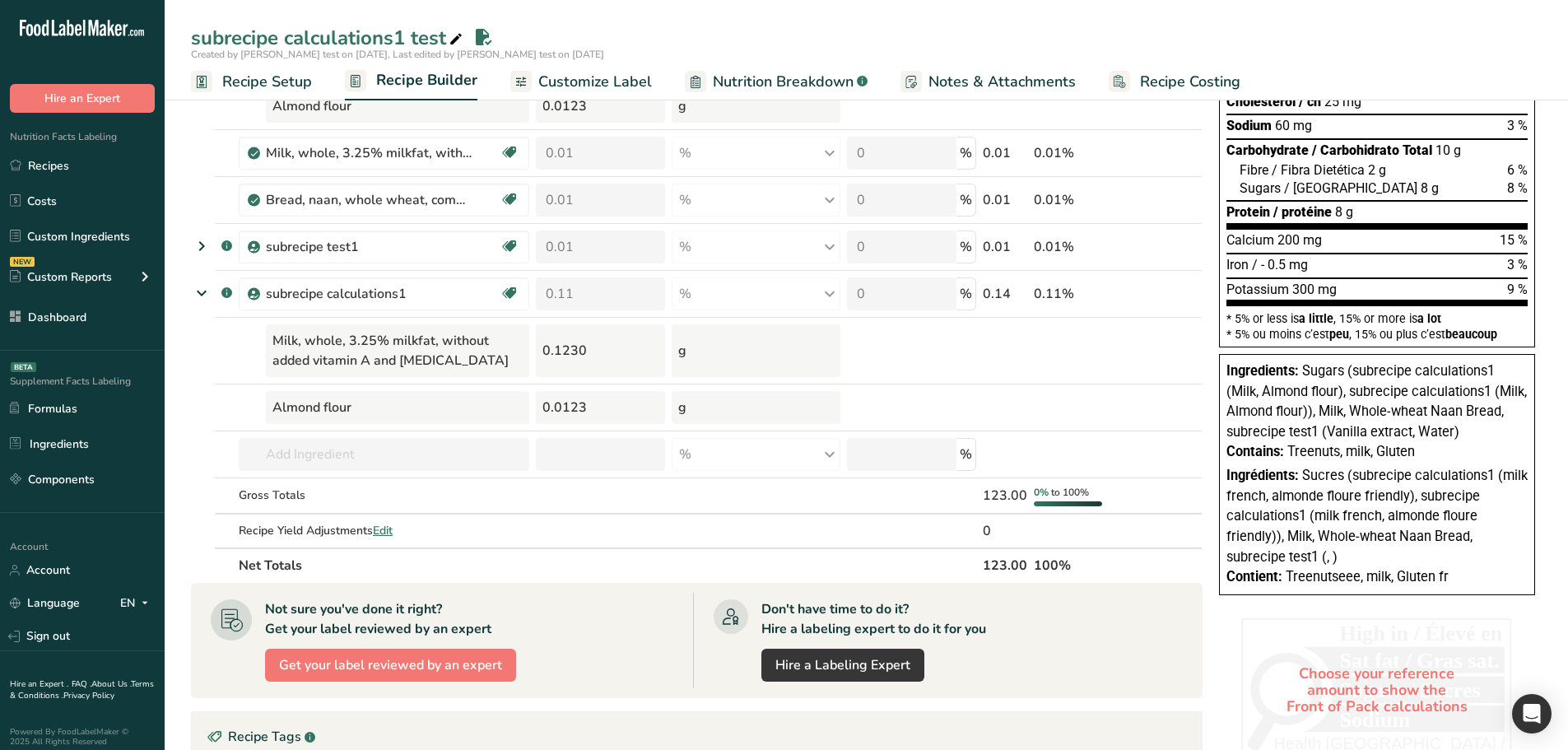
scroll to position [247, 0]
